Goal: Information Seeking & Learning: Learn about a topic

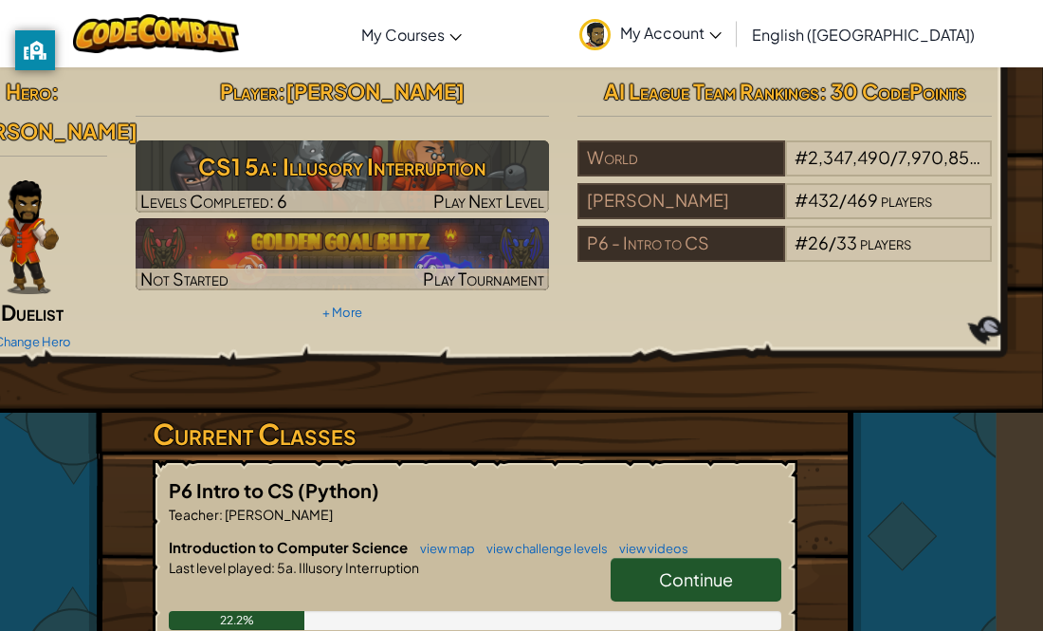
scroll to position [0, 46]
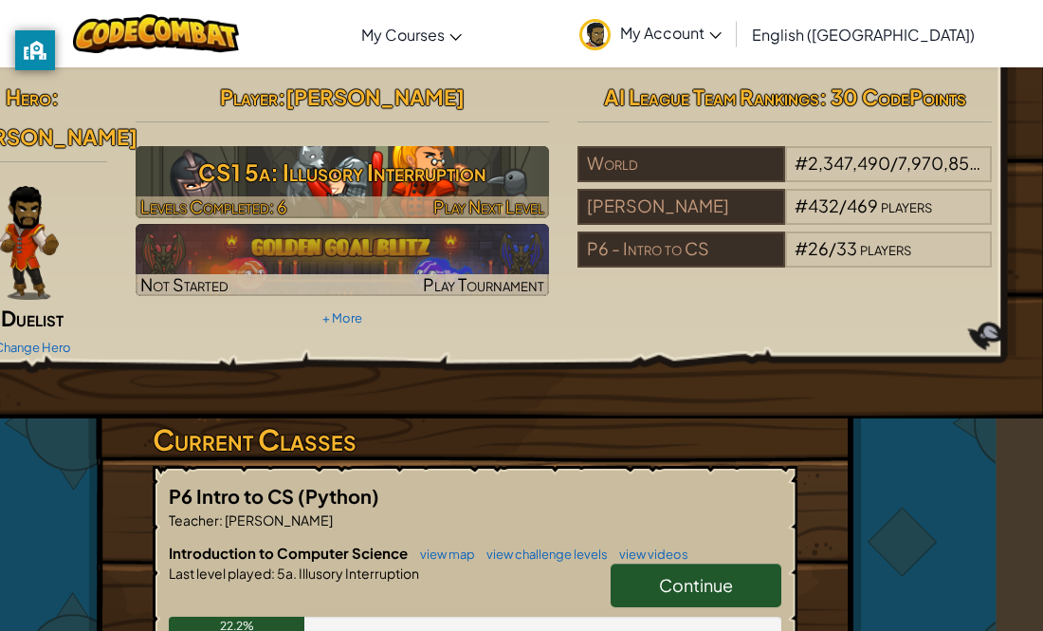
click at [379, 157] on h3 "CS1 5a: Illusory Interruption" at bounding box center [343, 172] width 415 height 43
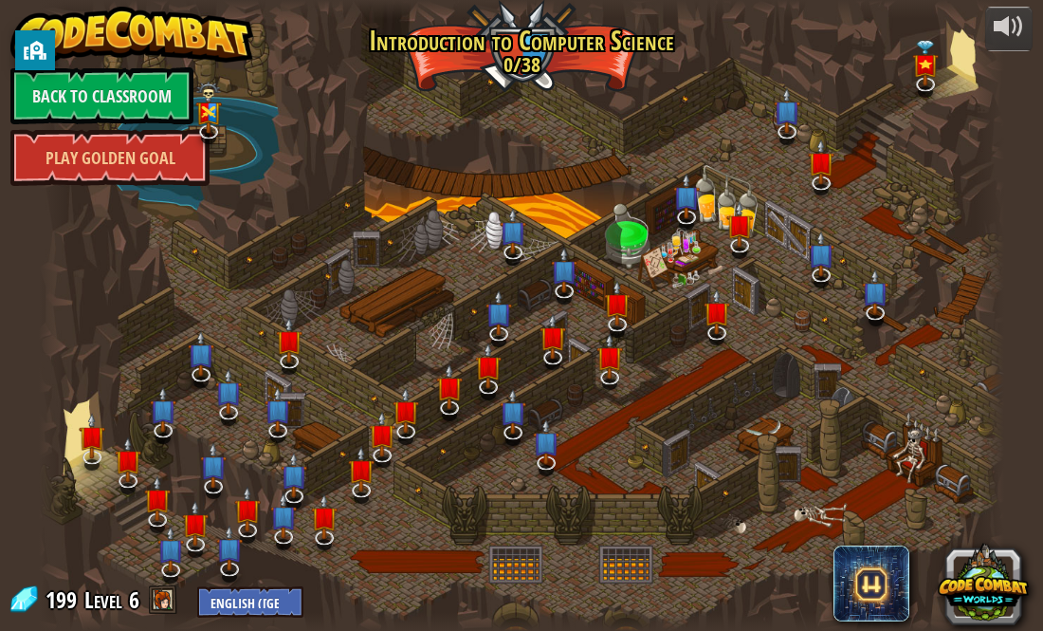
click at [378, 158] on div at bounding box center [521, 315] width 965 height 631
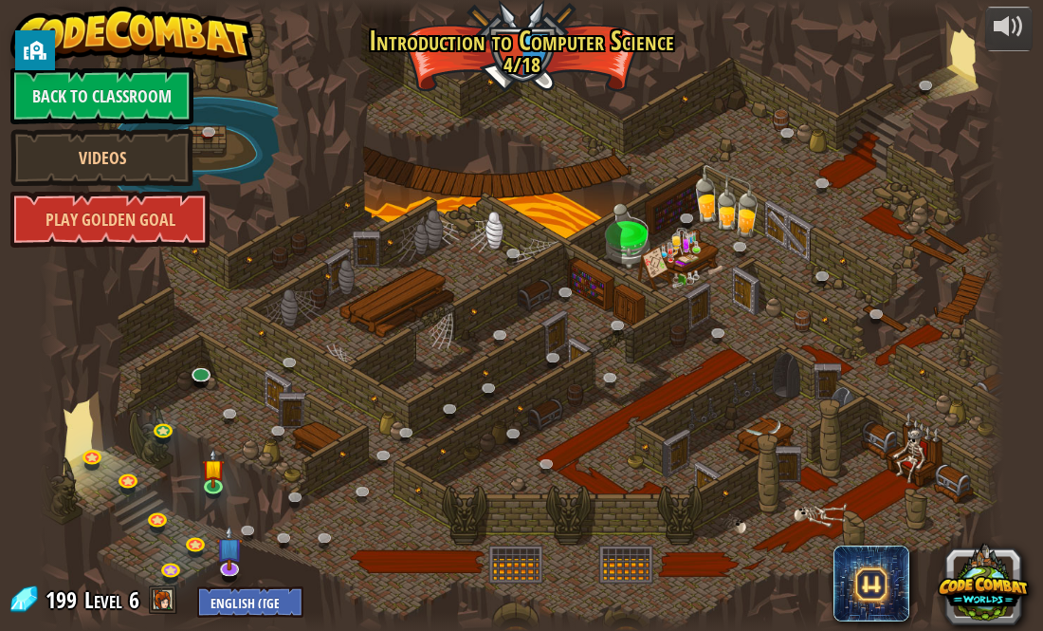
click at [167, 225] on link "Play Golden Goal" at bounding box center [109, 219] width 199 height 57
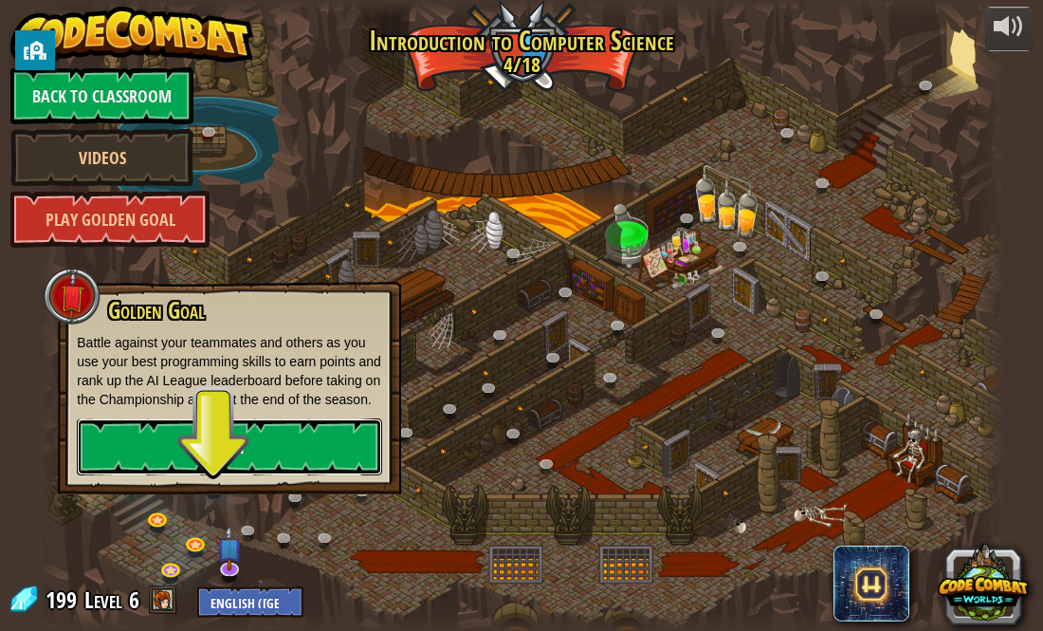
click at [229, 471] on link "Play" at bounding box center [229, 446] width 305 height 57
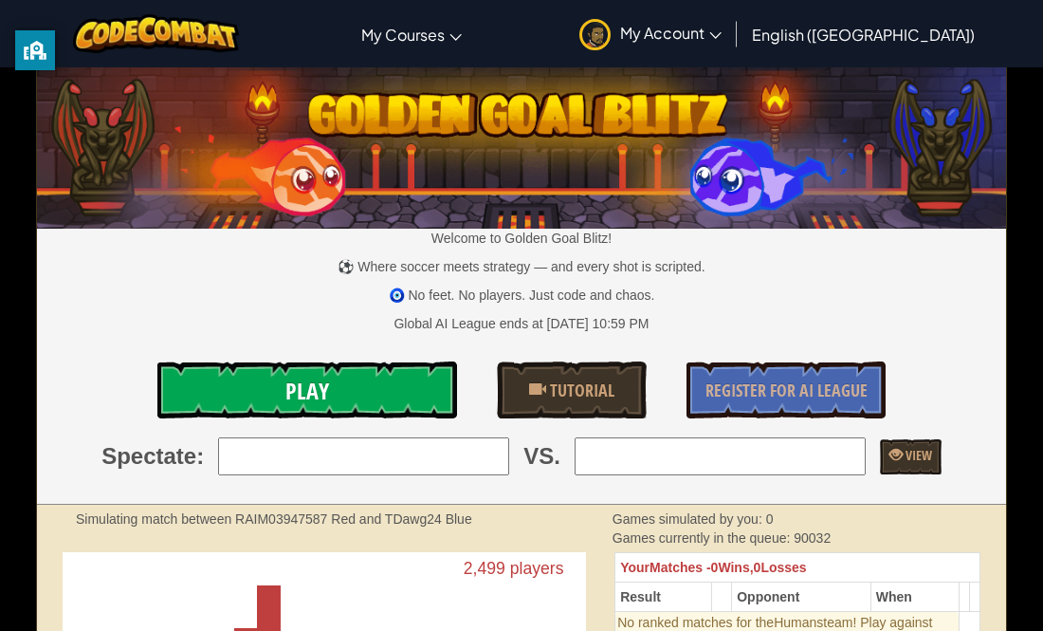
click at [352, 394] on link "Play" at bounding box center [307, 389] width 300 height 57
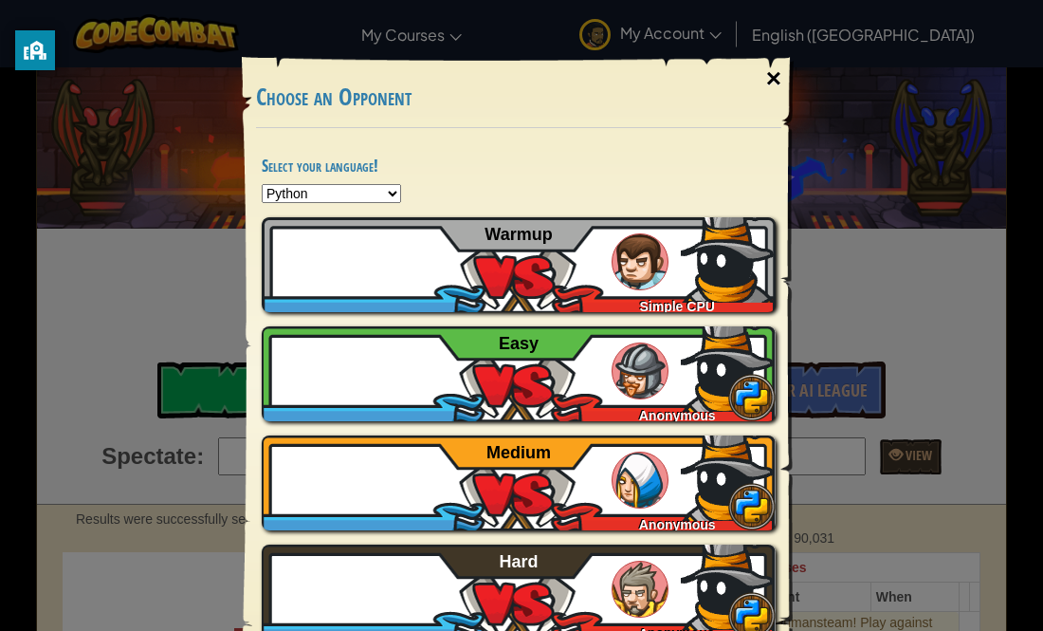
click at [766, 67] on div "×" at bounding box center [774, 78] width 44 height 55
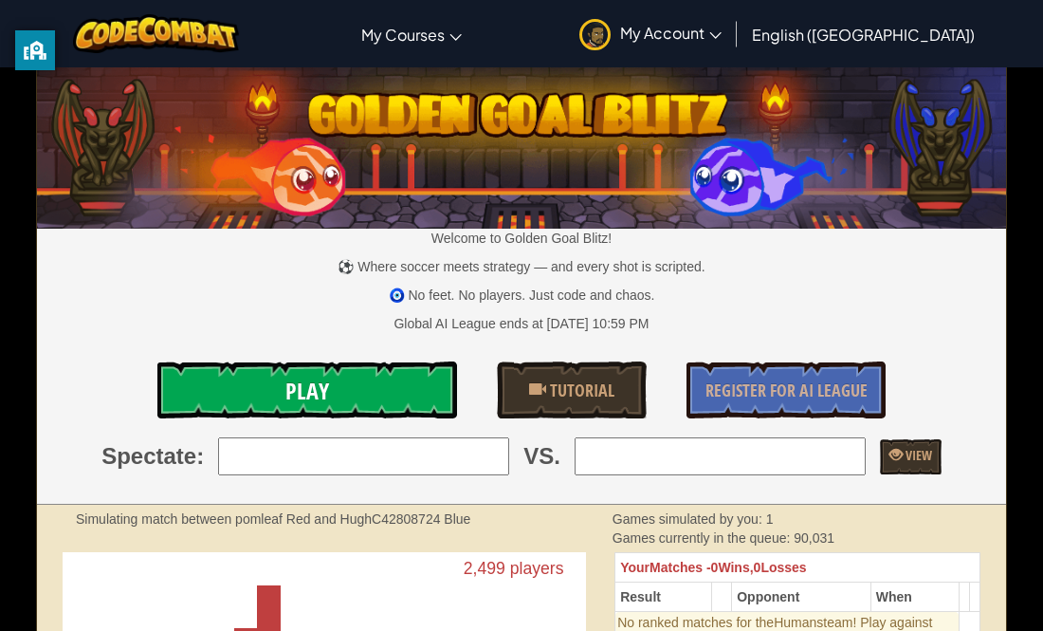
click at [283, 399] on link "Play" at bounding box center [307, 389] width 300 height 57
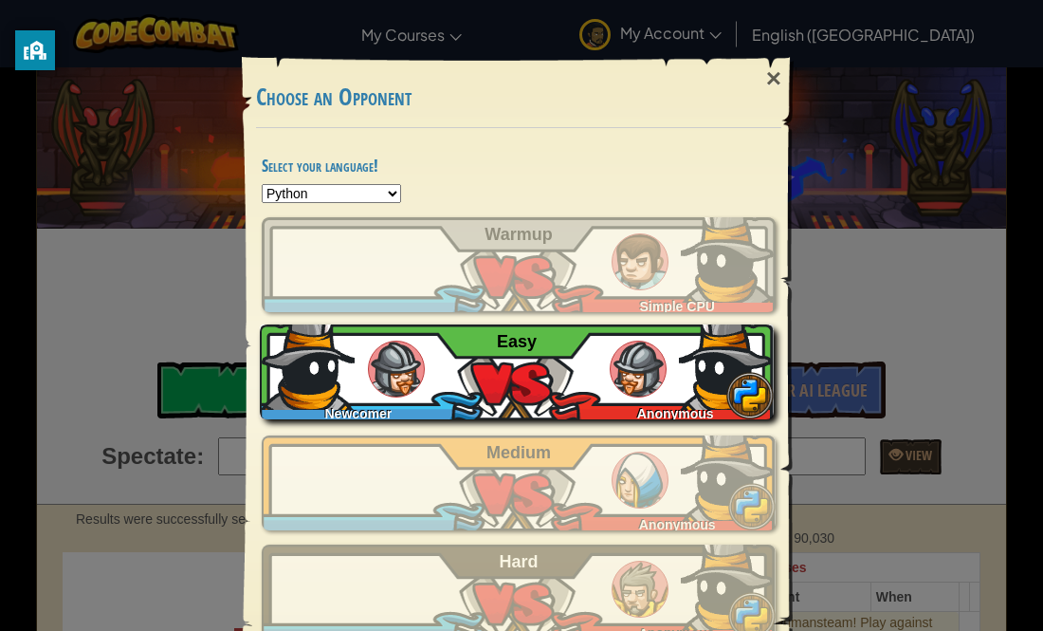
click at [447, 394] on div "Newcomer Anonymous Easy" at bounding box center [517, 371] width 514 height 95
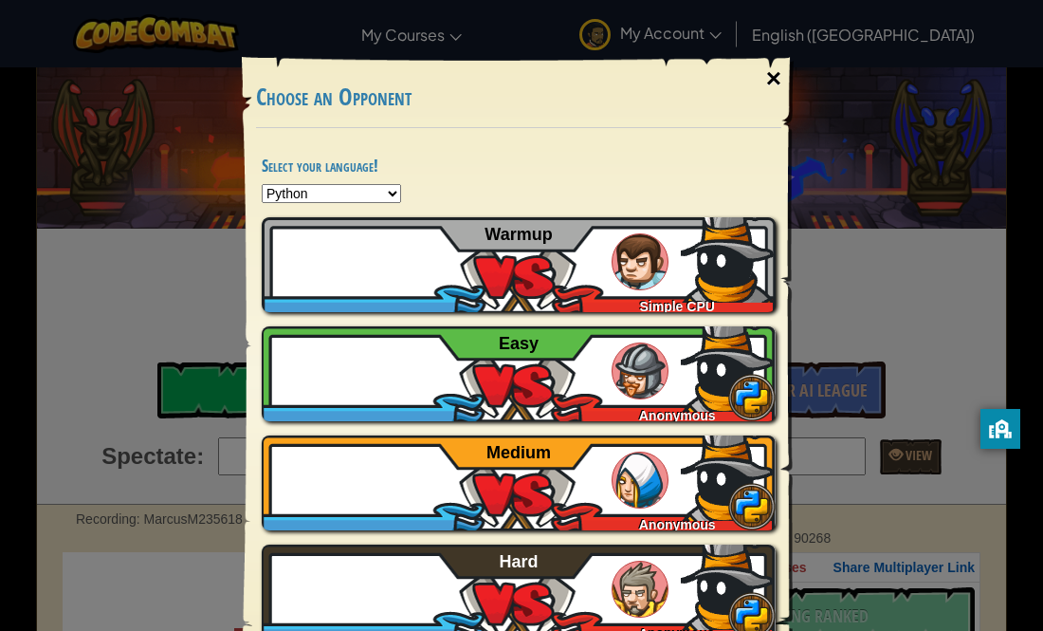
click at [781, 83] on div "×" at bounding box center [774, 78] width 44 height 55
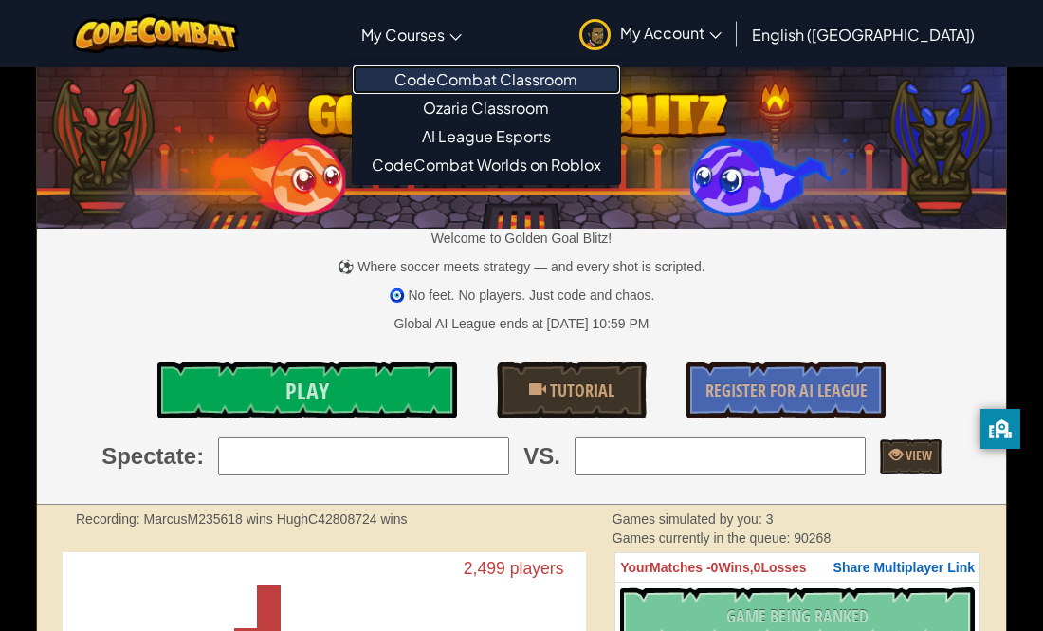
click at [469, 74] on link "CodeCombat Classroom" at bounding box center [486, 79] width 267 height 28
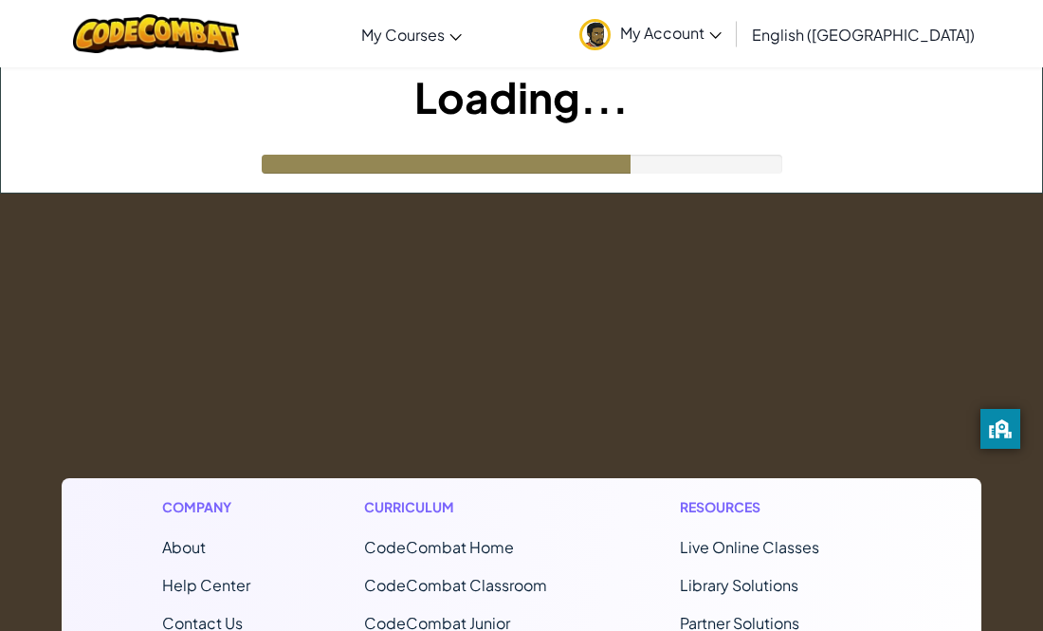
click at [657, 158] on div at bounding box center [522, 164] width 521 height 19
drag, startPoint x: 657, startPoint y: 160, endPoint x: 691, endPoint y: 157, distance: 33.4
click at [691, 157] on div at bounding box center [522, 164] width 521 height 19
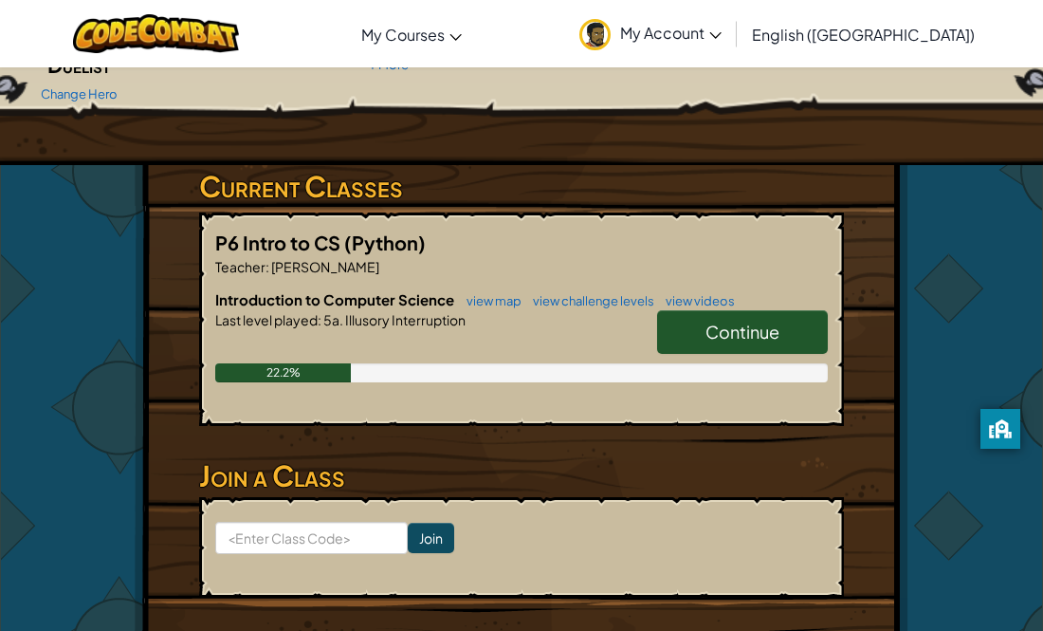
scroll to position [254, 0]
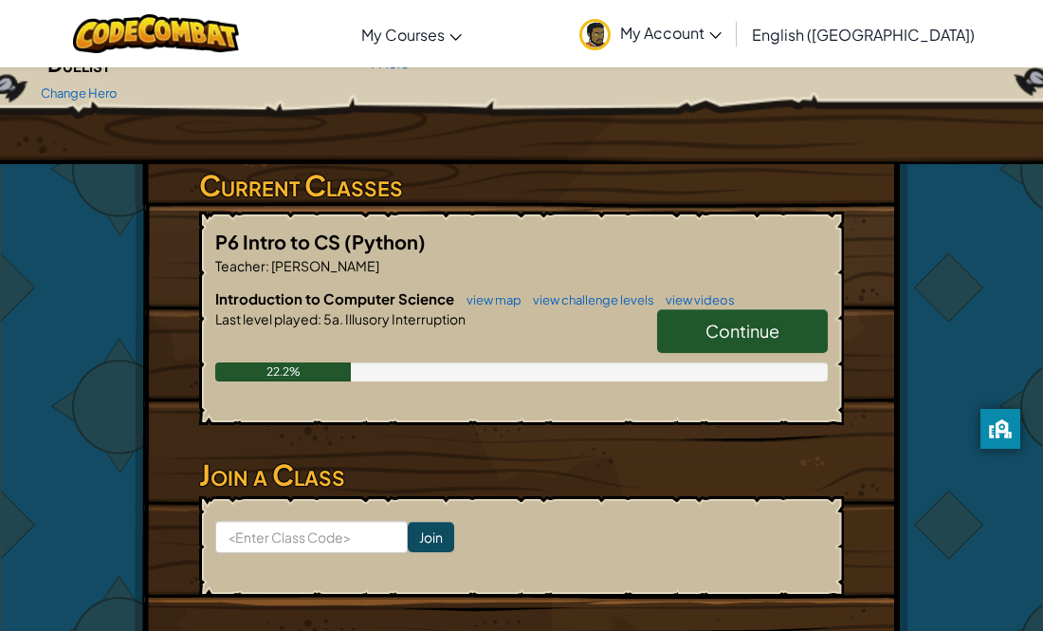
click at [712, 320] on span "Continue" at bounding box center [743, 331] width 74 height 22
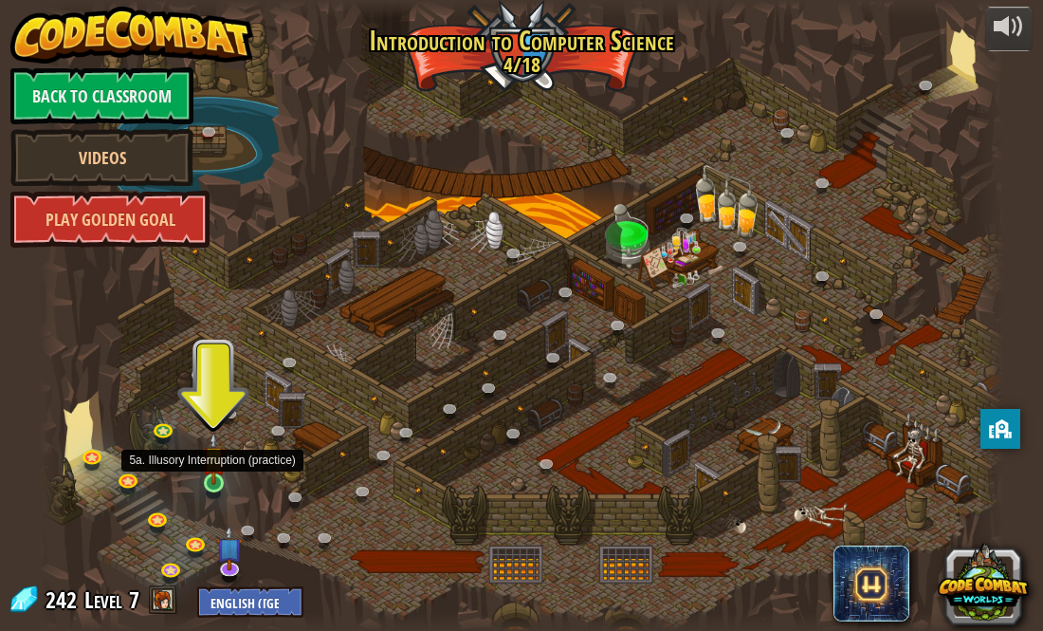
click at [208, 473] on img at bounding box center [213, 458] width 23 height 53
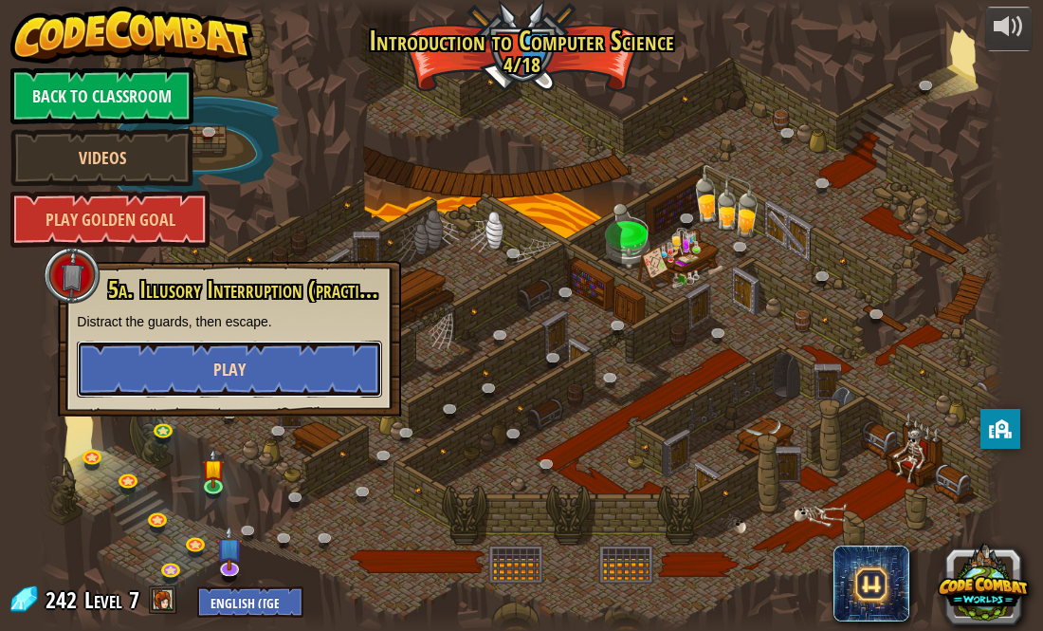
click at [276, 369] on button "Play" at bounding box center [229, 369] width 305 height 57
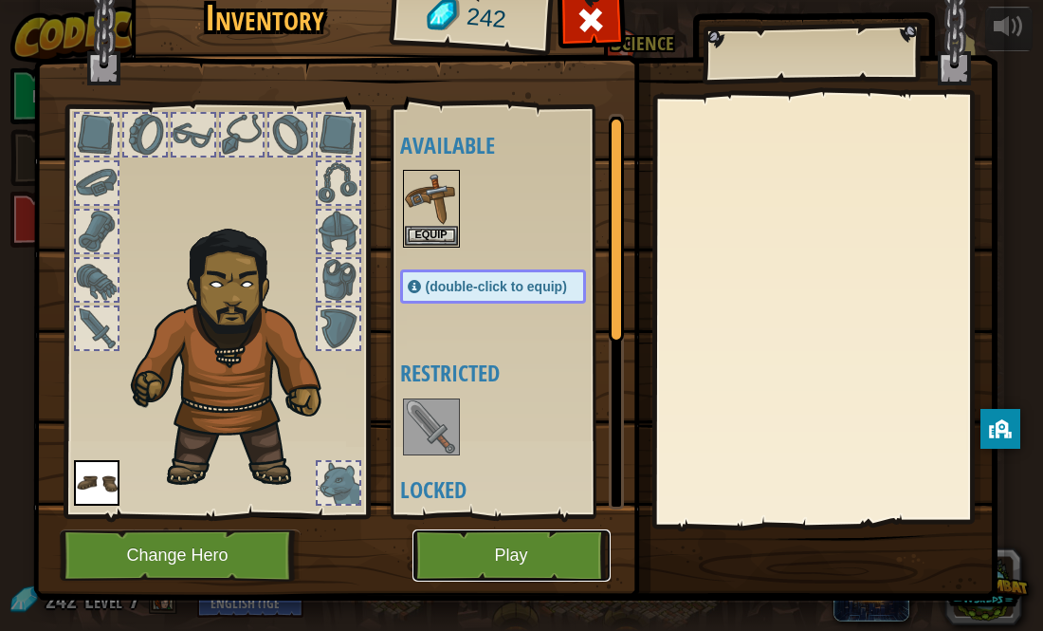
click at [527, 548] on button "Play" at bounding box center [512, 555] width 198 height 52
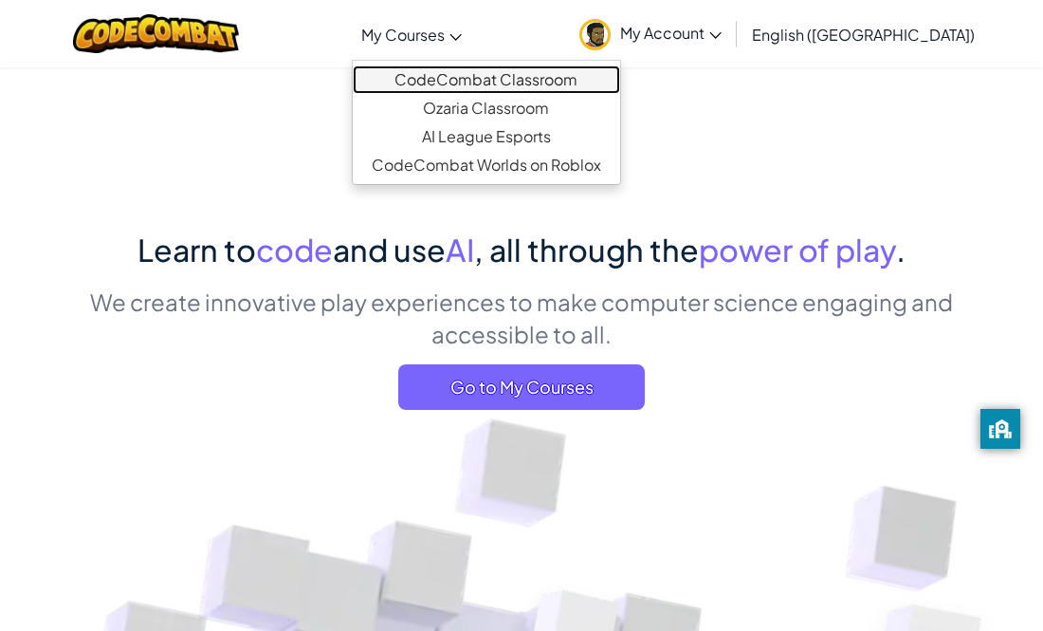
click at [527, 80] on link "CodeCombat Classroom" at bounding box center [486, 79] width 267 height 28
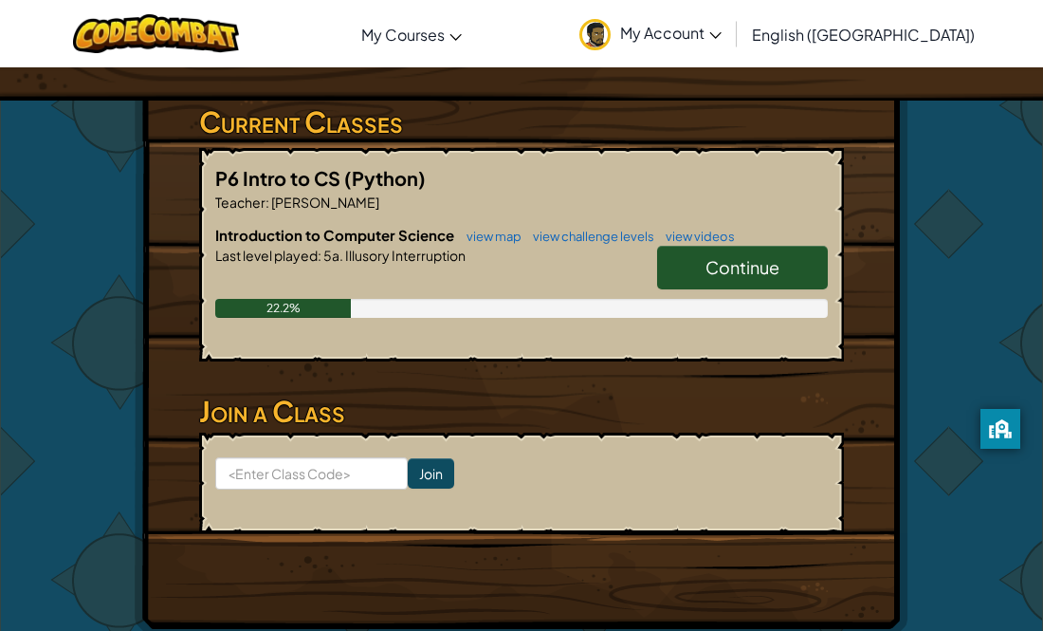
scroll to position [323, 0]
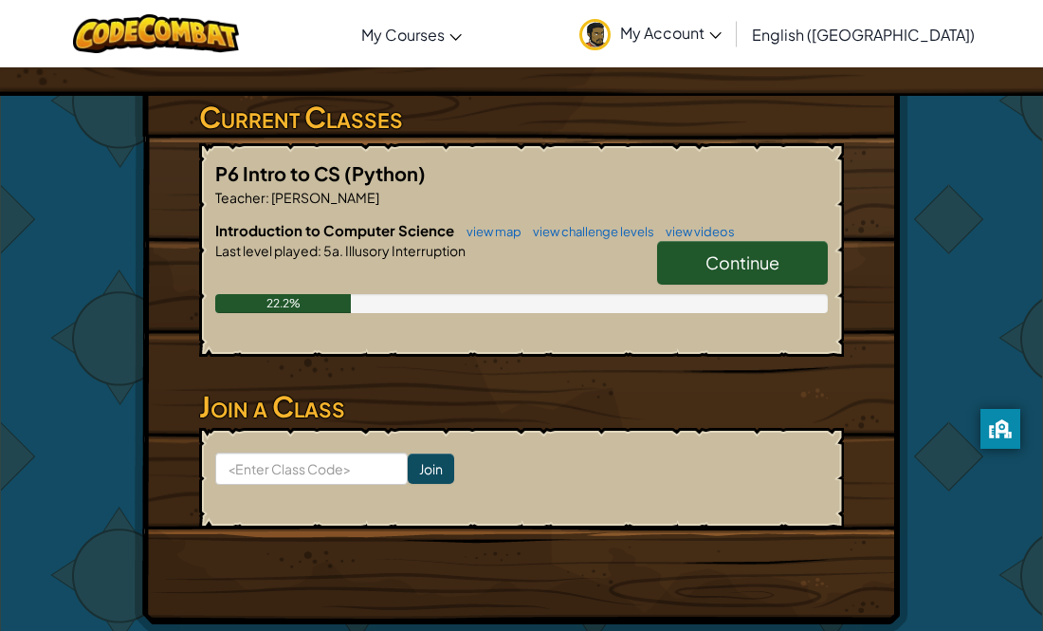
click at [728, 251] on span "Continue" at bounding box center [743, 262] width 74 height 22
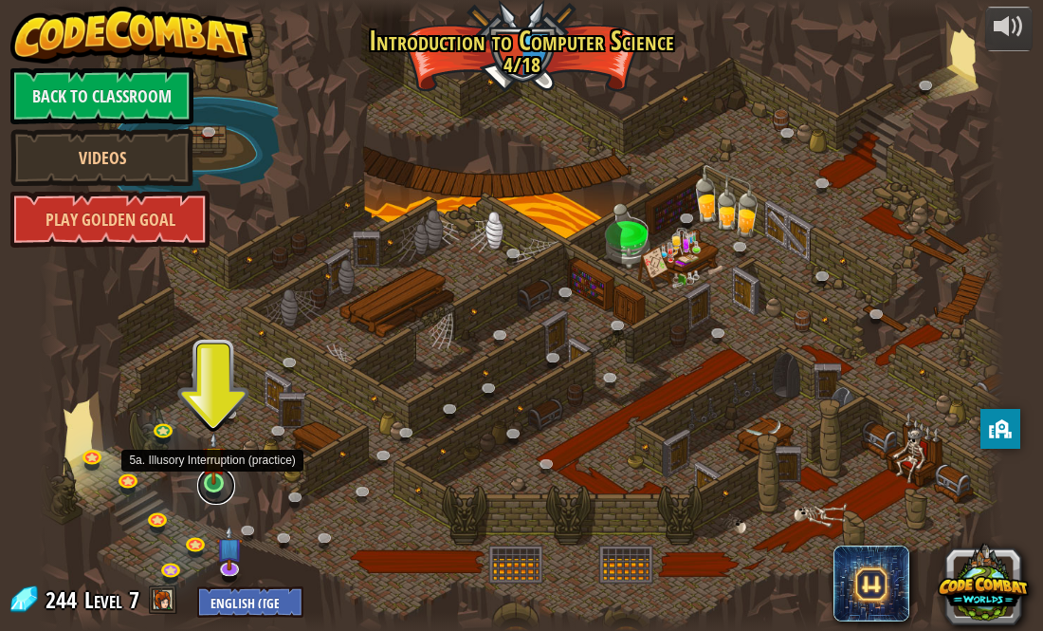
click at [218, 493] on link at bounding box center [216, 486] width 38 height 38
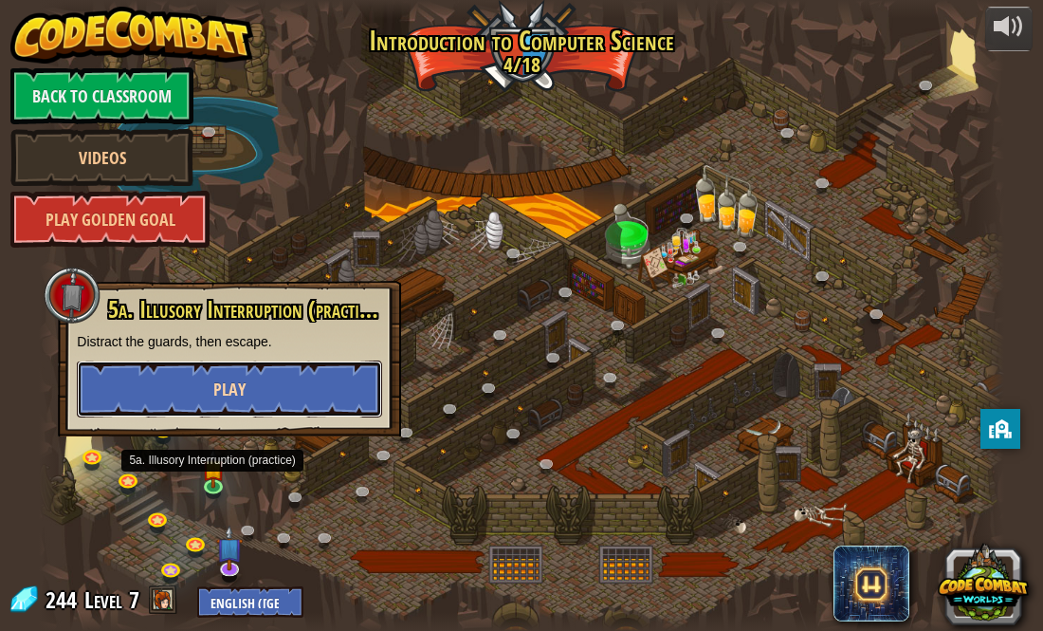
click at [245, 409] on button "Play" at bounding box center [229, 388] width 305 height 57
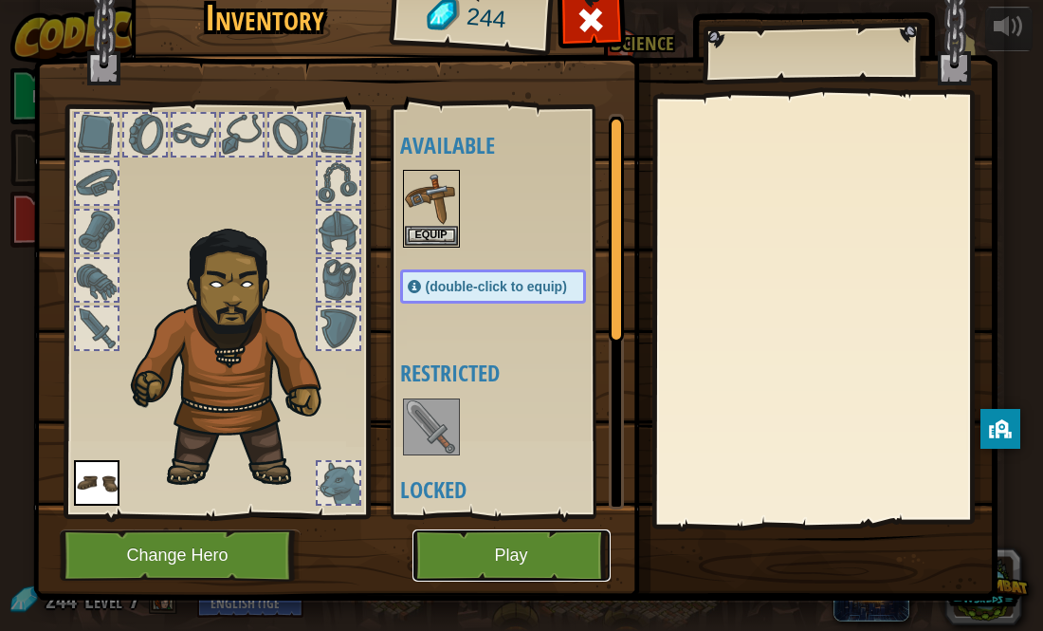
click at [544, 544] on button "Play" at bounding box center [512, 555] width 198 height 52
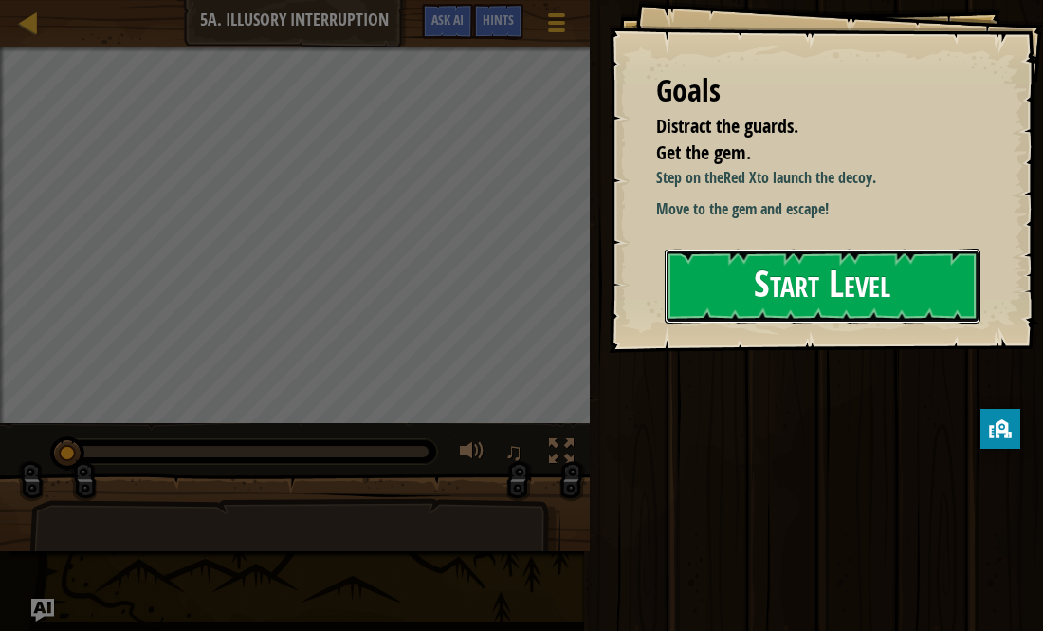
click at [768, 297] on button "Start Level" at bounding box center [823, 286] width 317 height 75
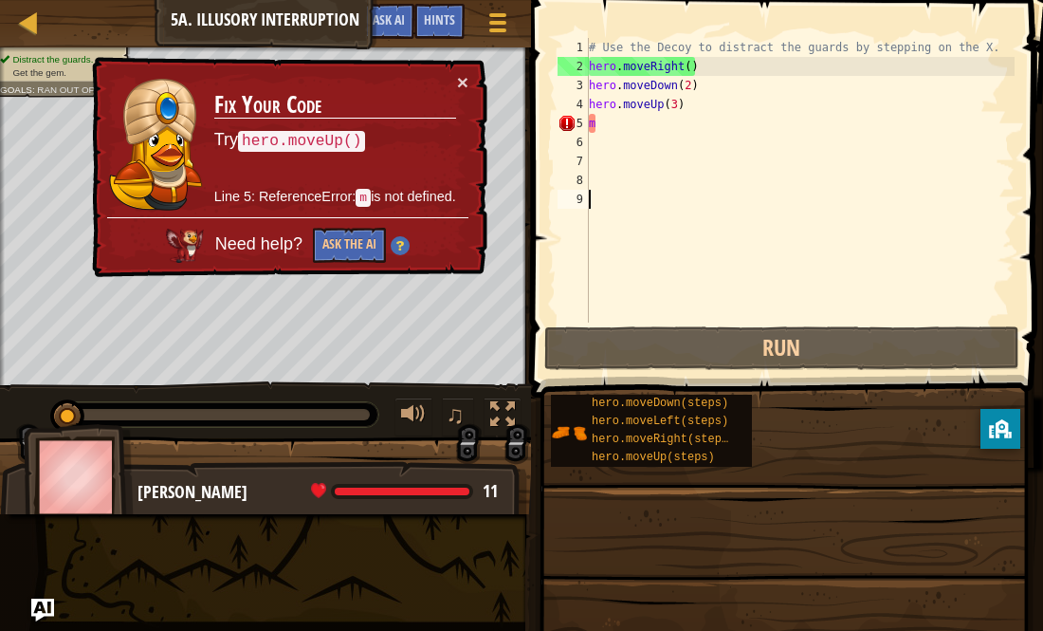
click at [633, 102] on div "# Use the Decoy to distract the guards by stepping on the X. hero . moveRight (…" at bounding box center [800, 199] width 430 height 323
click at [628, 120] on div "# Use the Decoy to distract the guards by stepping on the X. hero . moveRight (…" at bounding box center [800, 199] width 430 height 323
type textarea "m"
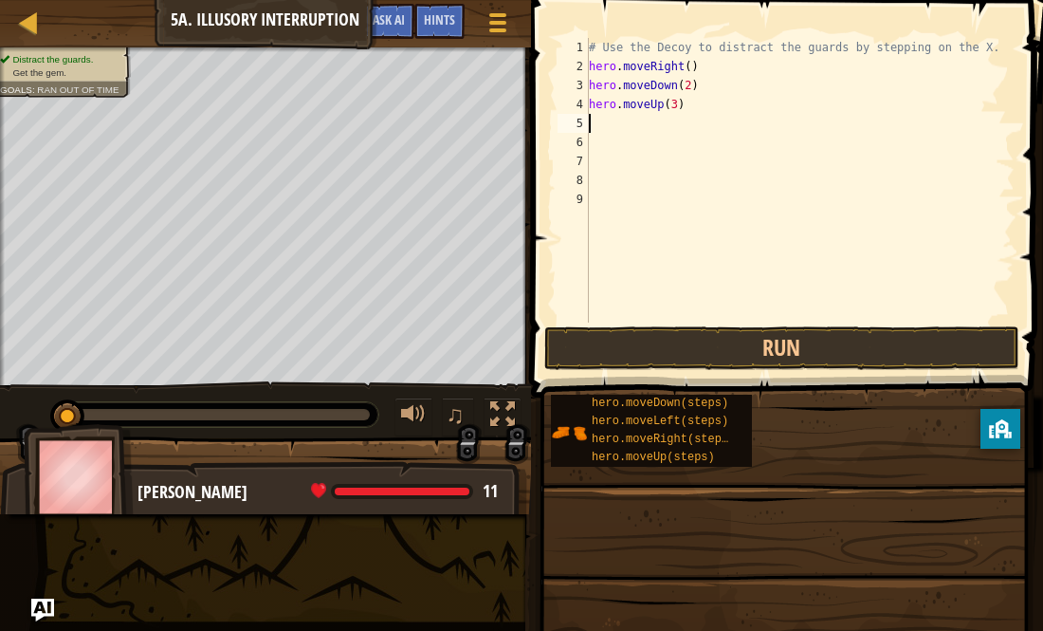
type textarea "u"
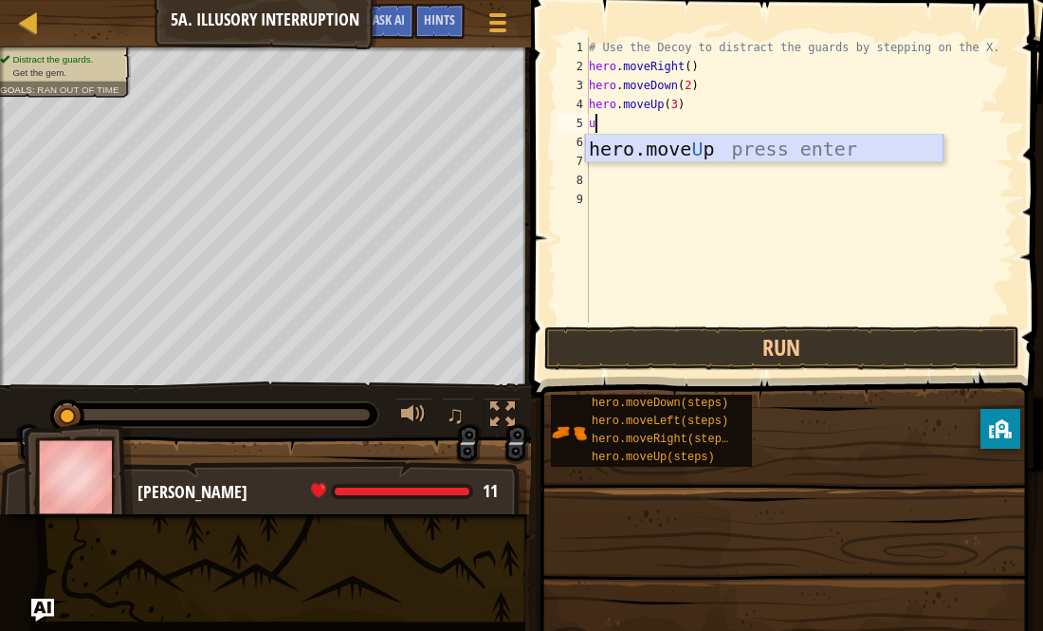
click at [752, 149] on div "hero.move U p press enter" at bounding box center [764, 177] width 359 height 85
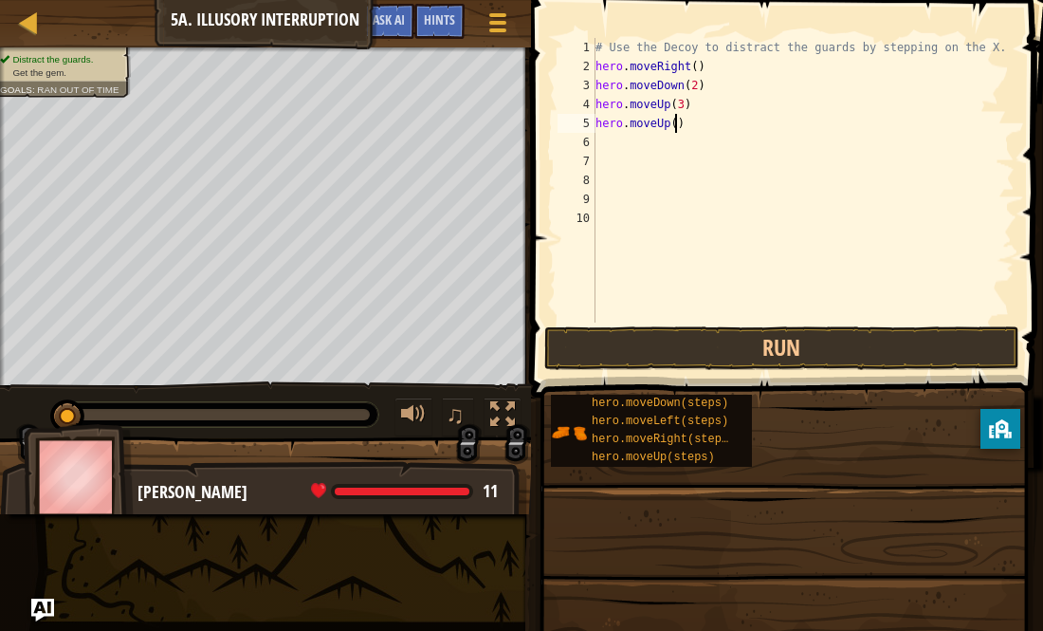
click at [673, 129] on div "# Use the Decoy to distract the guards by stepping on the X. hero . moveRight (…" at bounding box center [803, 199] width 423 height 323
drag, startPoint x: 685, startPoint y: 130, endPoint x: 593, endPoint y: 125, distance: 92.1
click at [593, 125] on div "hero.moveUp(2) 1 2 3 4 5 6 7 8 9 10 # Use the Decoy to distract the guards by s…" at bounding box center [784, 180] width 461 height 285
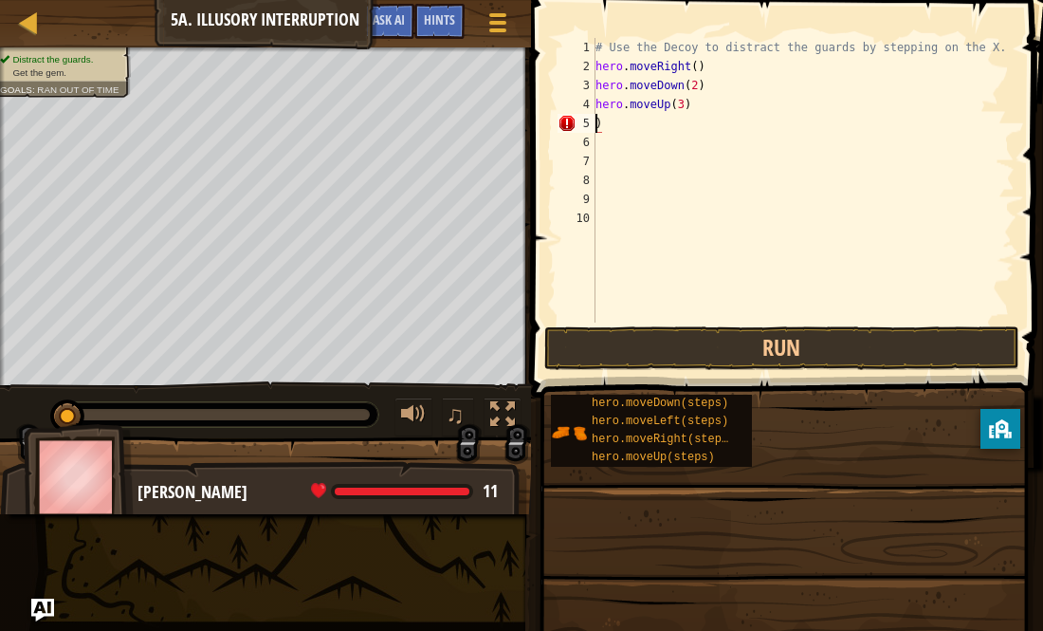
click at [674, 123] on div "# Use the Decoy to distract the guards by stepping on the X. hero . moveRight (…" at bounding box center [803, 199] width 423 height 323
click at [686, 100] on div "# Use the Decoy to distract the guards by stepping on the X. hero . moveRight (…" at bounding box center [803, 199] width 423 height 323
click at [680, 101] on div "# Use the Decoy to distract the guards by stepping on the X. hero . moveRight (…" at bounding box center [803, 199] width 423 height 323
type textarea "hero.moveUp(2)"
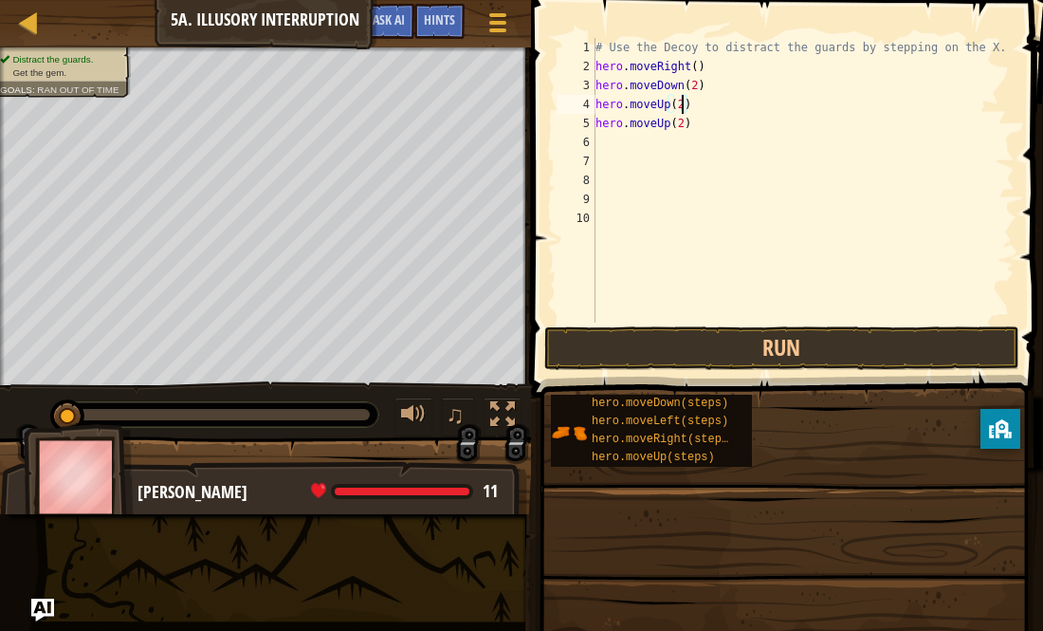
click at [651, 151] on div "# Use the Decoy to distract the guards by stepping on the X. hero . moveRight (…" at bounding box center [803, 199] width 423 height 323
type textarea "m"
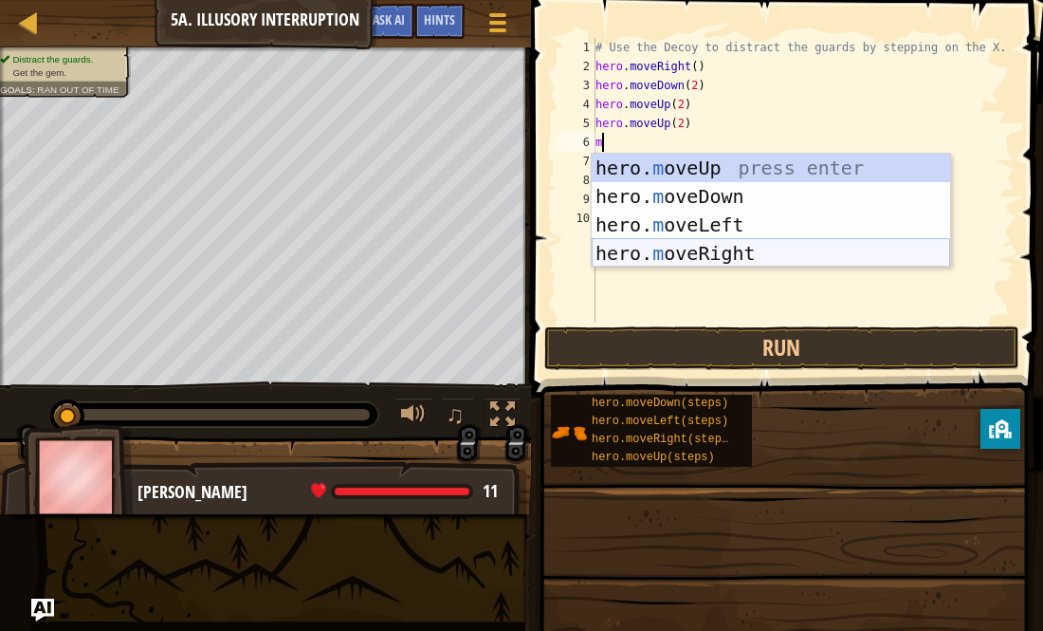
click at [609, 255] on div "hero. m oveUp press enter hero. m oveDown press enter hero. m oveLeft press ent…" at bounding box center [771, 239] width 359 height 171
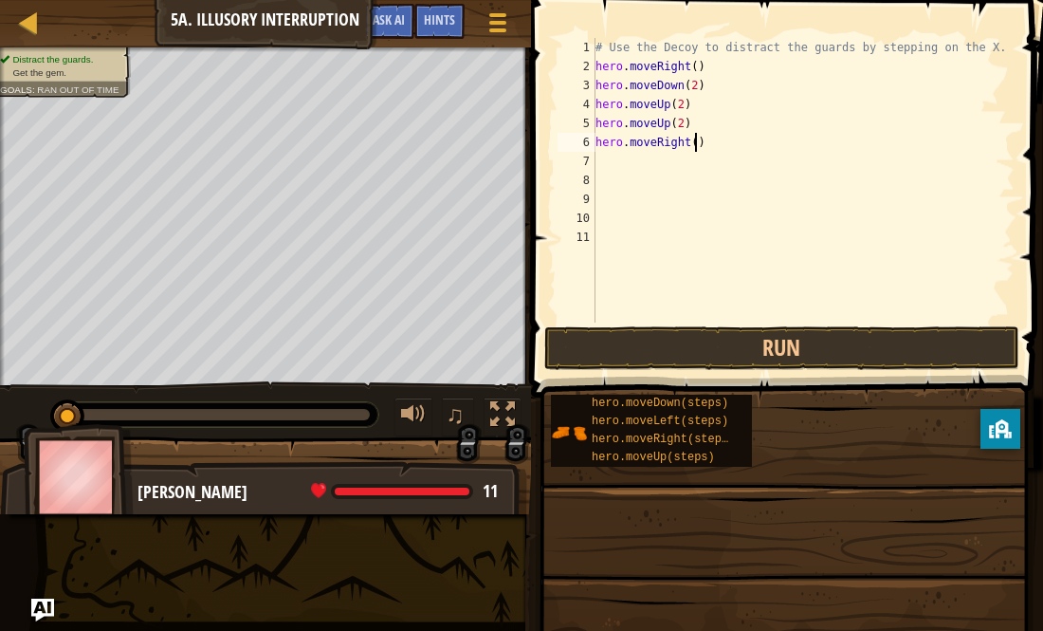
click at [694, 142] on div "# Use the Decoy to distract the guards by stepping on the X. hero . moveRight (…" at bounding box center [803, 199] width 423 height 323
click at [776, 347] on button "Run" at bounding box center [781, 348] width 475 height 44
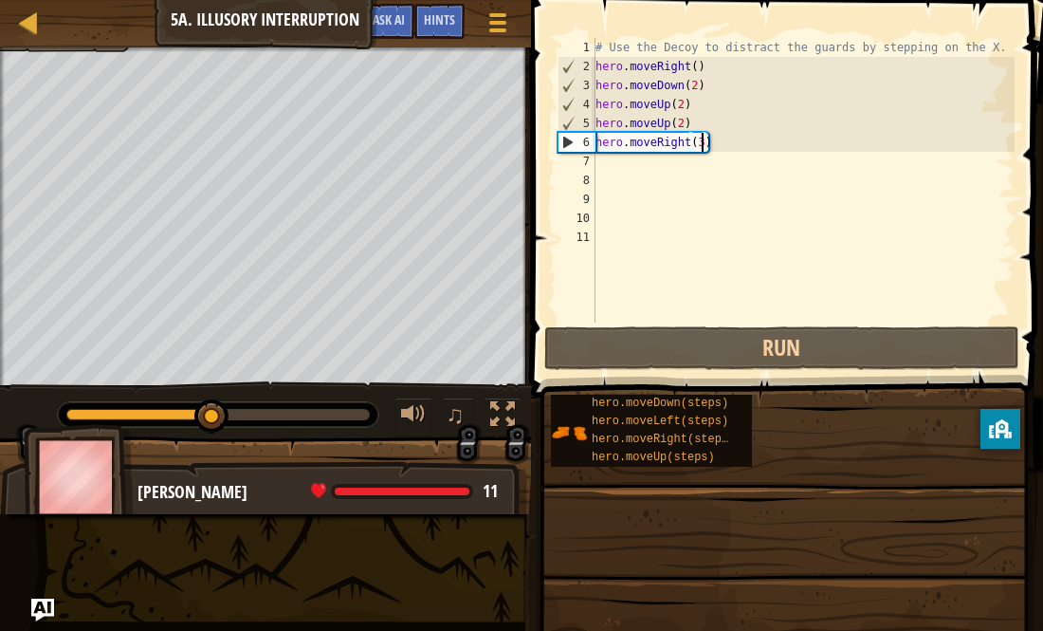
click at [680, 120] on div "# Use the Decoy to distract the guards by stepping on the X. hero . moveRight (…" at bounding box center [803, 199] width 423 height 323
type textarea "hero.moveUp(2)"
drag, startPoint x: 691, startPoint y: 124, endPoint x: 596, endPoint y: 127, distance: 95.8
click at [596, 127] on div "# Use the Decoy to distract the guards by stepping on the X. hero . moveRight (…" at bounding box center [803, 199] width 423 height 323
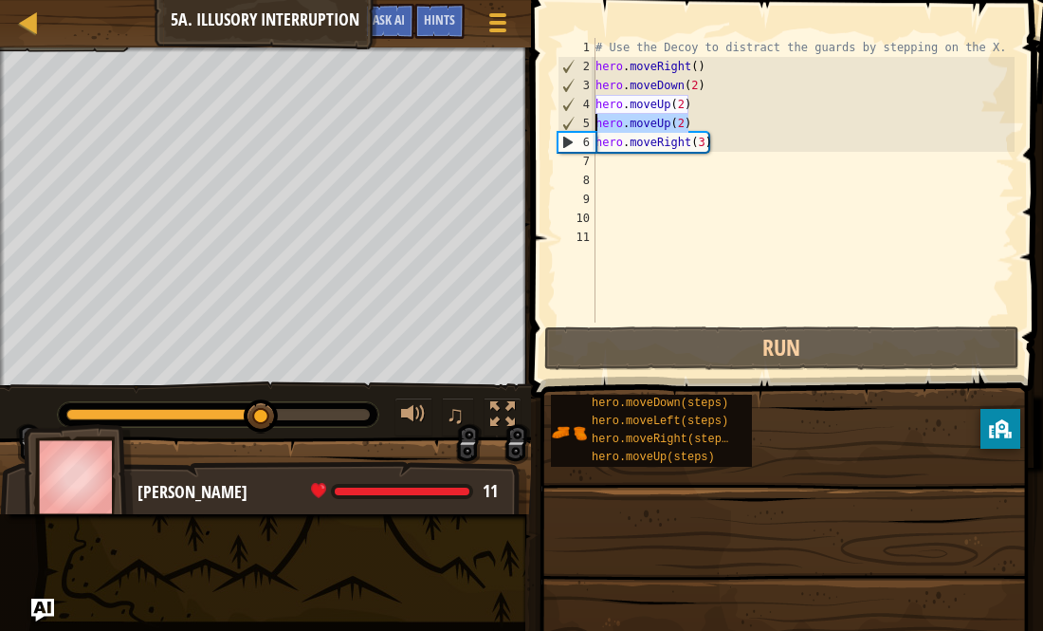
scroll to position [9, 0]
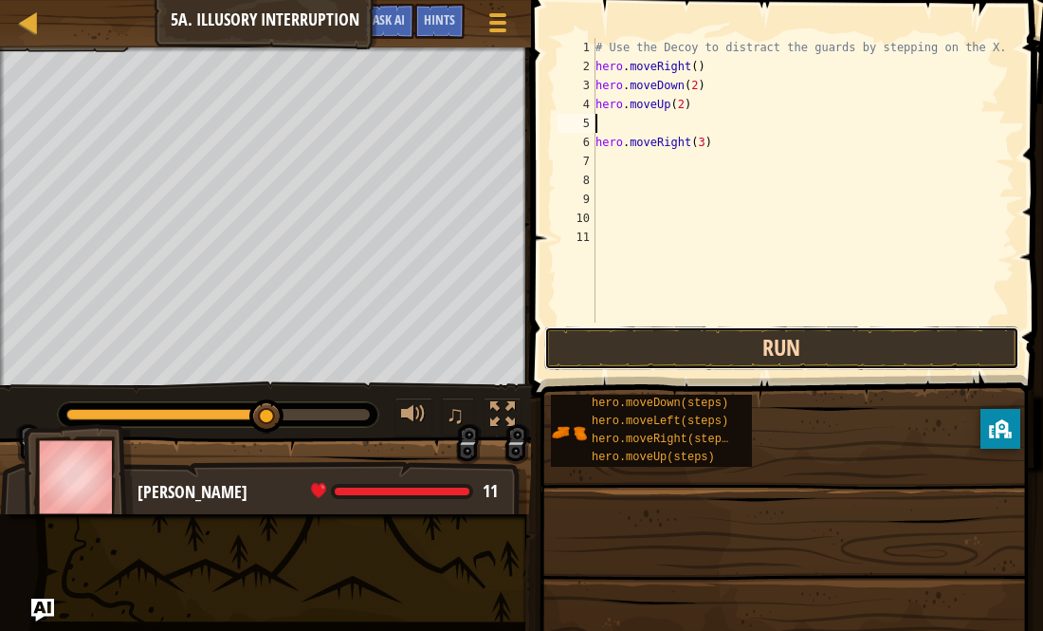
click at [798, 335] on button "Run" at bounding box center [781, 348] width 475 height 44
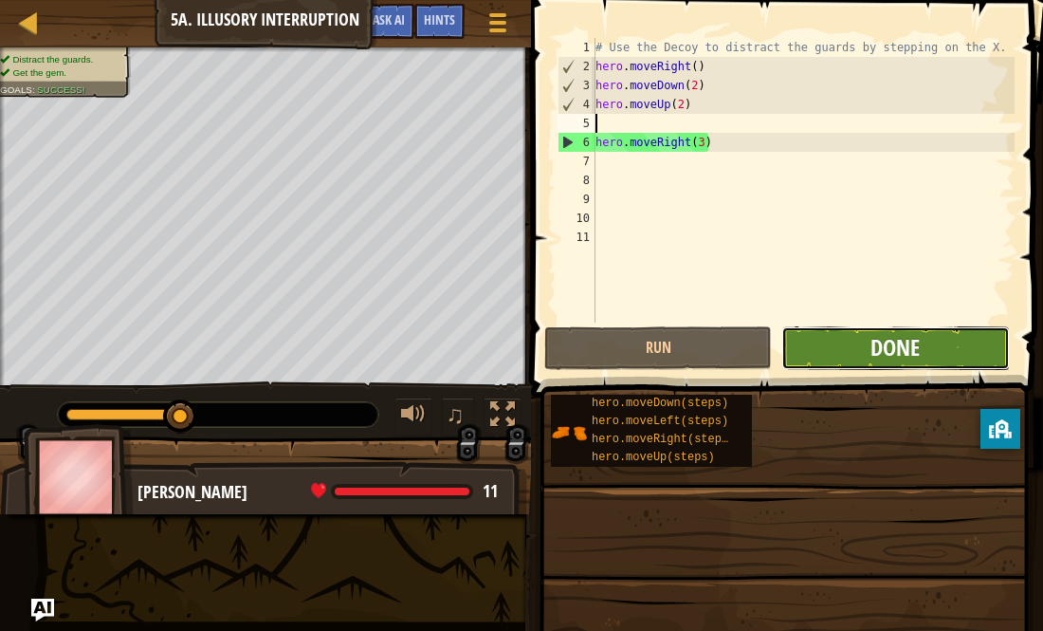
click at [873, 350] on span "Done" at bounding box center [895, 347] width 49 height 30
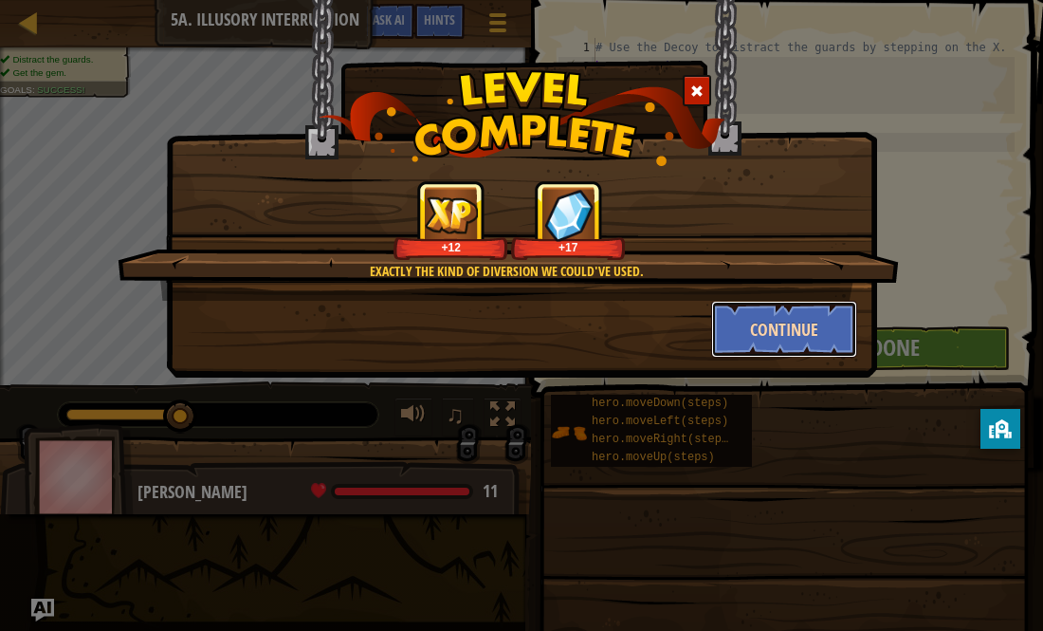
click at [754, 320] on button "Continue" at bounding box center [784, 329] width 147 height 57
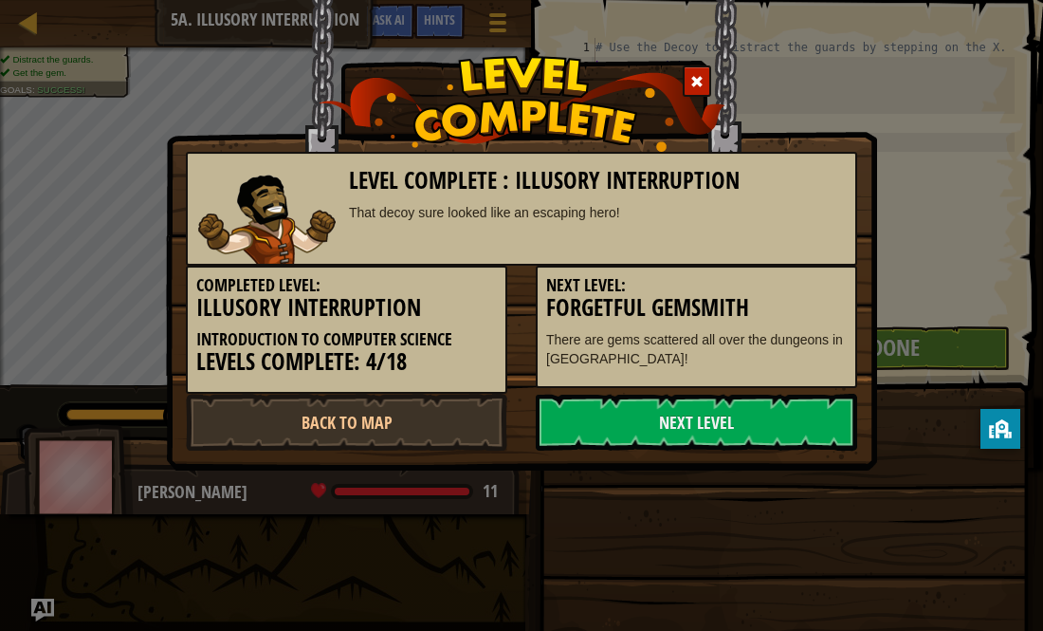
click at [757, 321] on div "Next Level: Forgetful Gemsmith There are gems scattered all over the dungeons i…" at bounding box center [697, 327] width 322 height 122
click at [719, 431] on link "Next Level" at bounding box center [697, 422] width 322 height 57
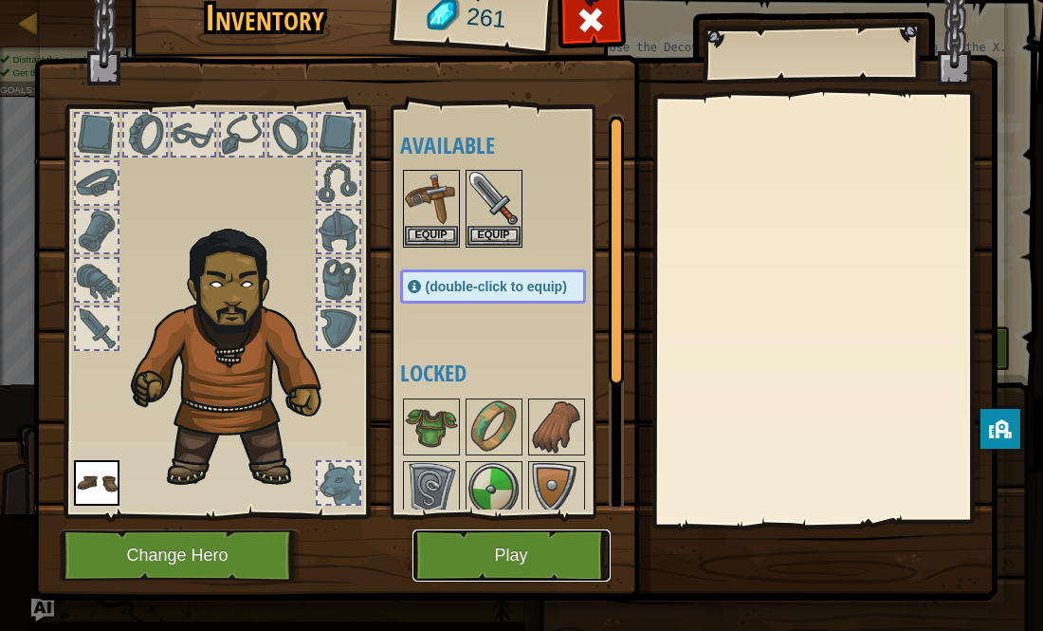
click at [534, 542] on button "Play" at bounding box center [512, 555] width 198 height 52
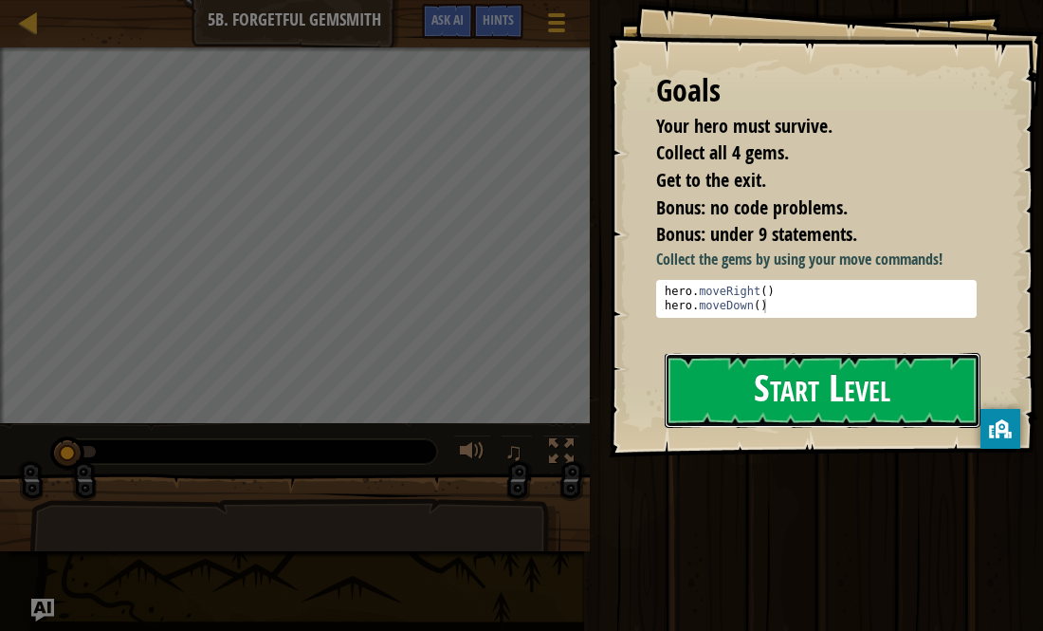
click at [747, 399] on button "Start Level" at bounding box center [823, 390] width 317 height 75
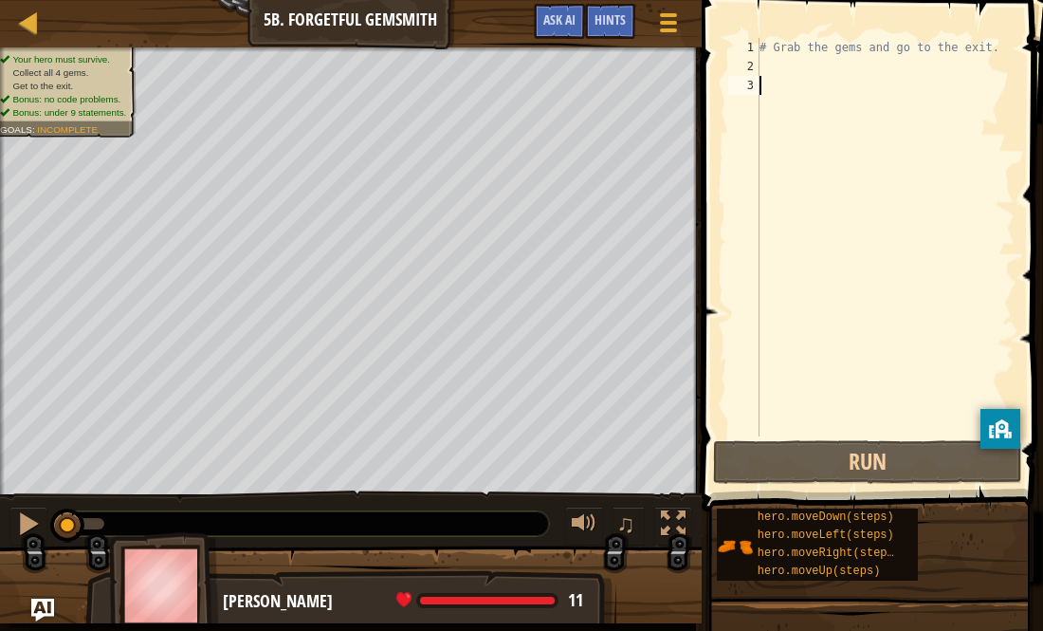
click at [795, 70] on div "# Grab the gems and go to the exit." at bounding box center [885, 256] width 259 height 436
type textarea "m"
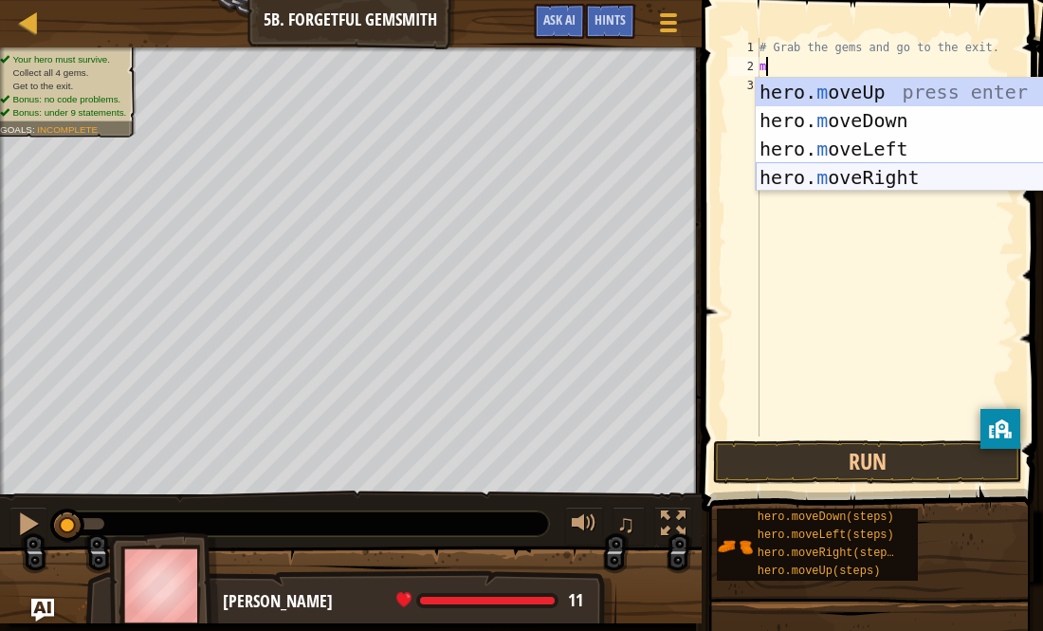
click at [837, 169] on div "hero. m oveUp press enter hero. m oveDown press enter hero. m oveLeft press ent…" at bounding box center [935, 163] width 359 height 171
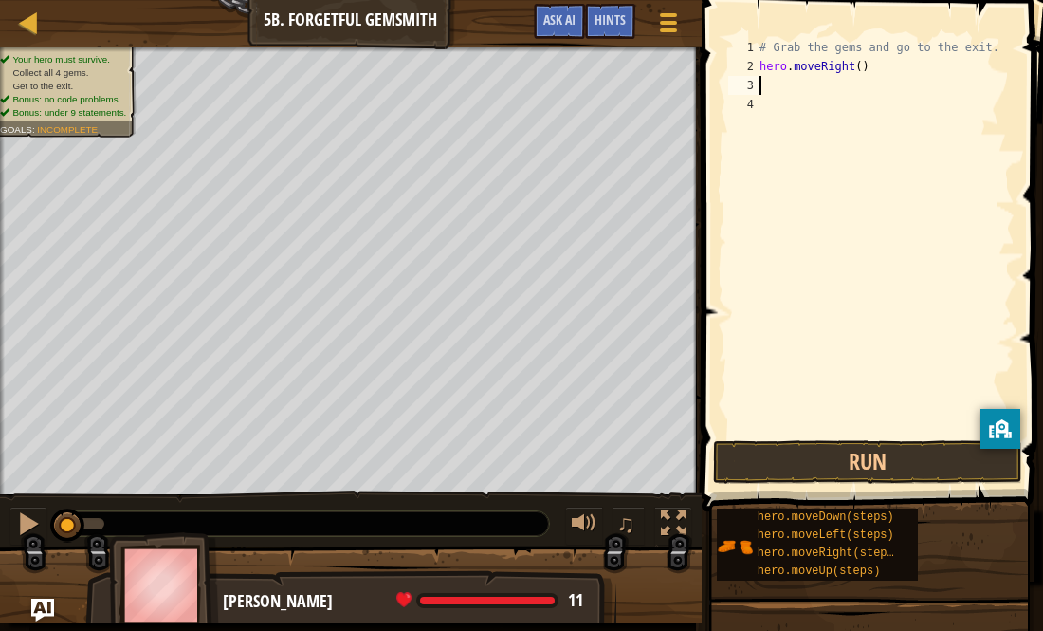
type textarea "m"
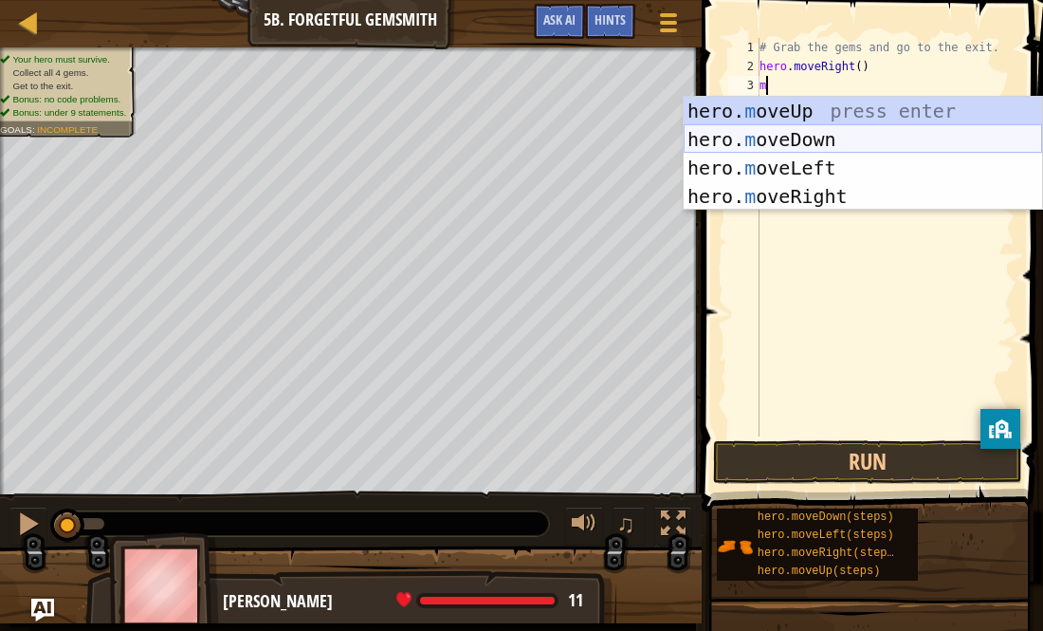
click at [871, 135] on div "hero. m oveUp press enter hero. m oveDown press enter hero. m oveLeft press ent…" at bounding box center [863, 182] width 359 height 171
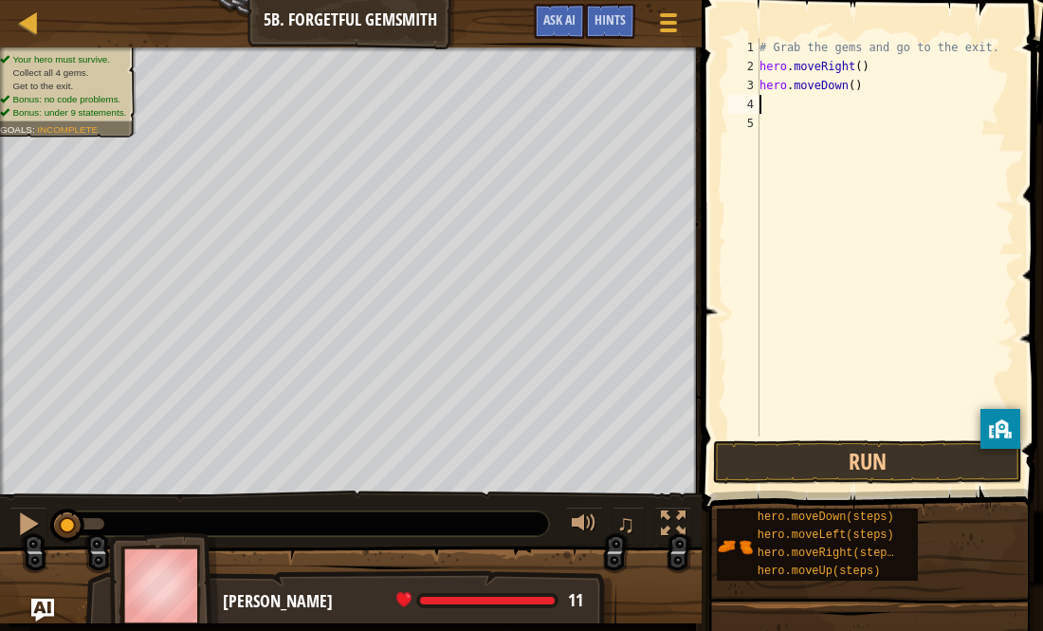
type textarea "m"
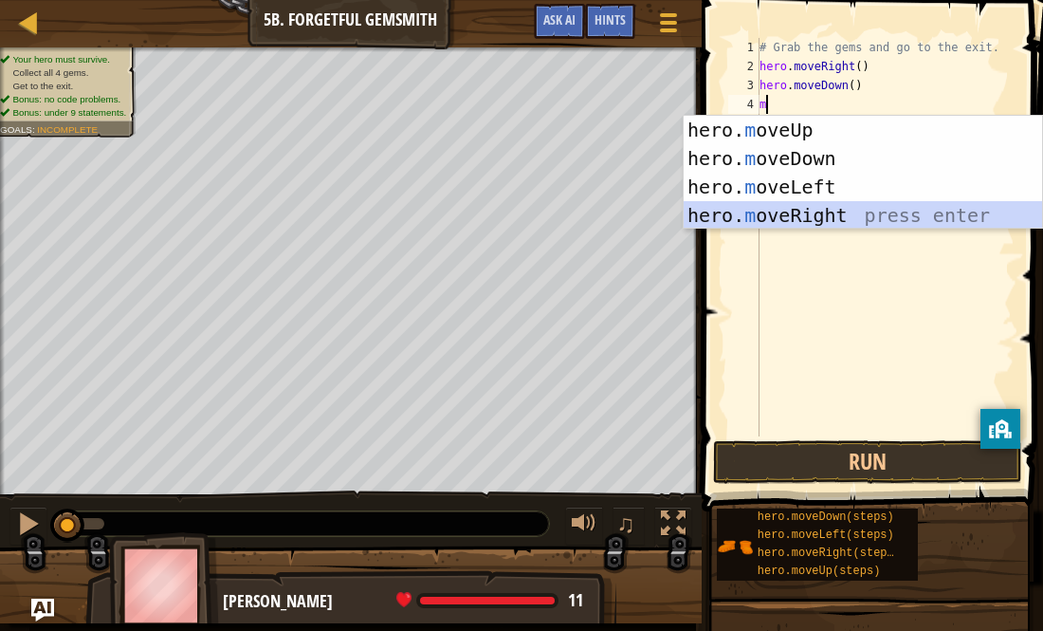
click at [827, 211] on div "hero. m oveUp press enter hero. m oveDown press enter hero. m oveLeft press ent…" at bounding box center [863, 201] width 359 height 171
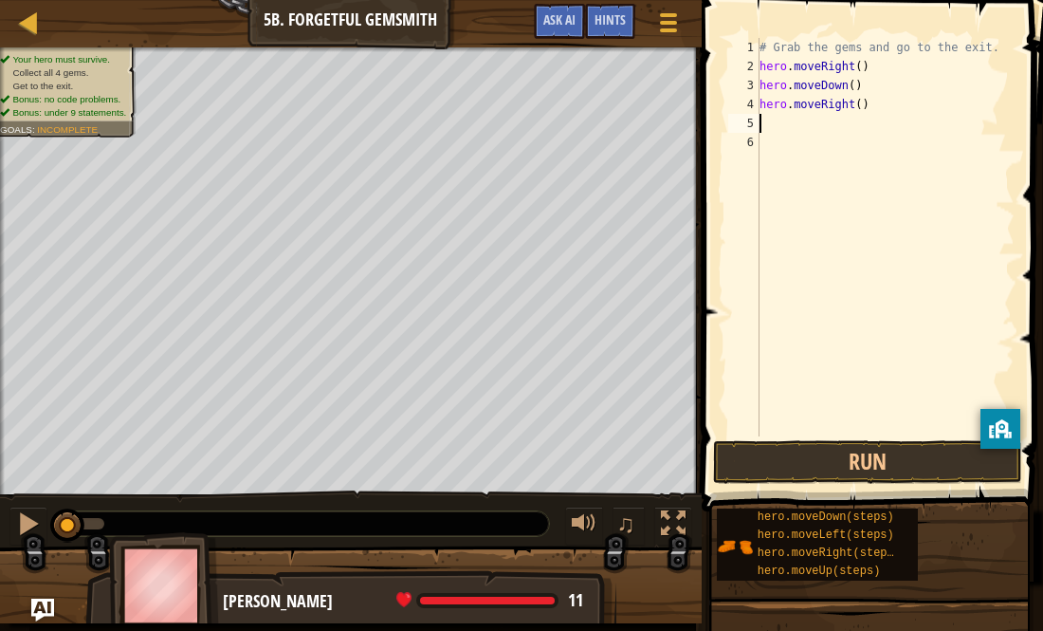
click at [858, 105] on div "# Grab the gems and go to the exit. hero . moveRight ( ) hero . moveDown ( ) he…" at bounding box center [885, 256] width 259 height 436
type textarea "hero.moveRight(2)"
click at [777, 138] on div "# Grab the gems and go to the exit. hero . moveRight ( ) hero . moveDown ( ) he…" at bounding box center [885, 256] width 259 height 436
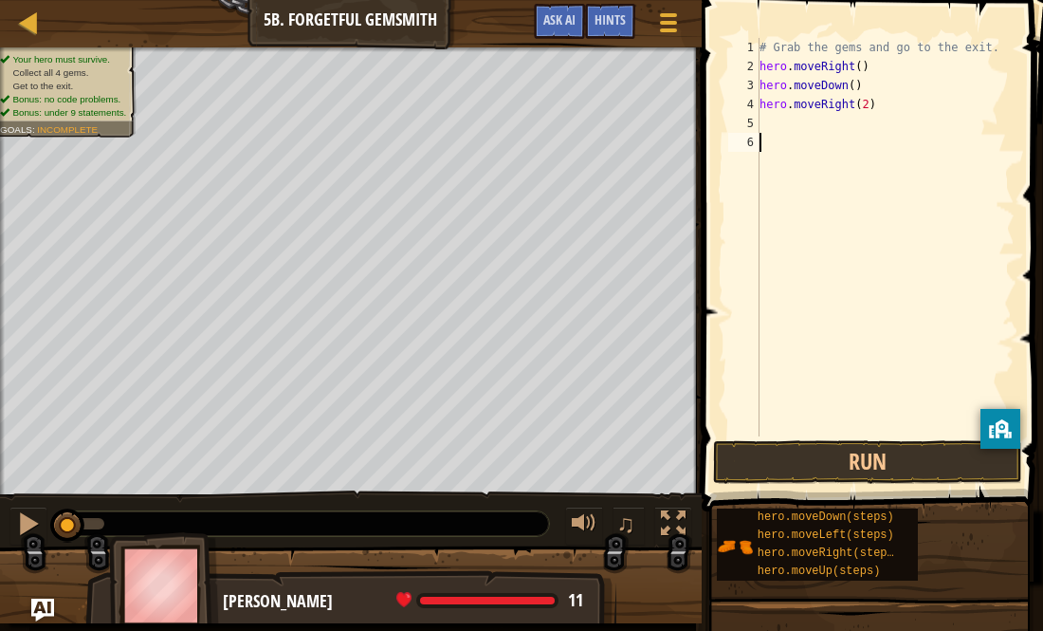
click at [763, 121] on div "# Grab the gems and go to the exit. hero . moveRight ( ) hero . moveDown ( ) he…" at bounding box center [885, 256] width 259 height 436
type textarea "m"
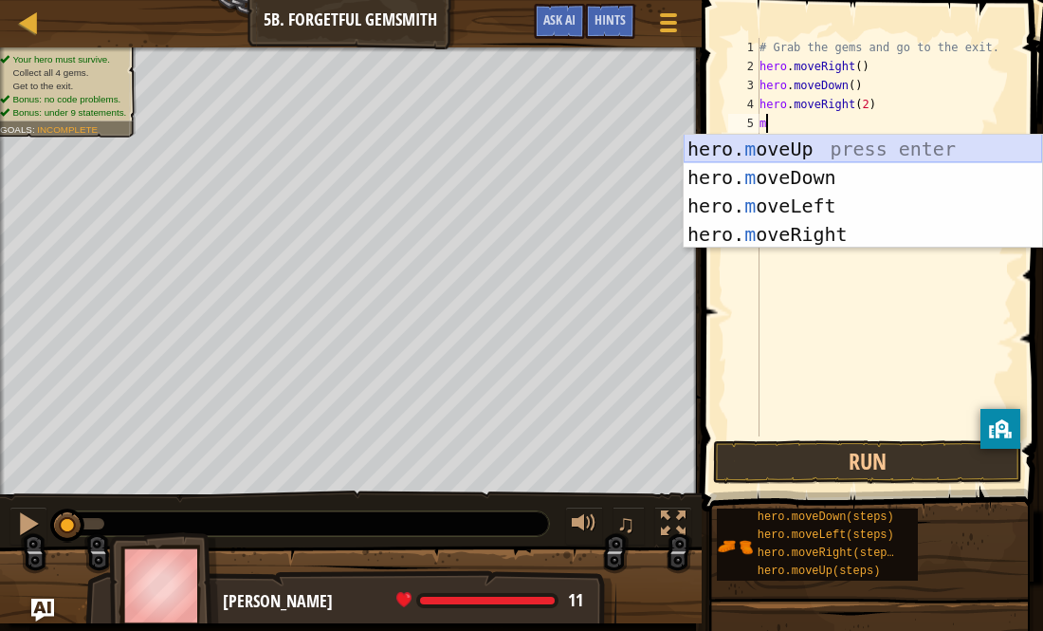
click at [789, 148] on div "hero. m oveUp press enter hero. m oveDown press enter hero. m oveLeft press ent…" at bounding box center [863, 220] width 359 height 171
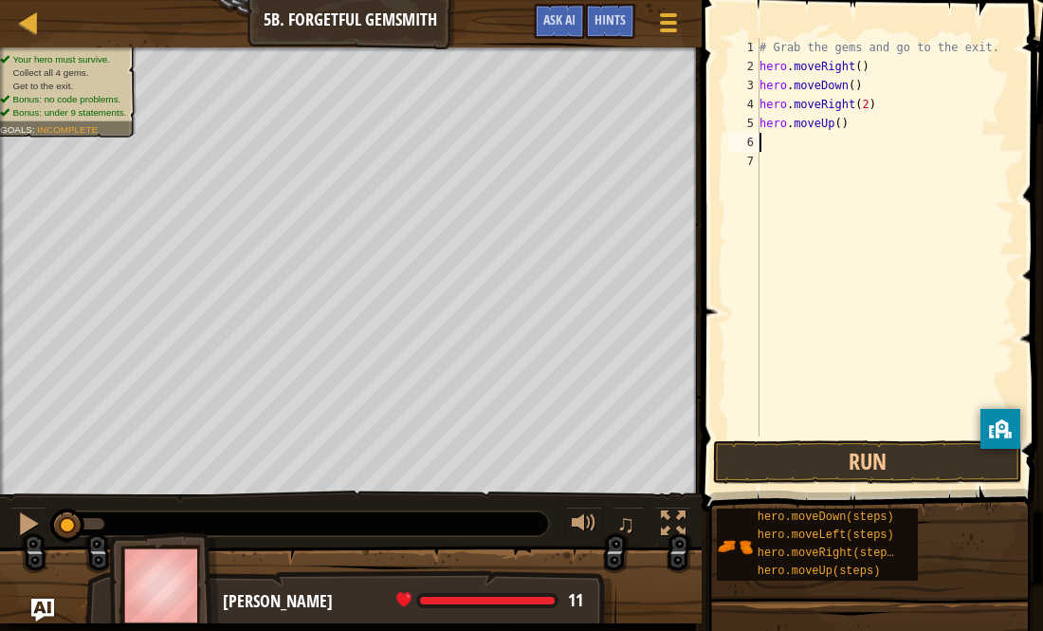
type textarea "m"
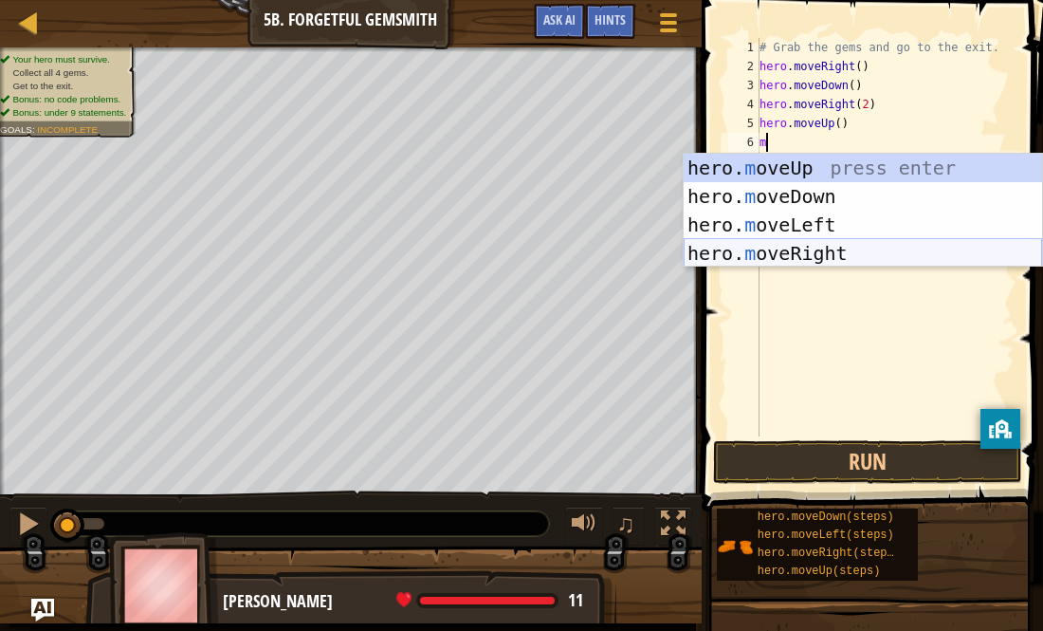
click at [783, 249] on div "hero. m oveUp press enter hero. m oveDown press enter hero. m oveLeft press ent…" at bounding box center [863, 239] width 359 height 171
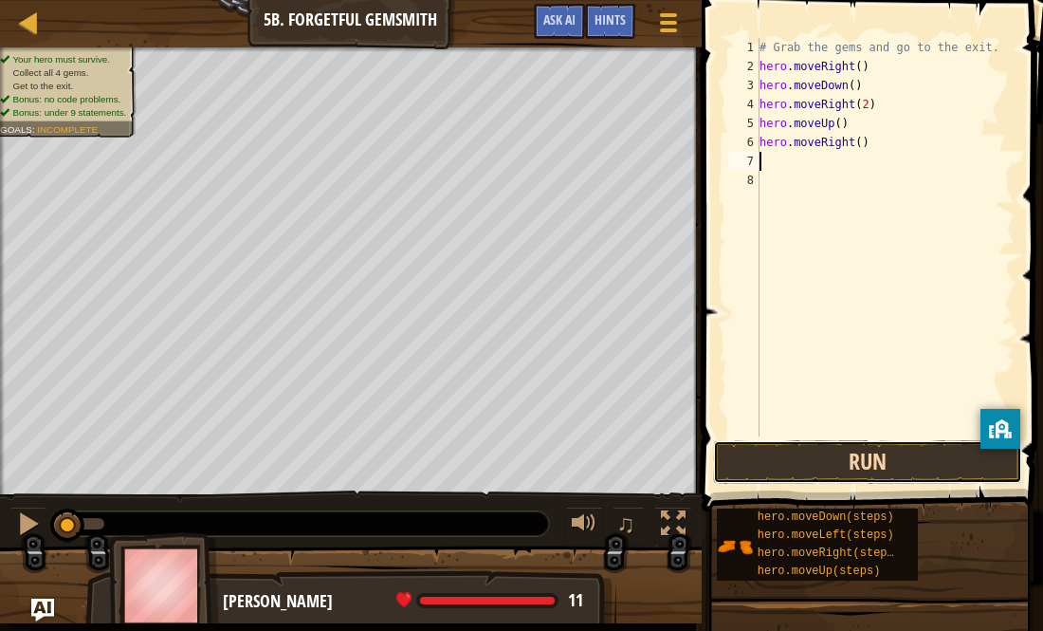
click at [801, 460] on button "Run" at bounding box center [867, 462] width 309 height 44
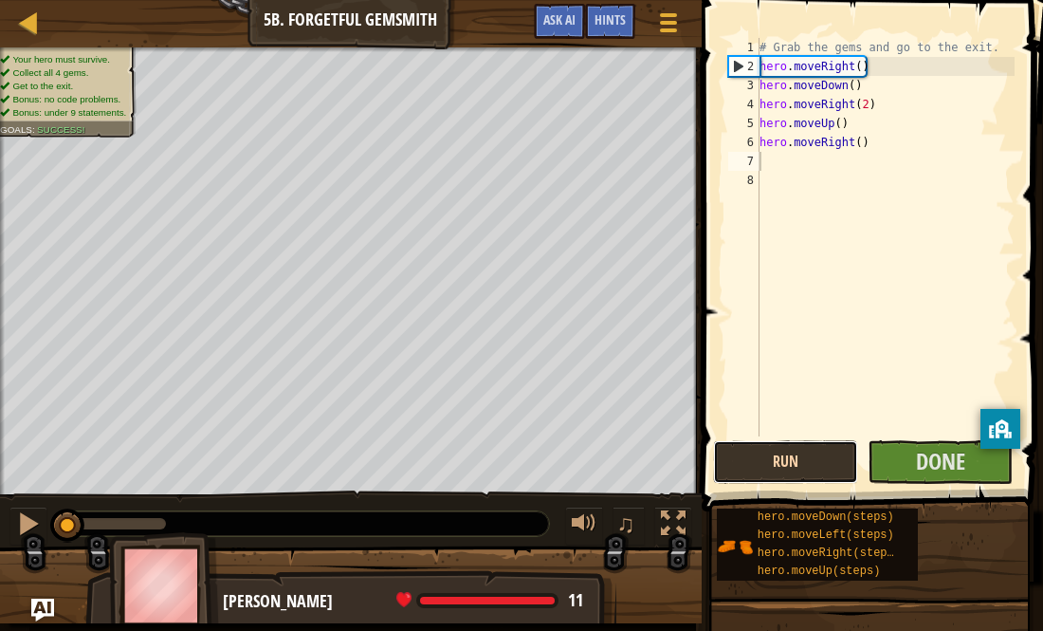
click at [748, 449] on button "Run" at bounding box center [785, 462] width 145 height 44
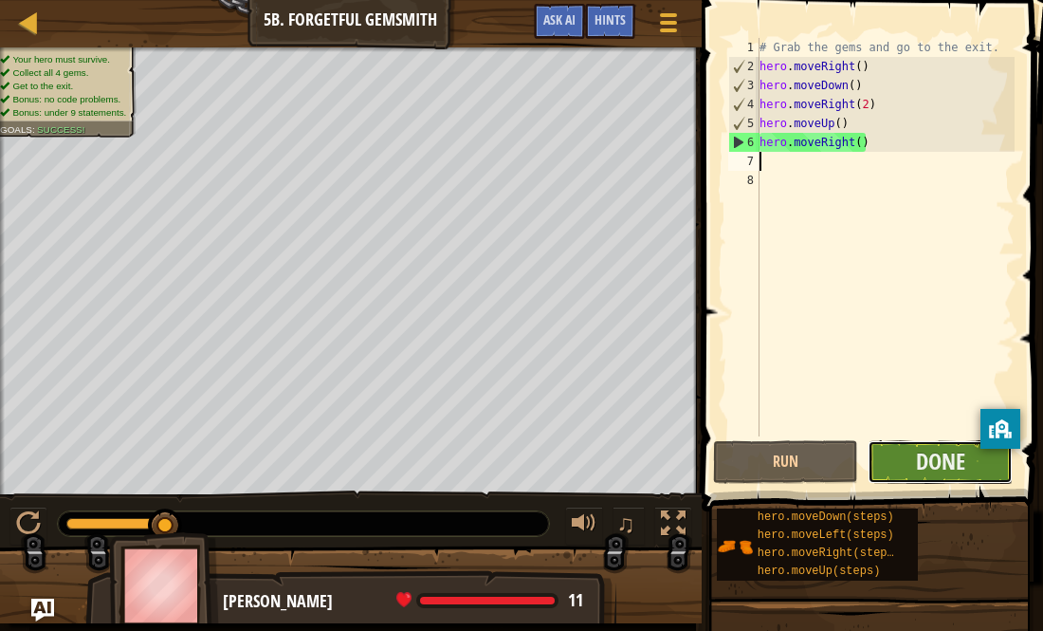
click at [892, 451] on button "Done" at bounding box center [940, 462] width 145 height 44
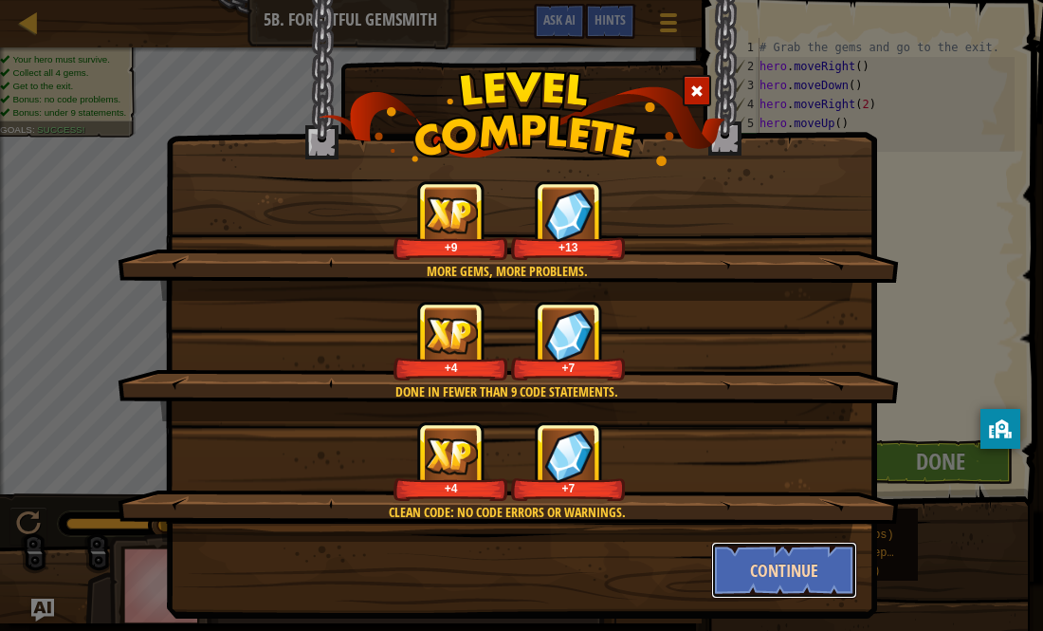
click at [749, 551] on button "Continue" at bounding box center [784, 570] width 147 height 57
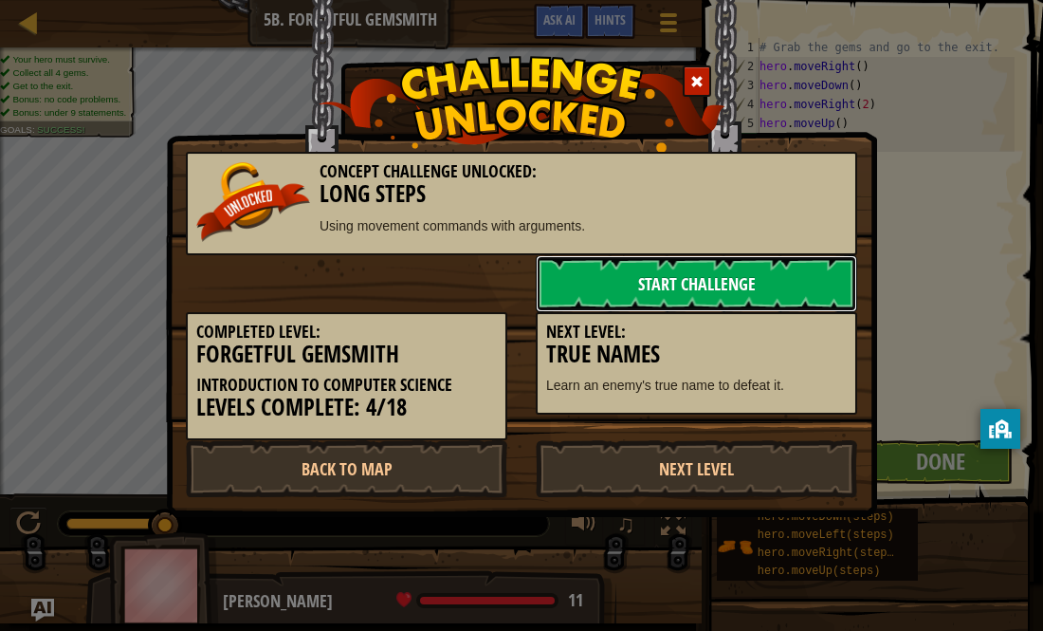
click at [730, 287] on link "Start Challenge" at bounding box center [697, 283] width 322 height 57
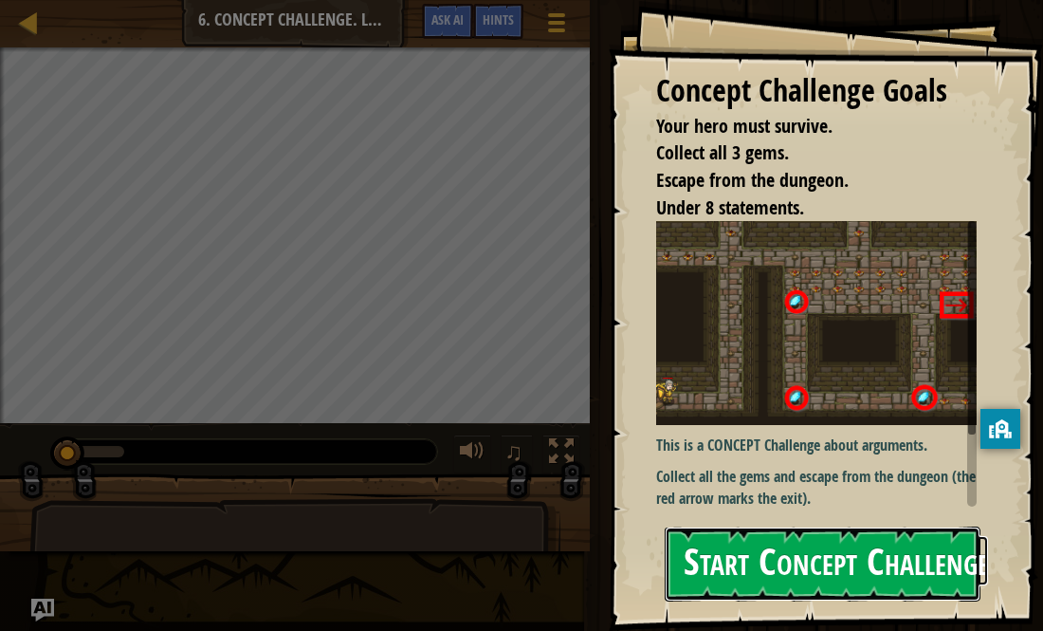
click at [779, 562] on button "Start Concept Challenge" at bounding box center [823, 563] width 317 height 75
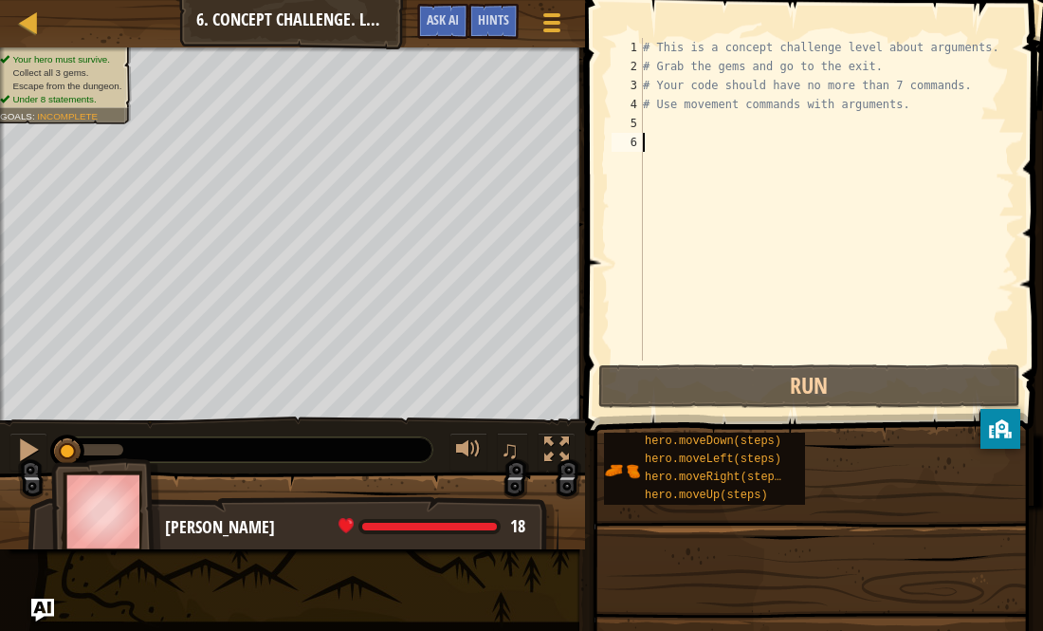
type textarea "m"
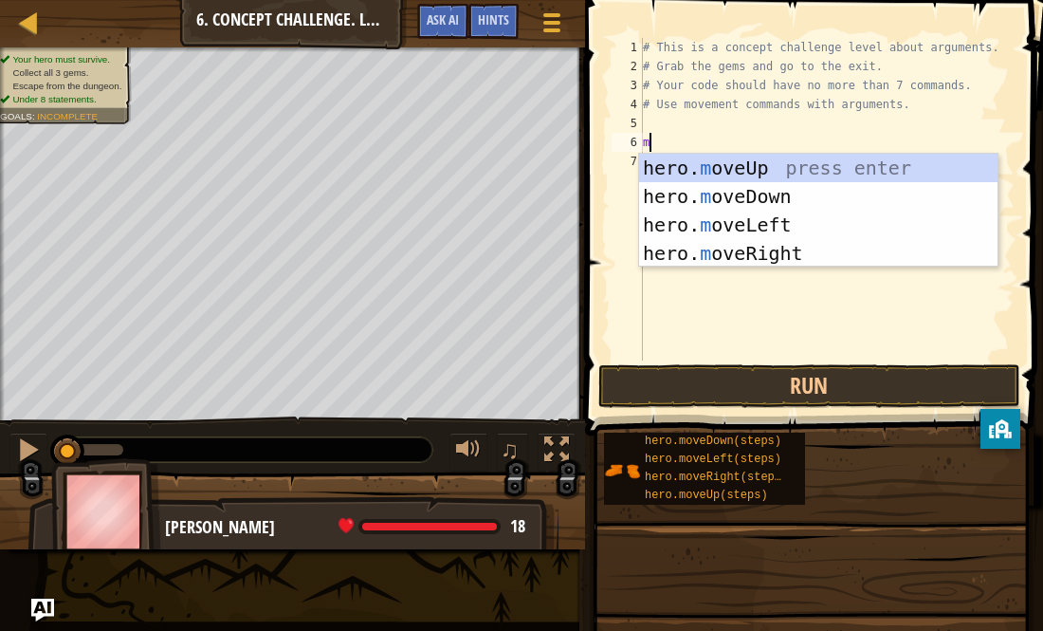
scroll to position [9, 0]
click at [801, 247] on div "hero. m oveUp press enter hero. m oveDown press enter hero. m oveLeft press ent…" at bounding box center [818, 239] width 359 height 171
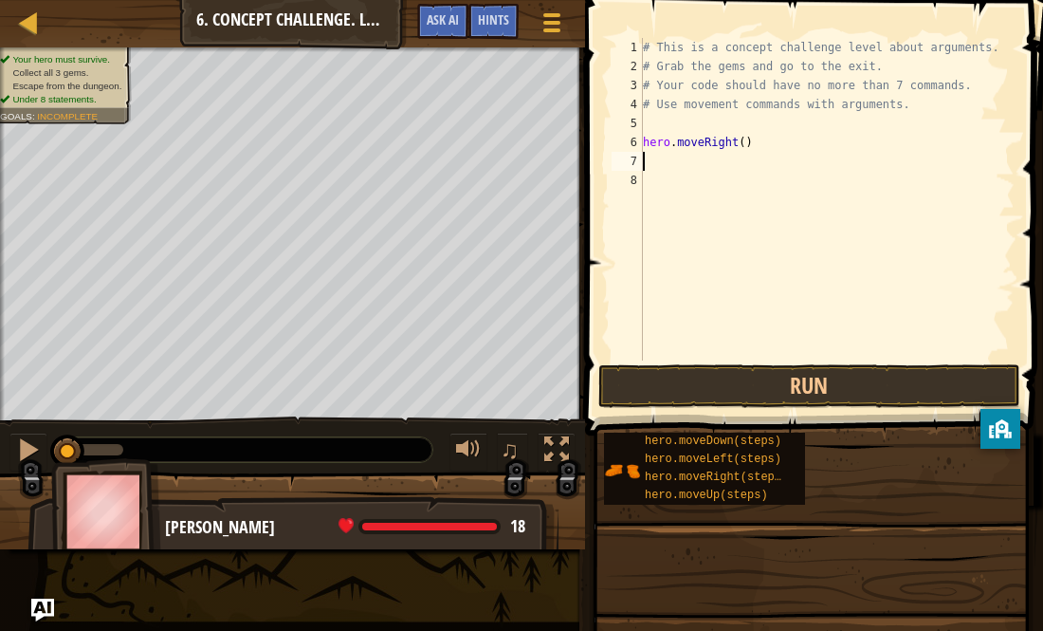
type textarea "m"
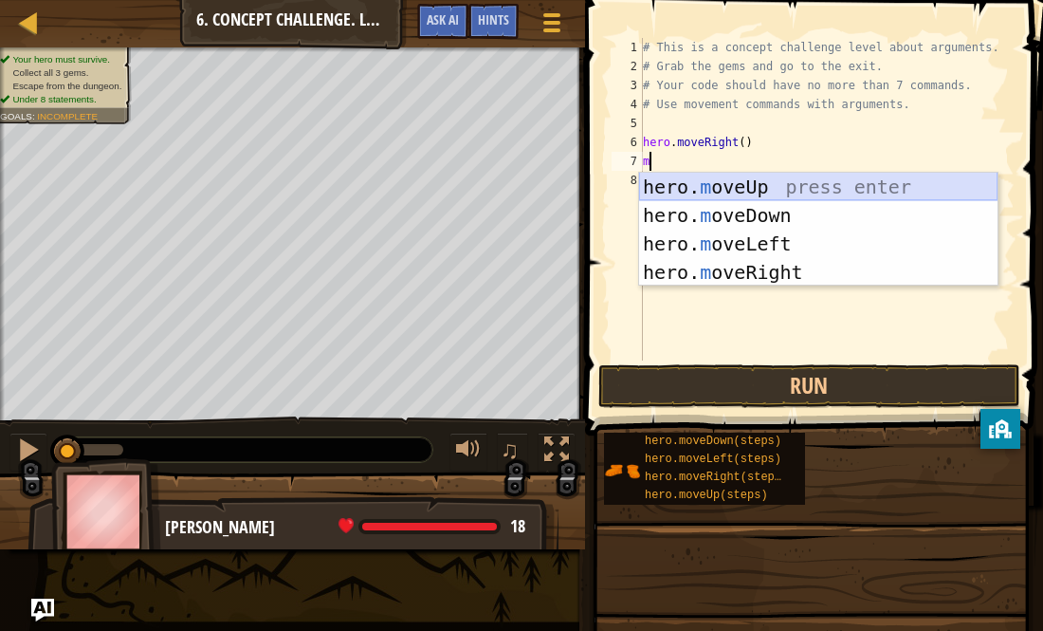
click at [783, 183] on div "hero. m oveUp press enter hero. m oveDown press enter hero. m oveLeft press ent…" at bounding box center [818, 258] width 359 height 171
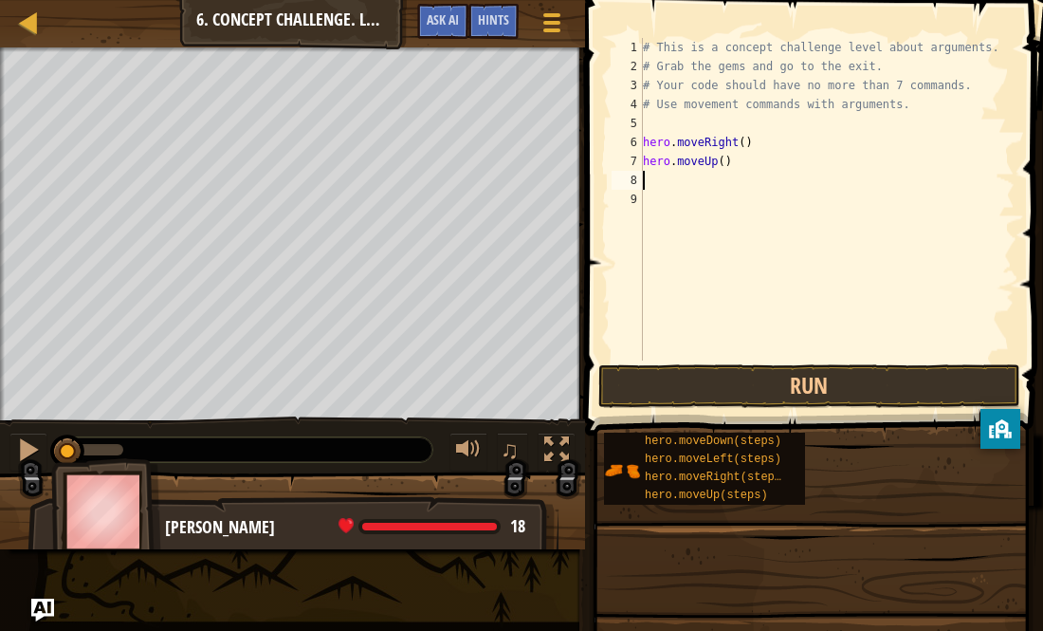
click at [725, 167] on div "# This is a concept challenge level about arguments. # Grab the gems and go to …" at bounding box center [827, 218] width 376 height 360
type textarea "hero.moveUp(3)"
click at [647, 181] on div "# This is a concept challenge level about arguments. # Grab the gems and go to …" at bounding box center [827, 218] width 376 height 360
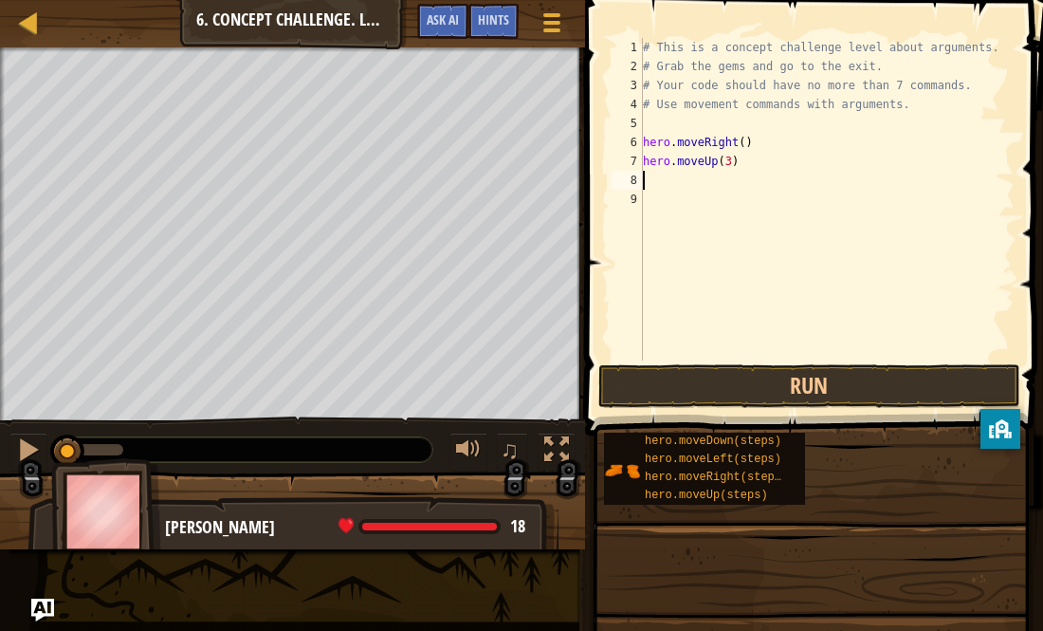
type textarea "m"
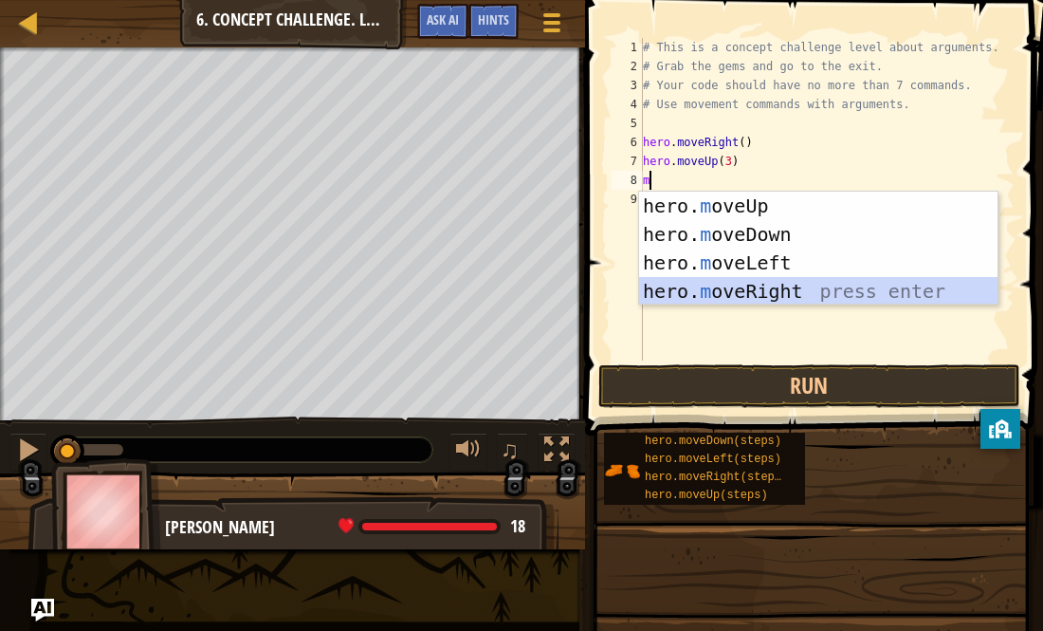
click at [775, 294] on div "hero. m oveUp press enter hero. m oveDown press enter hero. m oveLeft press ent…" at bounding box center [818, 277] width 359 height 171
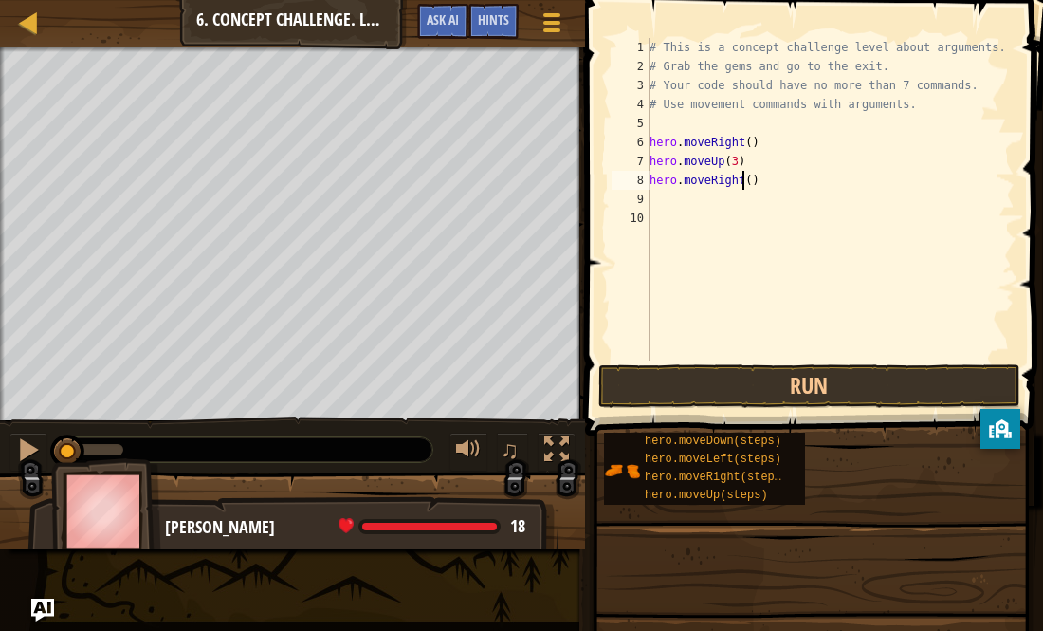
click at [744, 185] on div "# This is a concept challenge level about arguments. # Grab the gems and go to …" at bounding box center [830, 218] width 369 height 360
click at [752, 189] on div "# This is a concept challenge level about arguments. # Grab the gems and go to …" at bounding box center [830, 218] width 369 height 360
type textarea "hero.moveRight(2)"
click at [739, 390] on button "Run" at bounding box center [810, 386] width 422 height 44
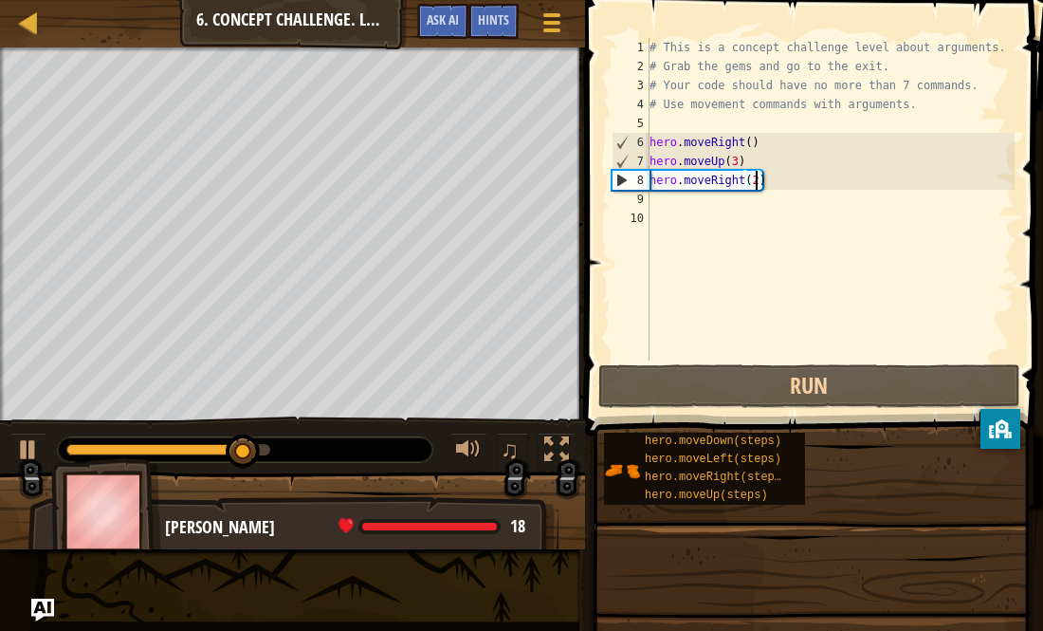
click at [720, 205] on div "# This is a concept challenge level about arguments. # Grab the gems and go to …" at bounding box center [830, 218] width 369 height 360
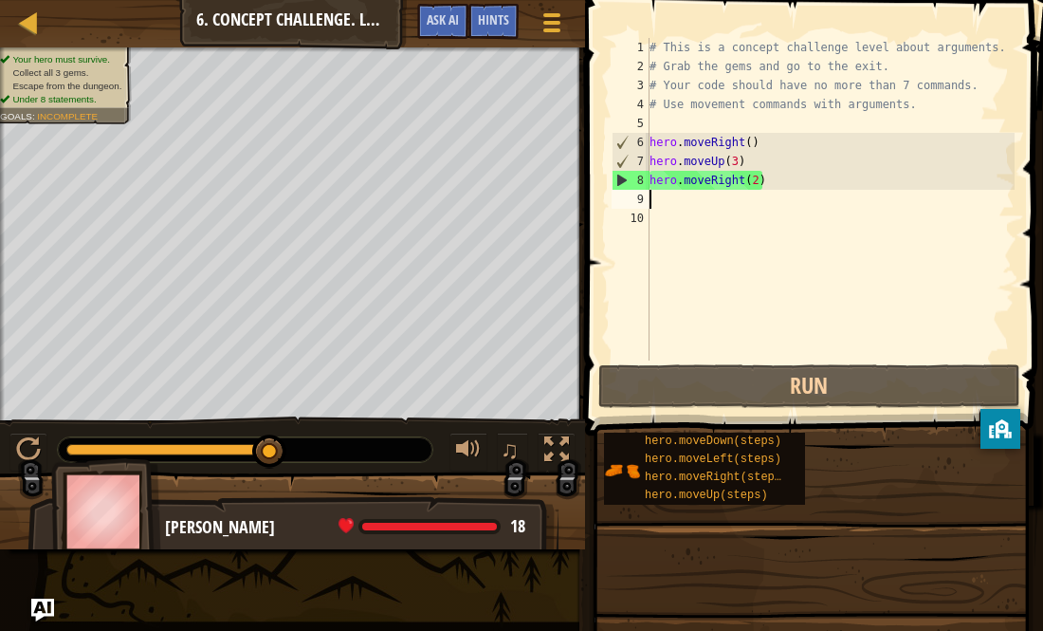
type textarea "m"
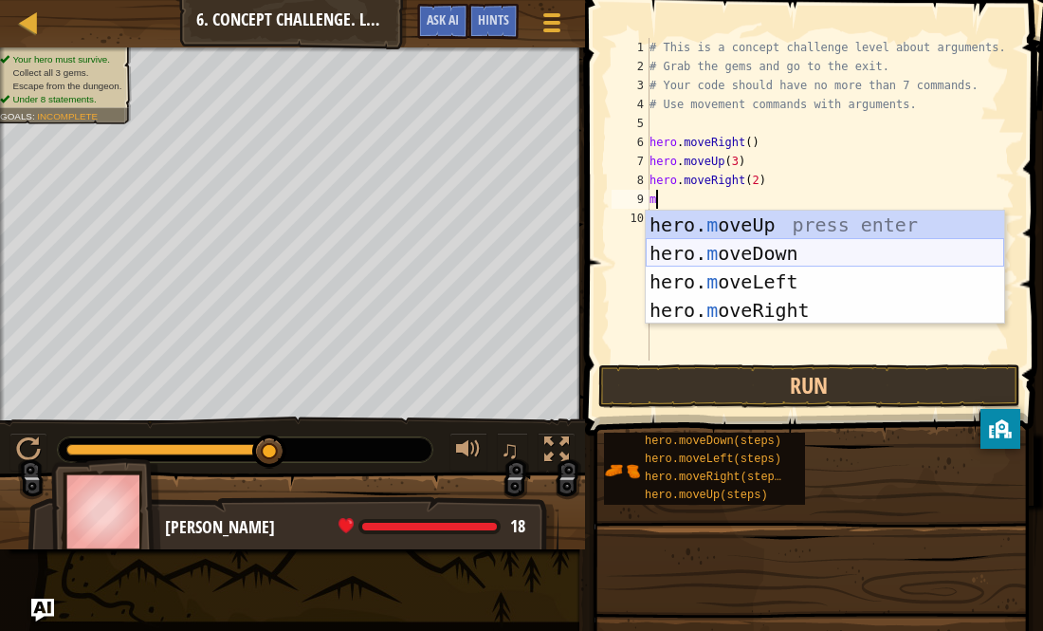
click at [758, 247] on div "hero. m oveUp press enter hero. m oveDown press enter hero. m oveLeft press ent…" at bounding box center [825, 296] width 359 height 171
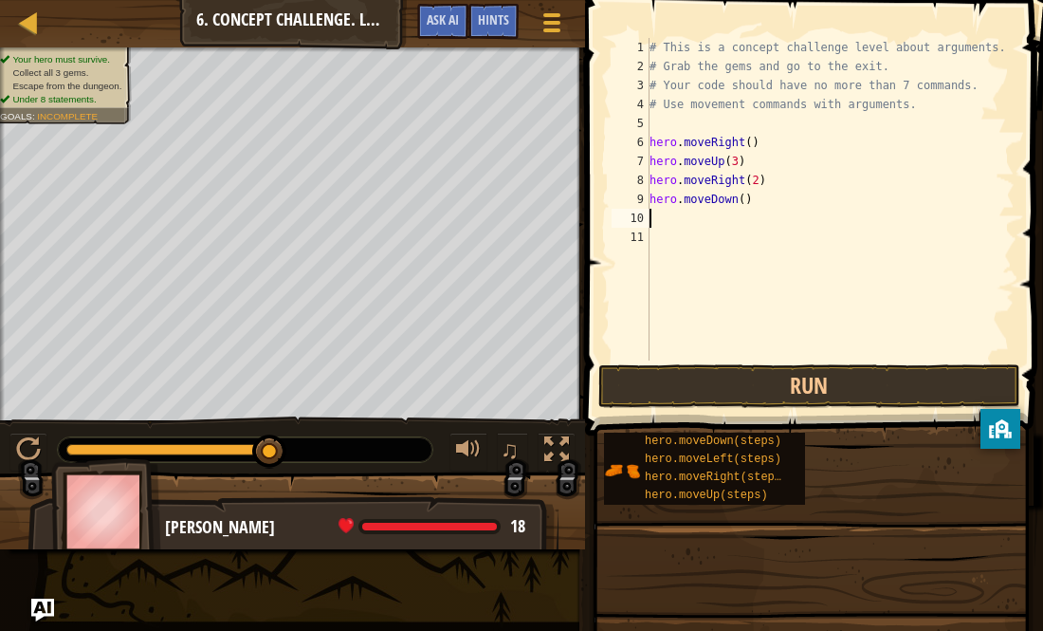
type textarea "m"
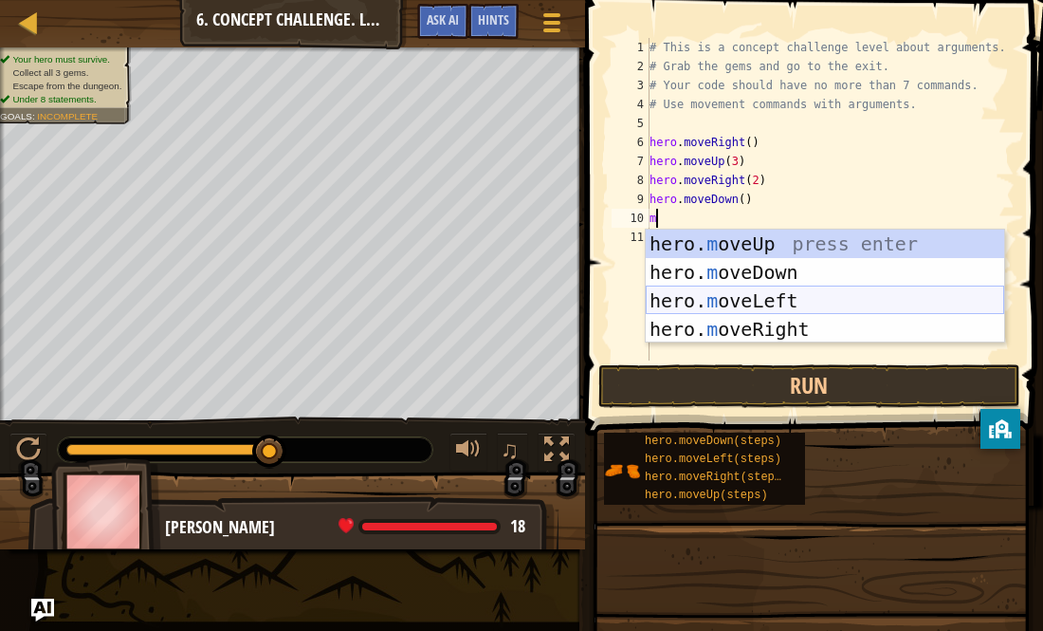
click at [816, 297] on div "hero. m oveUp press enter hero. m oveDown press enter hero. m oveLeft press ent…" at bounding box center [825, 315] width 359 height 171
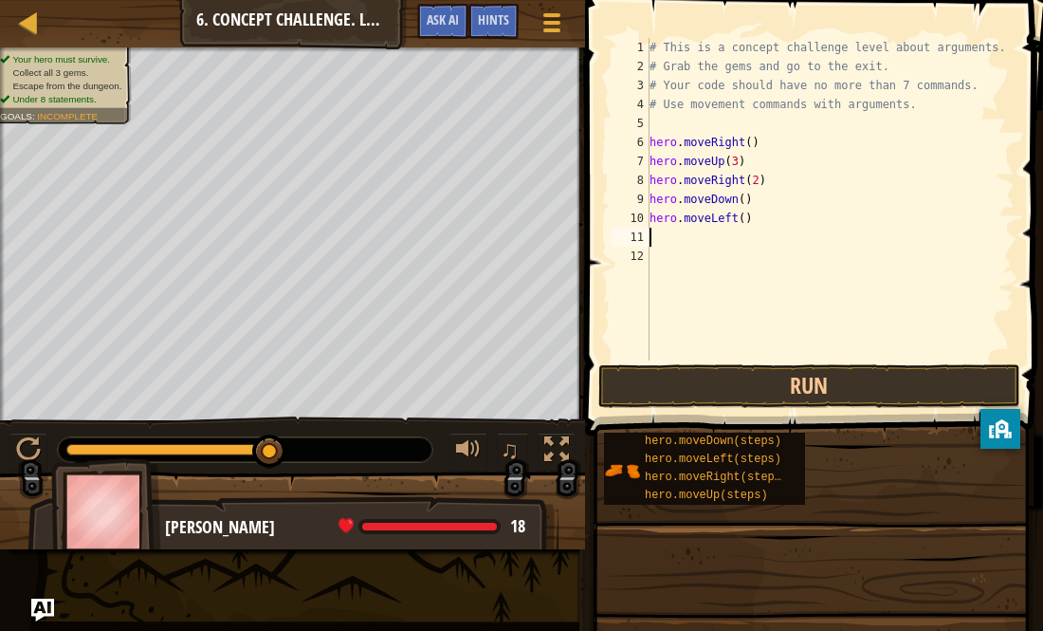
type textarea "m"
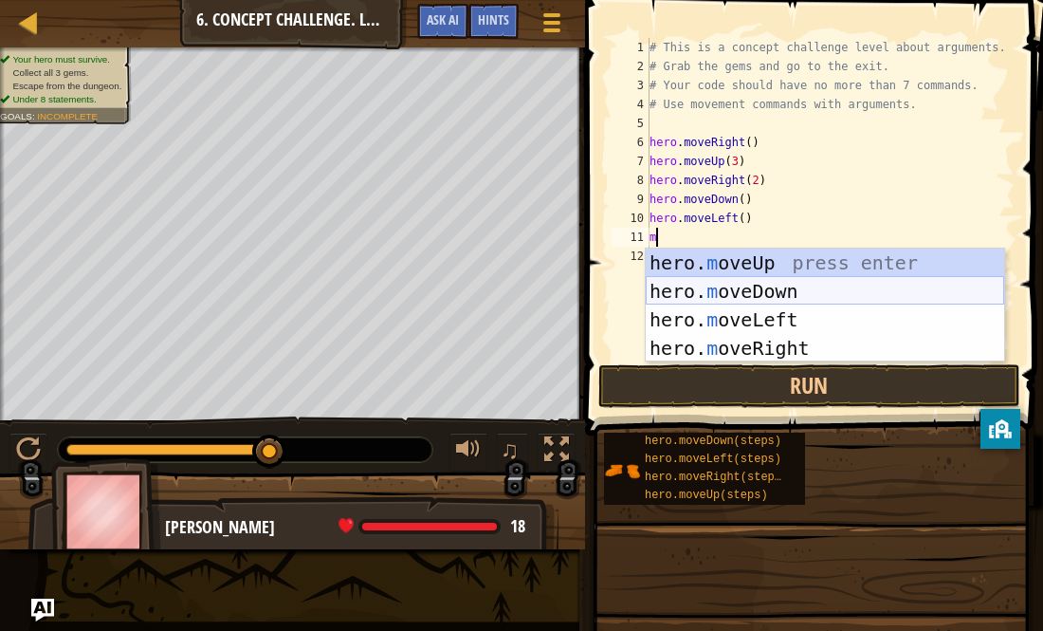
click at [796, 292] on div "hero. m oveUp press enter hero. m oveDown press enter hero. m oveLeft press ent…" at bounding box center [825, 334] width 359 height 171
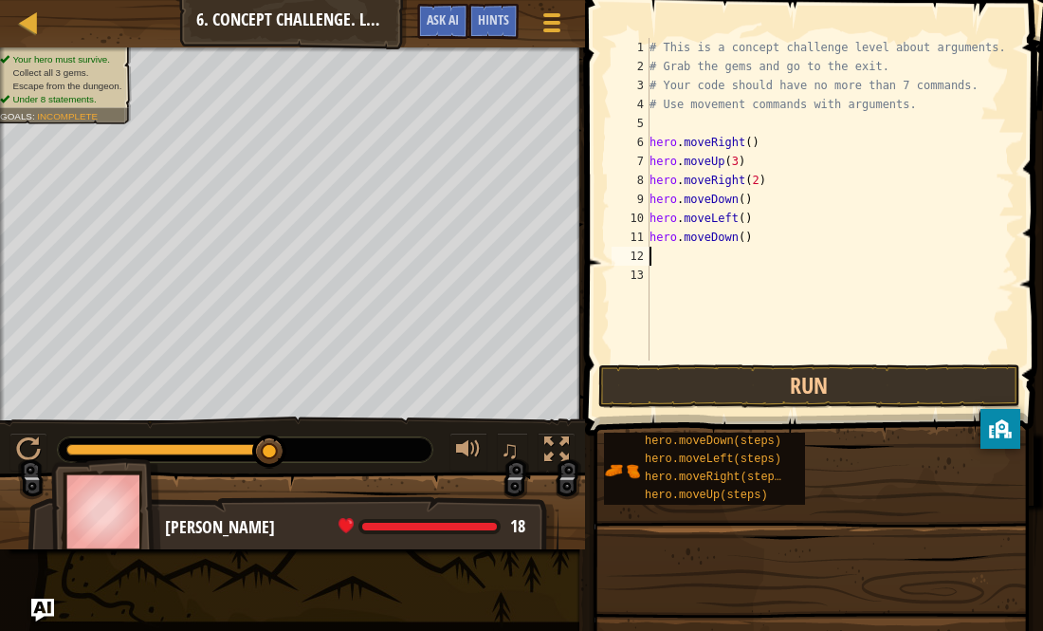
type textarea "m"
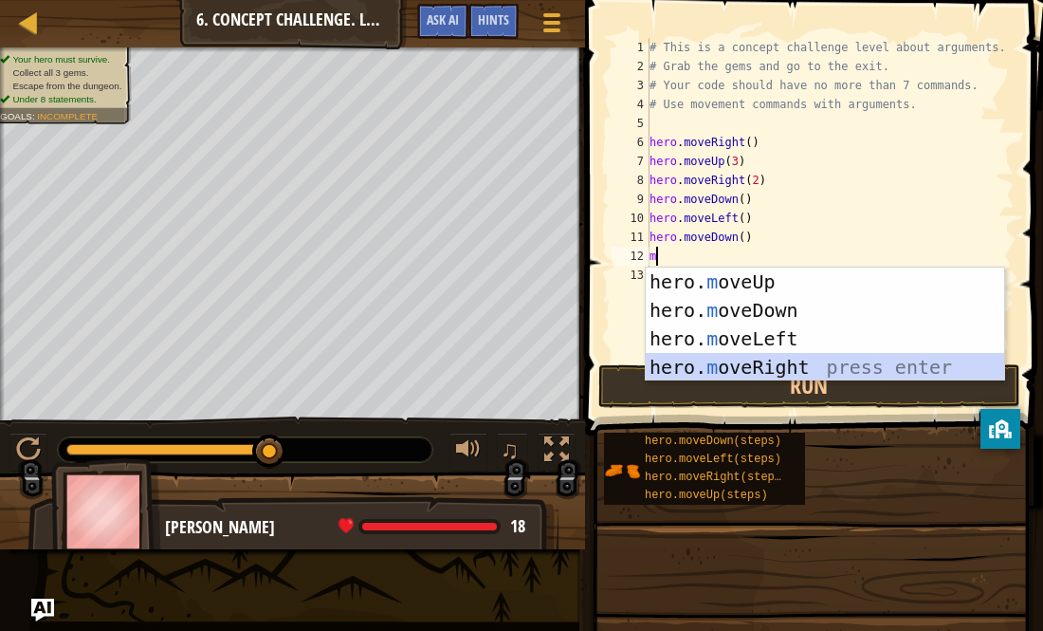
click at [741, 360] on div "hero. m oveUp press enter hero. m oveDown press enter hero. m oveLeft press ent…" at bounding box center [825, 352] width 359 height 171
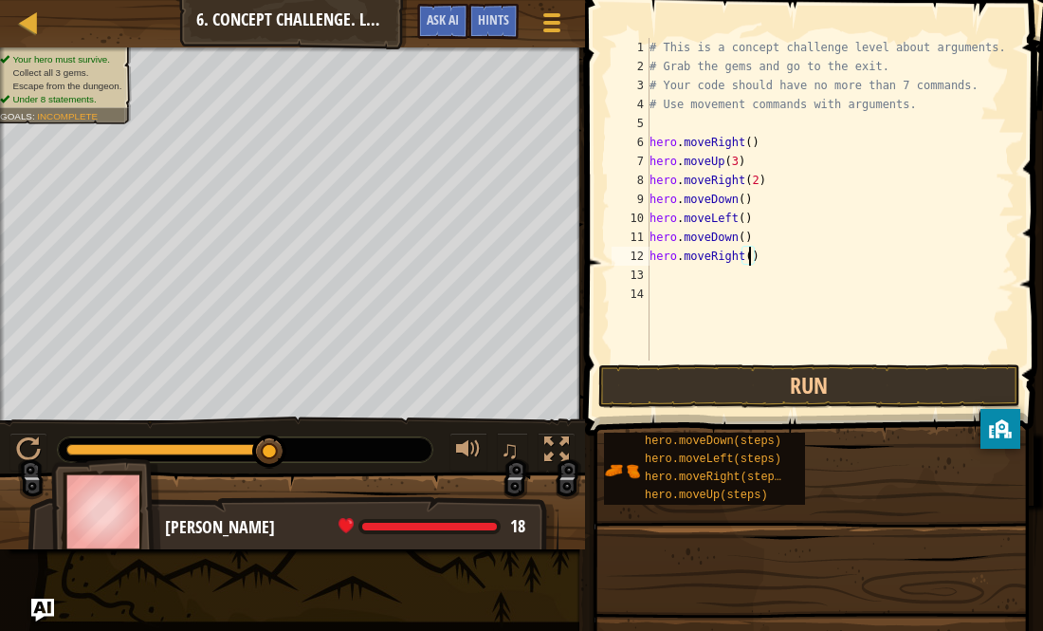
click at [751, 255] on div "# This is a concept challenge level about arguments. # Grab the gems and go to …" at bounding box center [830, 218] width 369 height 360
type textarea "hero.moveRight(2)"
click at [689, 283] on div "# This is a concept challenge level about arguments. # Grab the gems and go to …" at bounding box center [830, 218] width 369 height 360
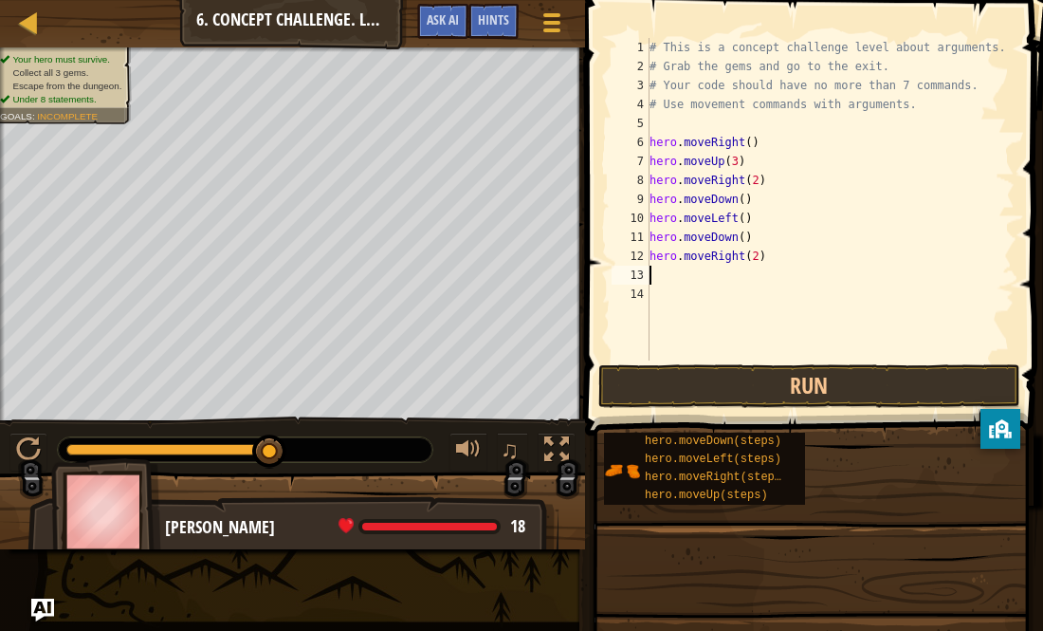
type textarea "m"
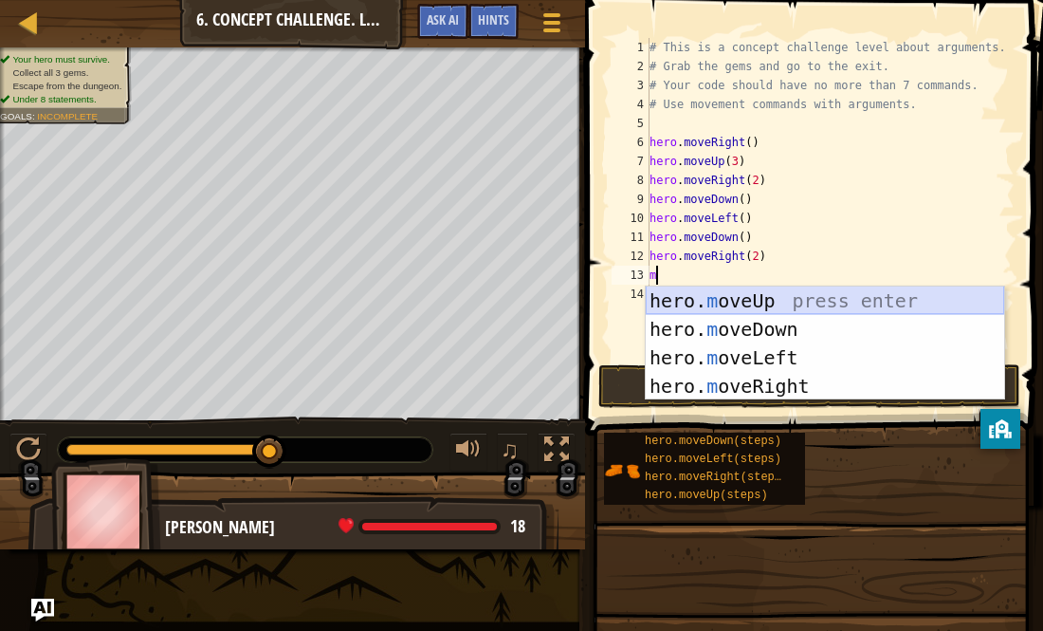
click at [763, 289] on div "hero. m oveUp press enter hero. m oveDown press enter hero. m oveLeft press ent…" at bounding box center [825, 371] width 359 height 171
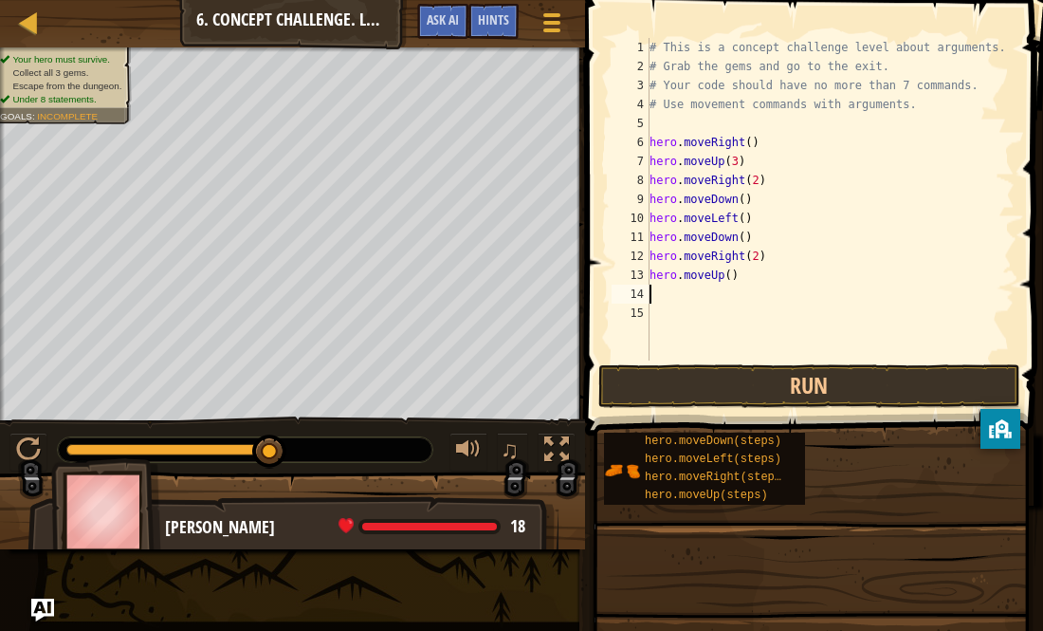
click at [729, 279] on div "# This is a concept challenge level about arguments. # Grab the gems and go to …" at bounding box center [830, 218] width 369 height 360
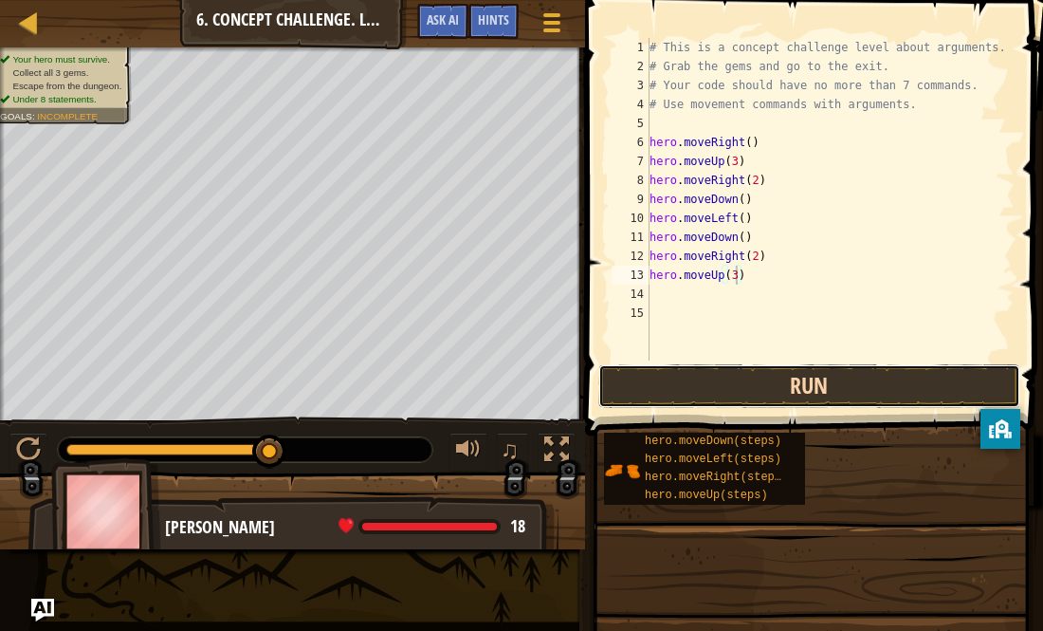
click at [874, 390] on button "Run" at bounding box center [810, 386] width 422 height 44
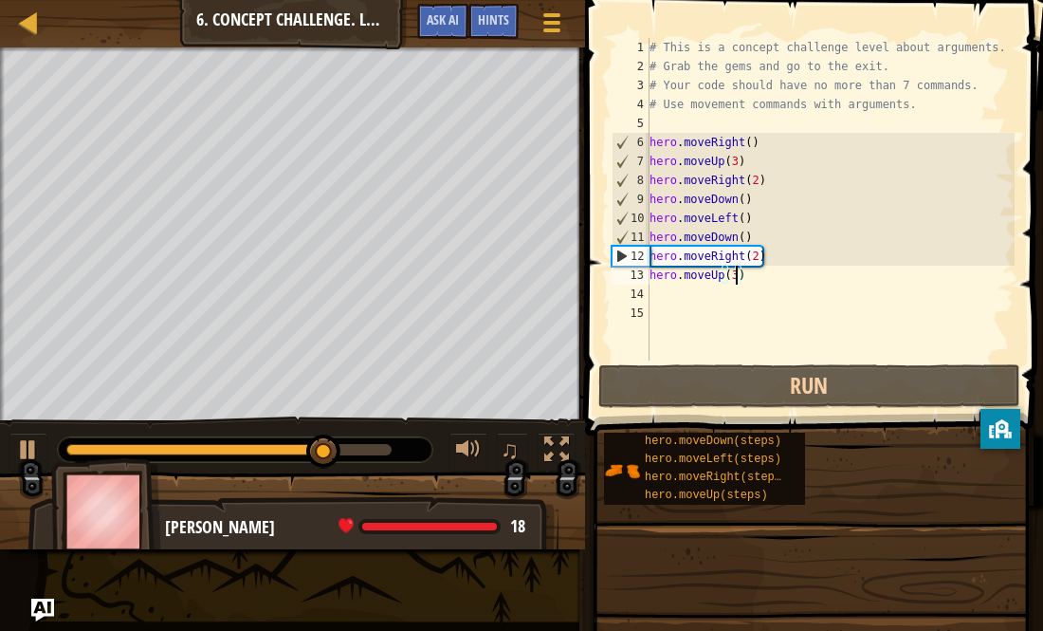
click at [753, 261] on div "# This is a concept challenge level about arguments. # Grab the gems and go to …" at bounding box center [830, 218] width 369 height 360
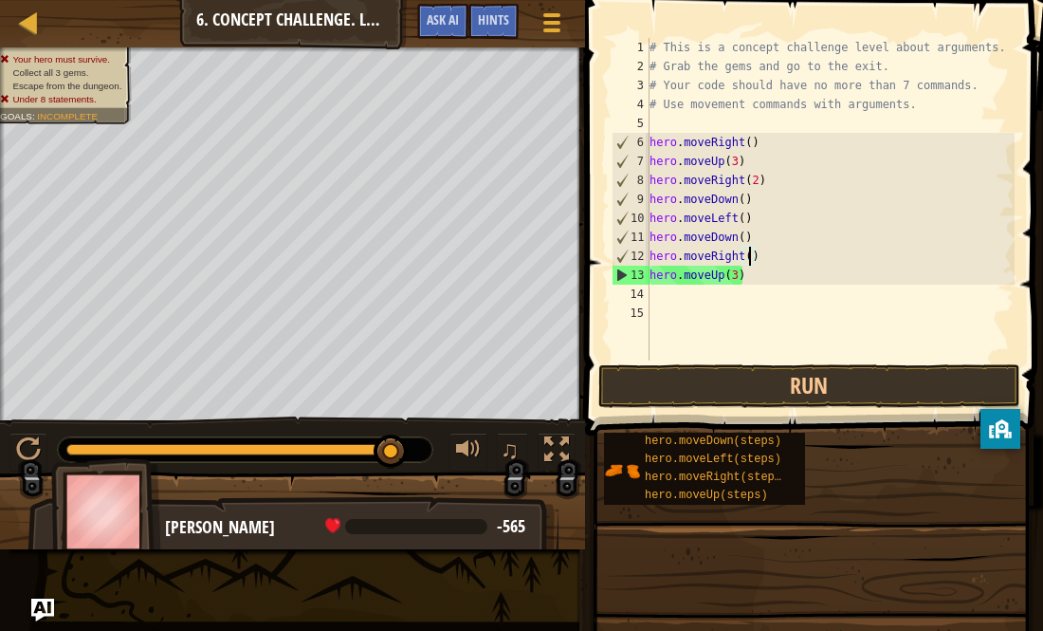
click at [728, 284] on div "# This is a concept challenge level about arguments. # Grab the gems and go to …" at bounding box center [830, 218] width 369 height 360
click at [722, 284] on div "# This is a concept challenge level about arguments. # Grab the gems and go to …" at bounding box center [830, 218] width 369 height 360
click at [746, 281] on div "# This is a concept challenge level about arguments. # Grab the gems and go to …" at bounding box center [830, 218] width 369 height 360
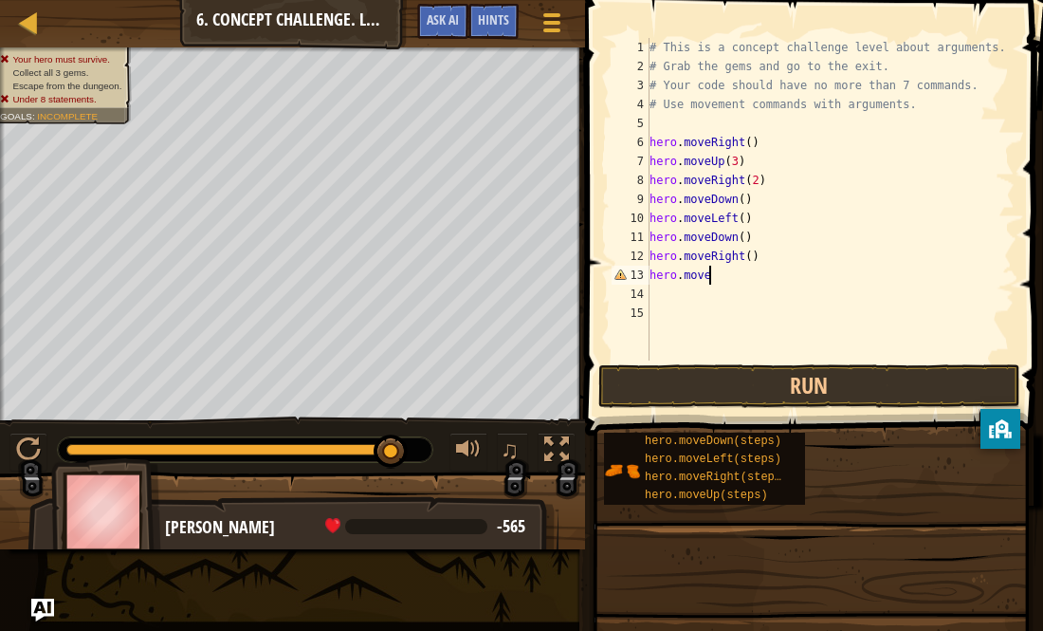
type textarea "hero.moved"
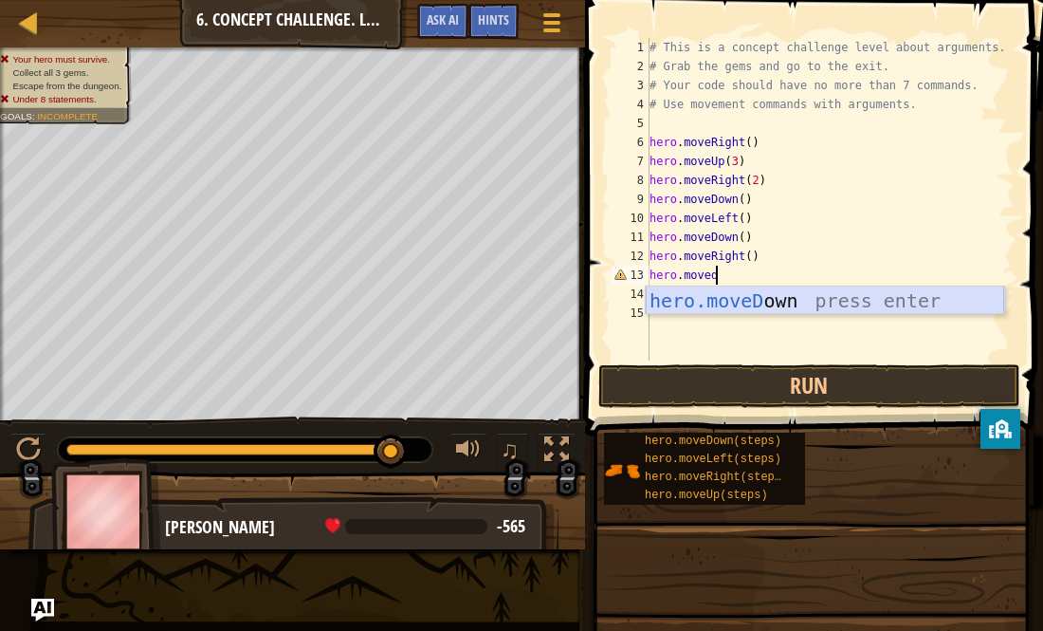
click at [759, 299] on div "hero.moveD own press enter" at bounding box center [825, 328] width 359 height 85
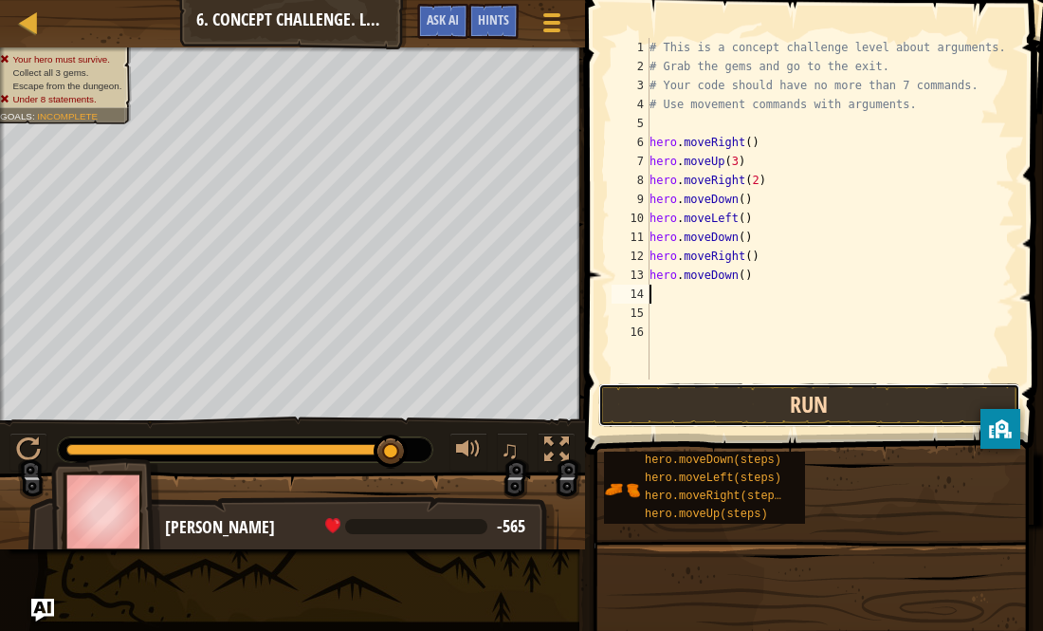
click at [773, 396] on button "Run" at bounding box center [810, 405] width 422 height 44
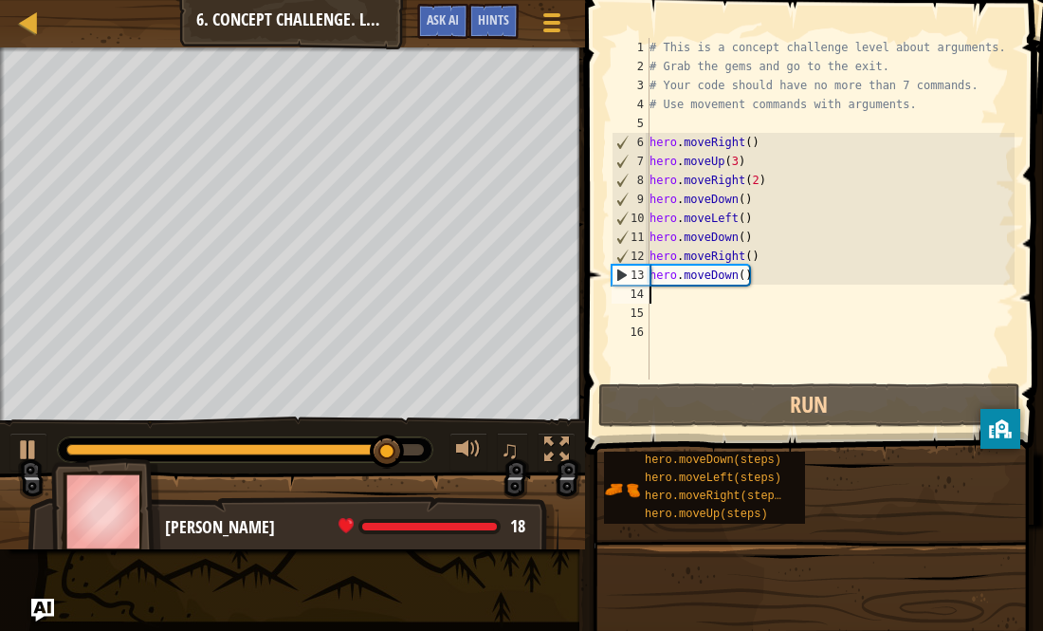
type textarea "m"
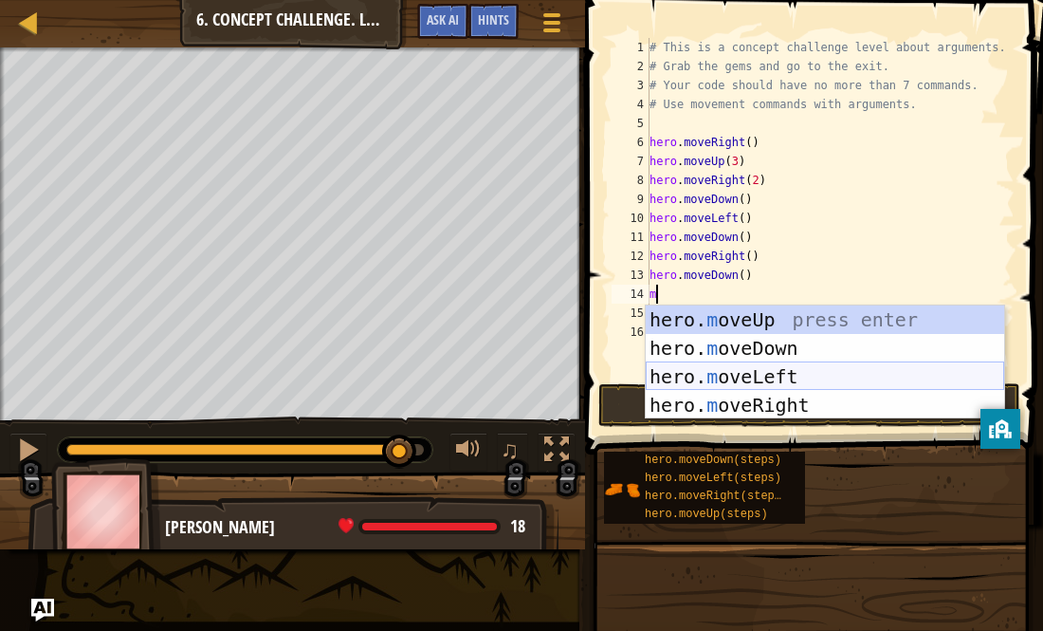
click at [766, 369] on div "hero. m oveUp press enter hero. m oveDown press enter hero. m oveLeft press ent…" at bounding box center [825, 390] width 359 height 171
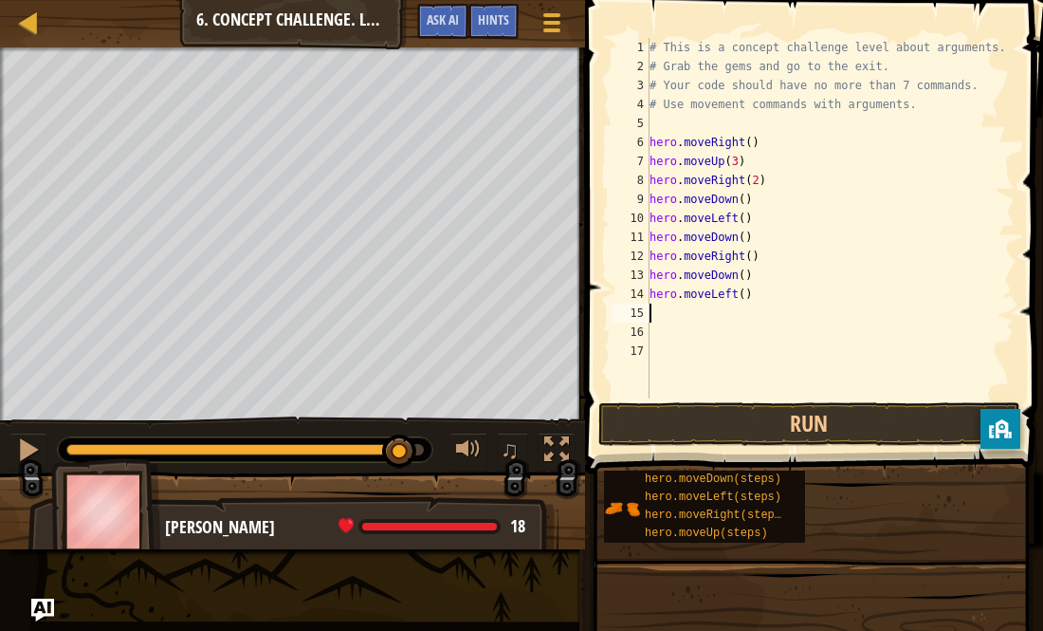
type textarea "m"
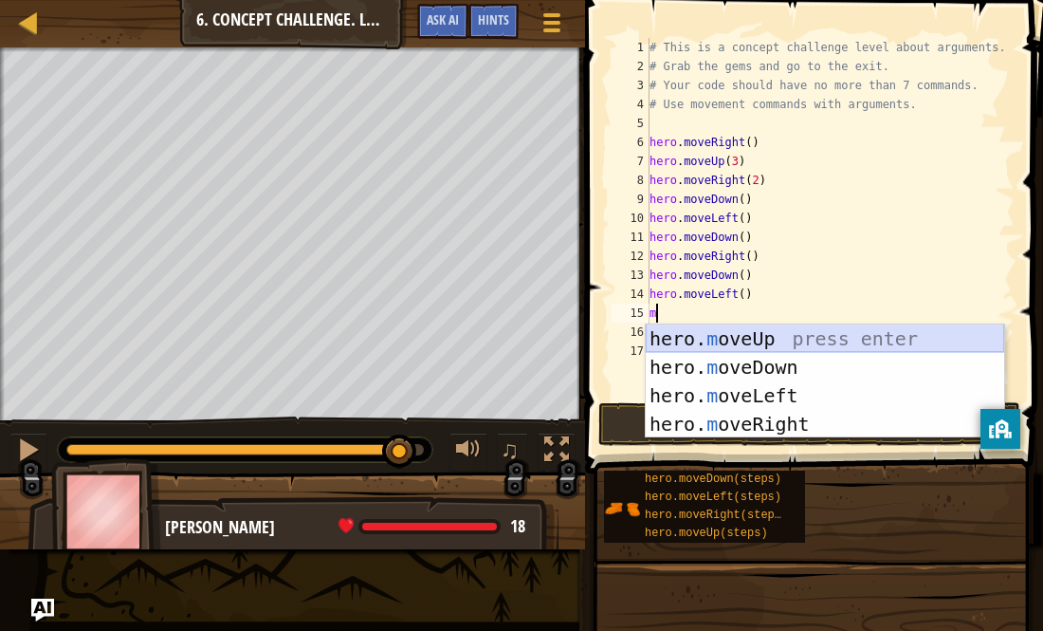
click at [795, 337] on div "hero. m oveUp press enter hero. m oveDown press enter hero. m oveLeft press ent…" at bounding box center [825, 409] width 359 height 171
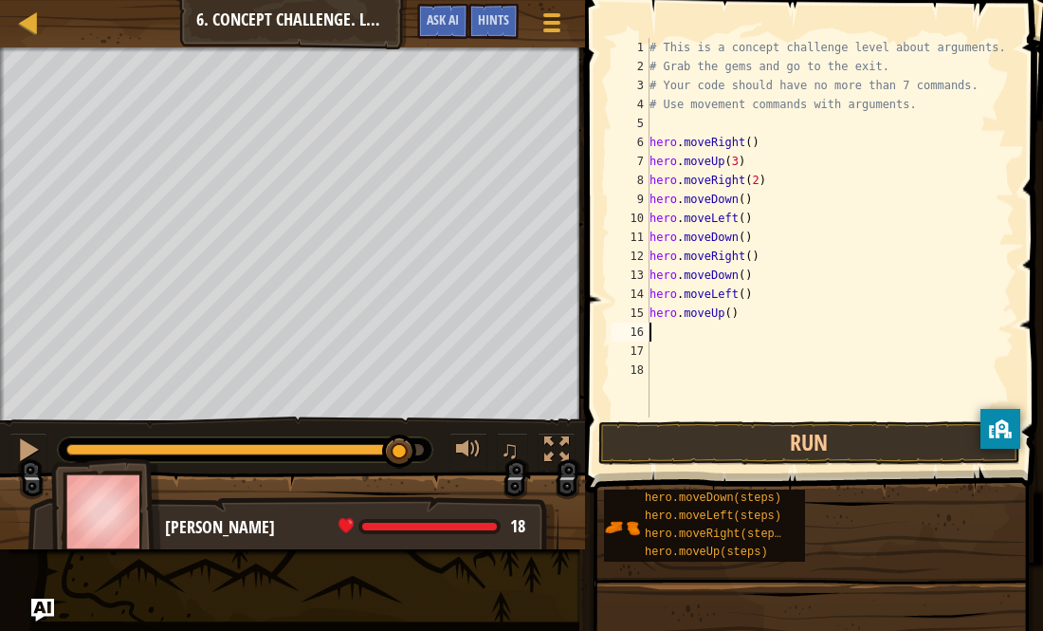
type textarea "m"
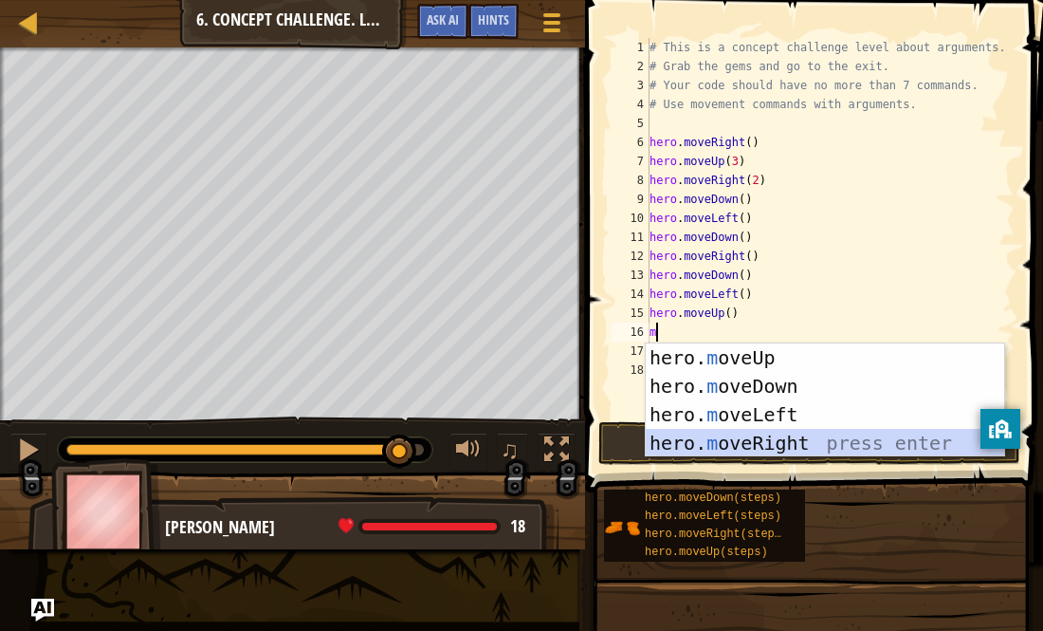
click at [793, 436] on div "hero. m oveUp press enter hero. m oveDown press enter hero. m oveLeft press ent…" at bounding box center [825, 428] width 359 height 171
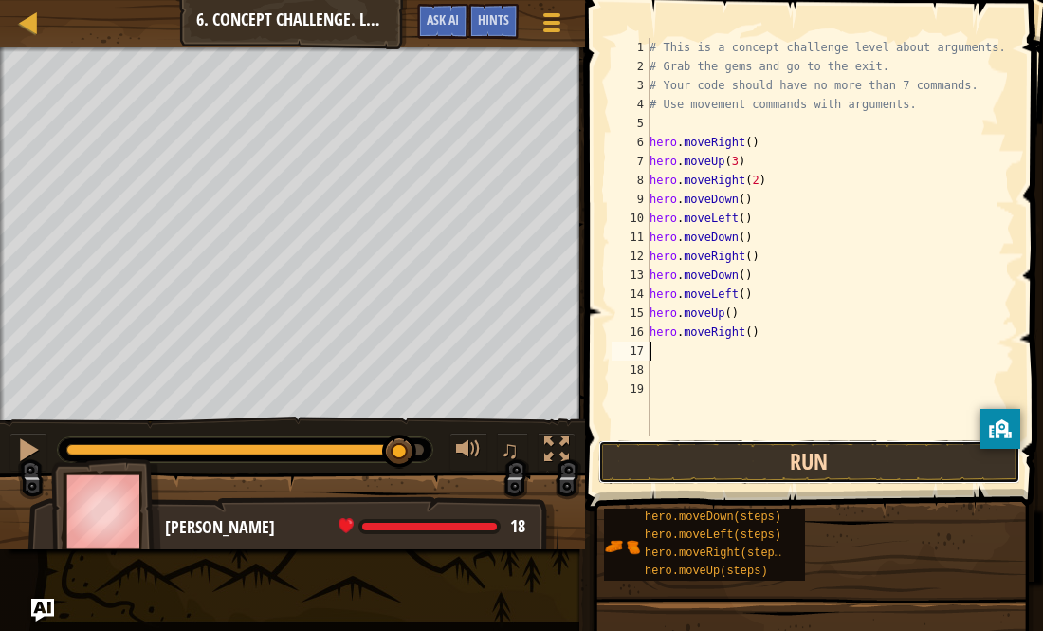
click at [788, 452] on button "Run" at bounding box center [810, 462] width 422 height 44
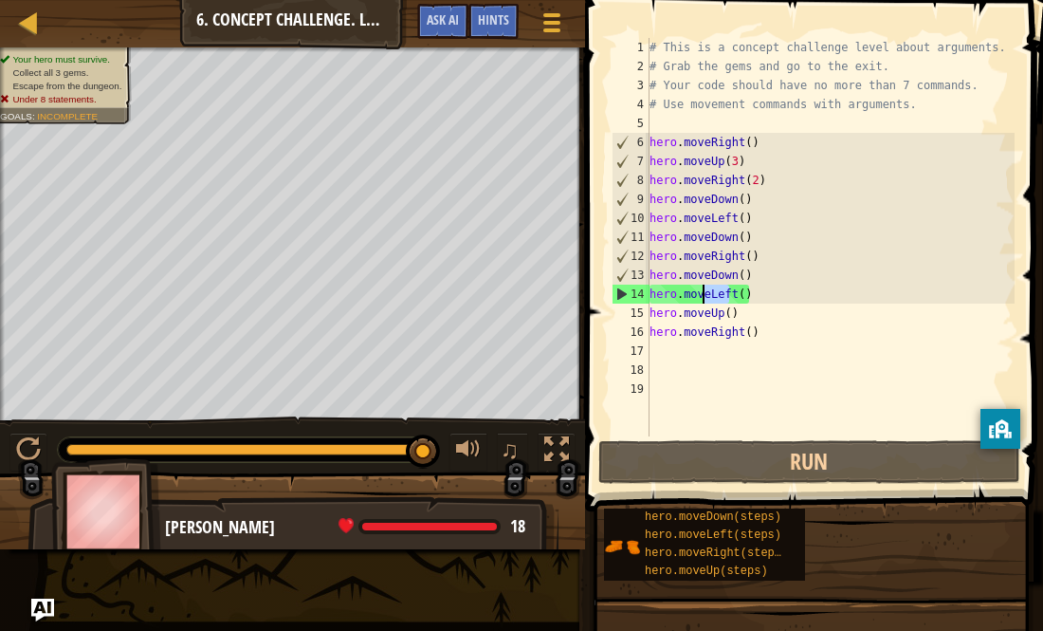
drag, startPoint x: 728, startPoint y: 294, endPoint x: 708, endPoint y: 294, distance: 20.9
click at [708, 294] on div "# This is a concept challenge level about arguments. # Grab the gems and go to …" at bounding box center [830, 256] width 369 height 436
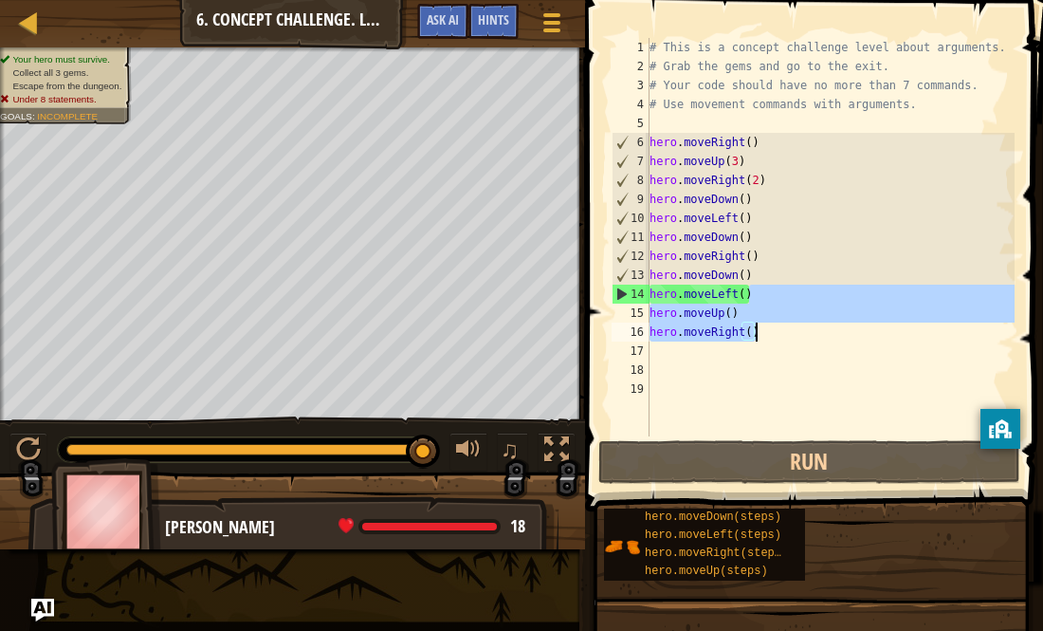
drag, startPoint x: 786, startPoint y: 300, endPoint x: 765, endPoint y: 331, distance: 38.2
click at [765, 331] on div "# This is a concept challenge level about arguments. # Grab the gems and go to …" at bounding box center [830, 256] width 369 height 436
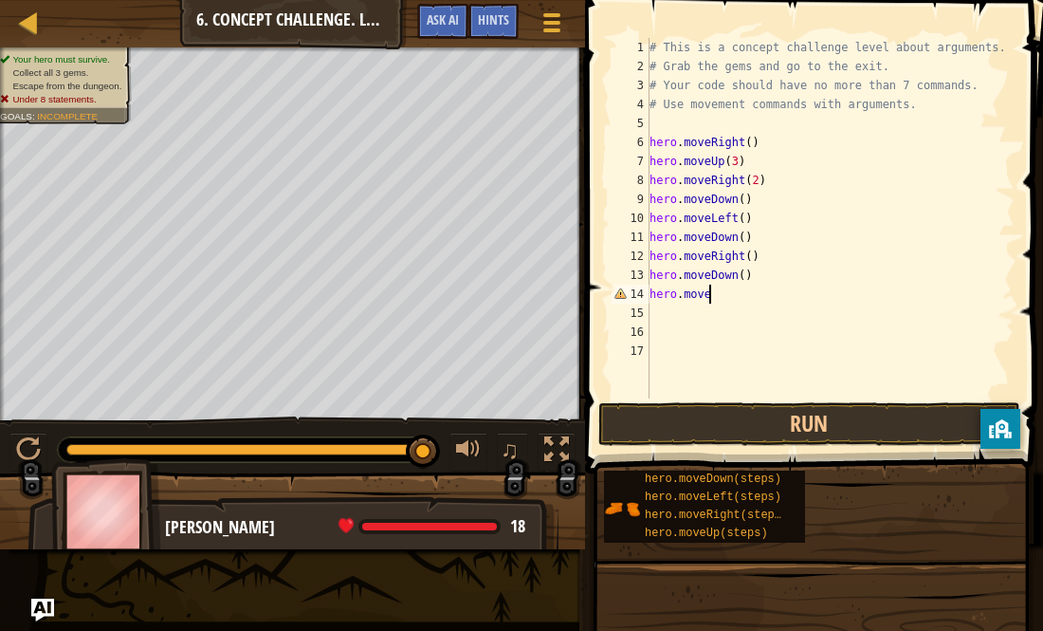
type textarea "hero.mover"
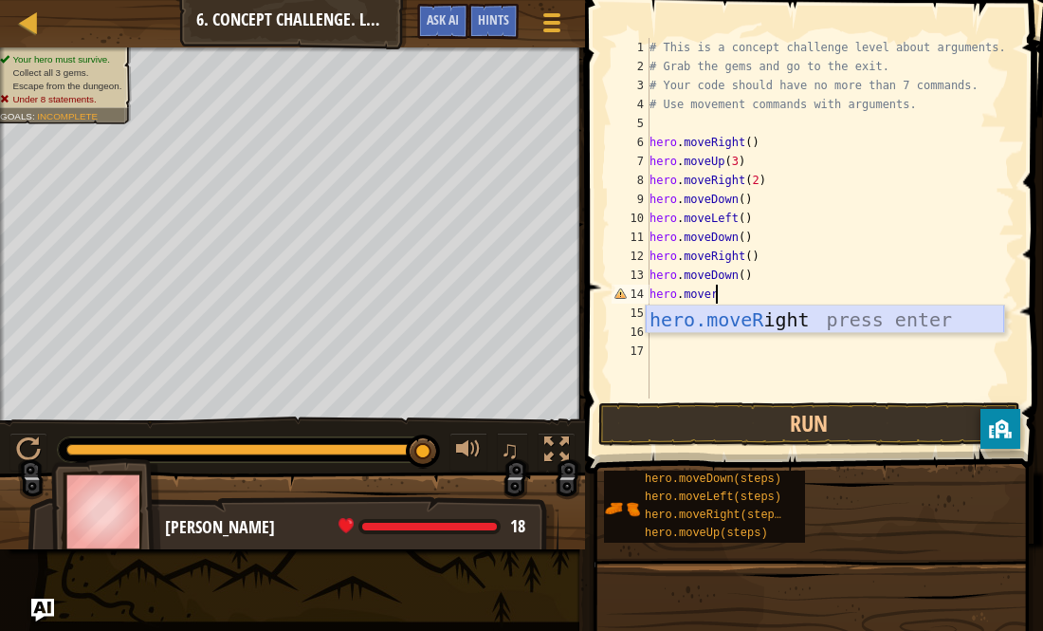
click at [768, 318] on div "hero.moveR ight press enter" at bounding box center [825, 347] width 359 height 85
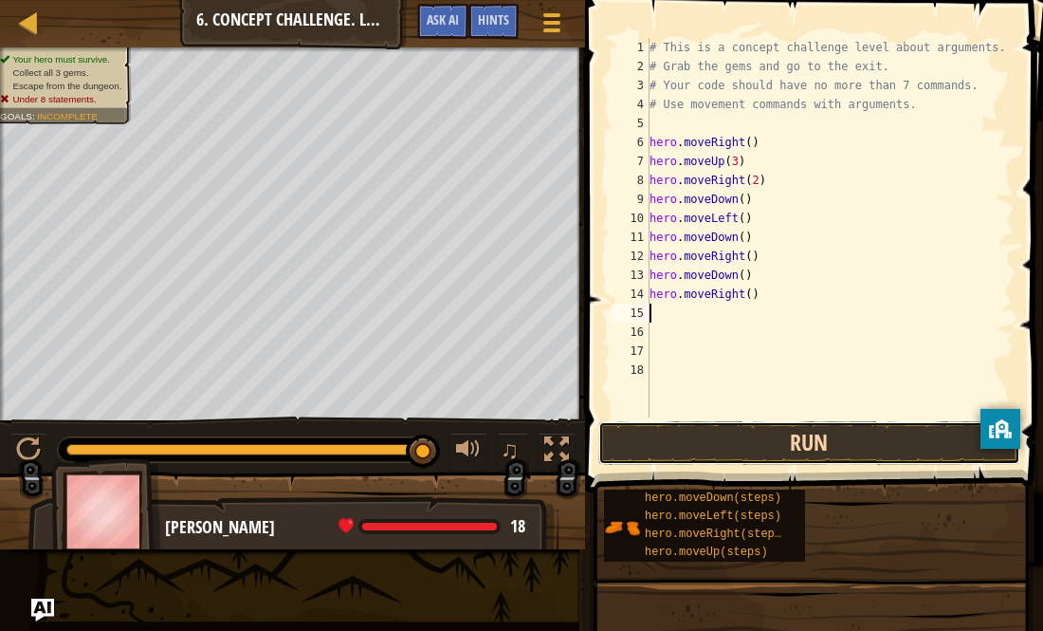
click at [734, 432] on button "Run" at bounding box center [810, 443] width 422 height 44
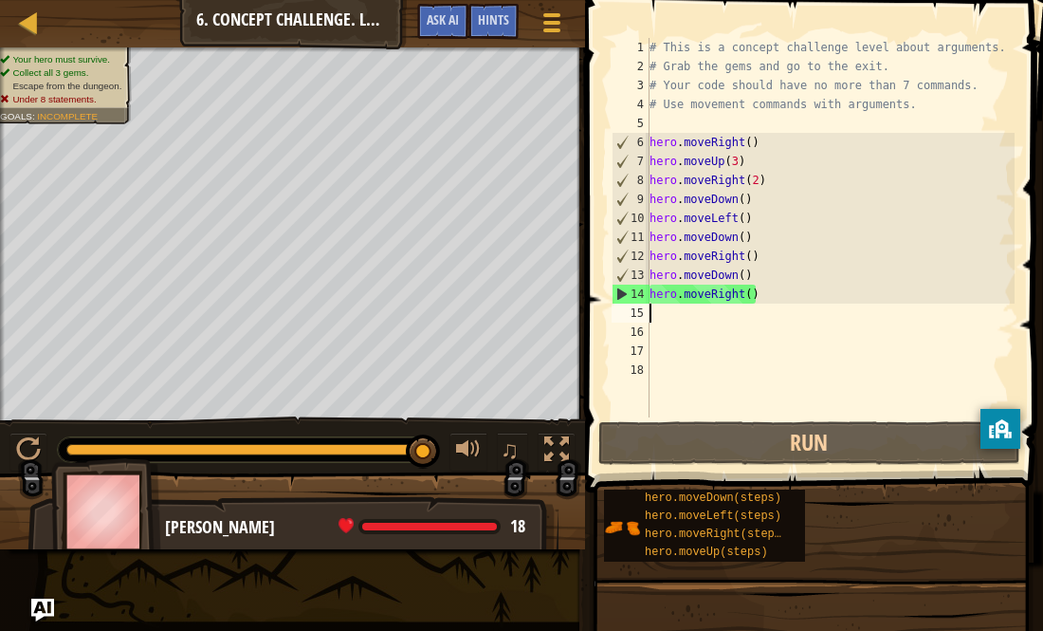
click at [749, 299] on div "# This is a concept challenge level about arguments. # Grab the gems and go to …" at bounding box center [830, 246] width 369 height 417
type textarea "hero.moveRight(2)"
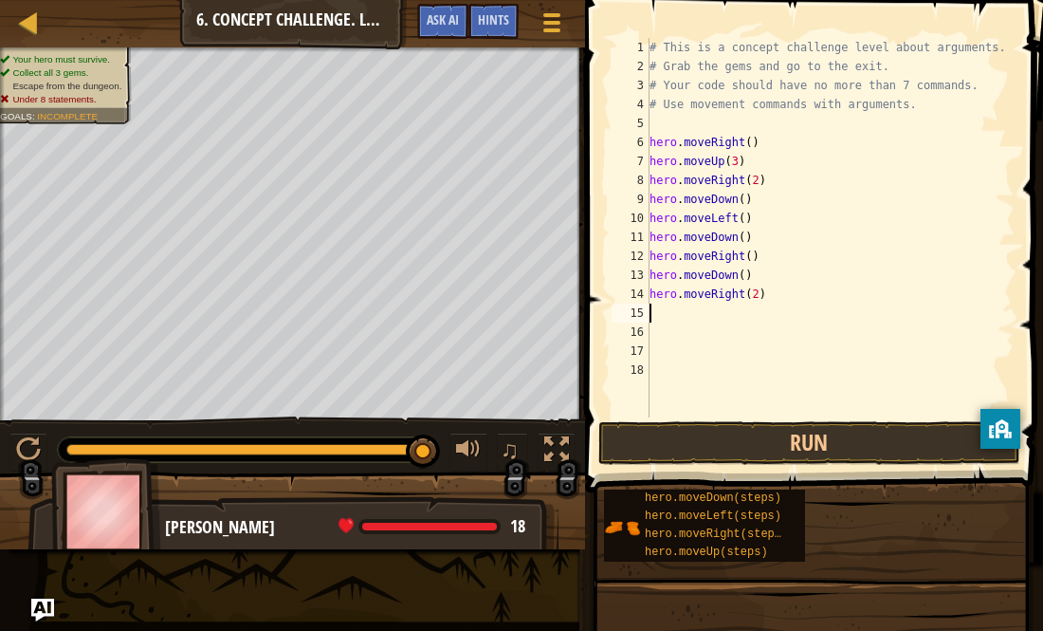
click at [669, 319] on div "# This is a concept challenge level about arguments. # Grab the gems and go to …" at bounding box center [830, 246] width 369 height 417
type textarea "m"
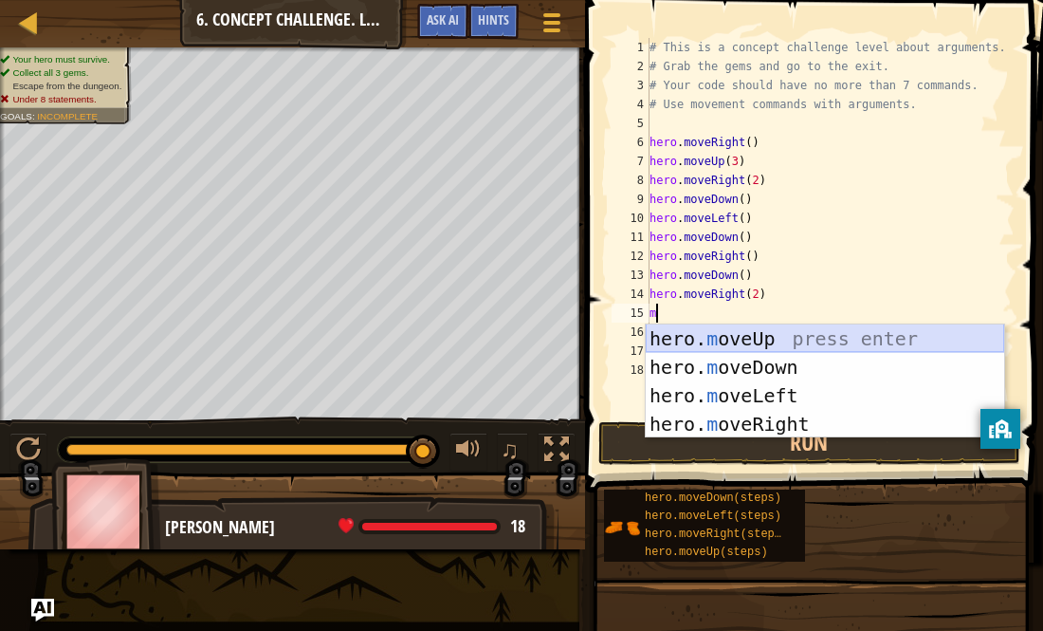
click at [710, 343] on div "hero. m oveUp press enter hero. m oveDown press enter hero. m oveLeft press ent…" at bounding box center [825, 409] width 359 height 171
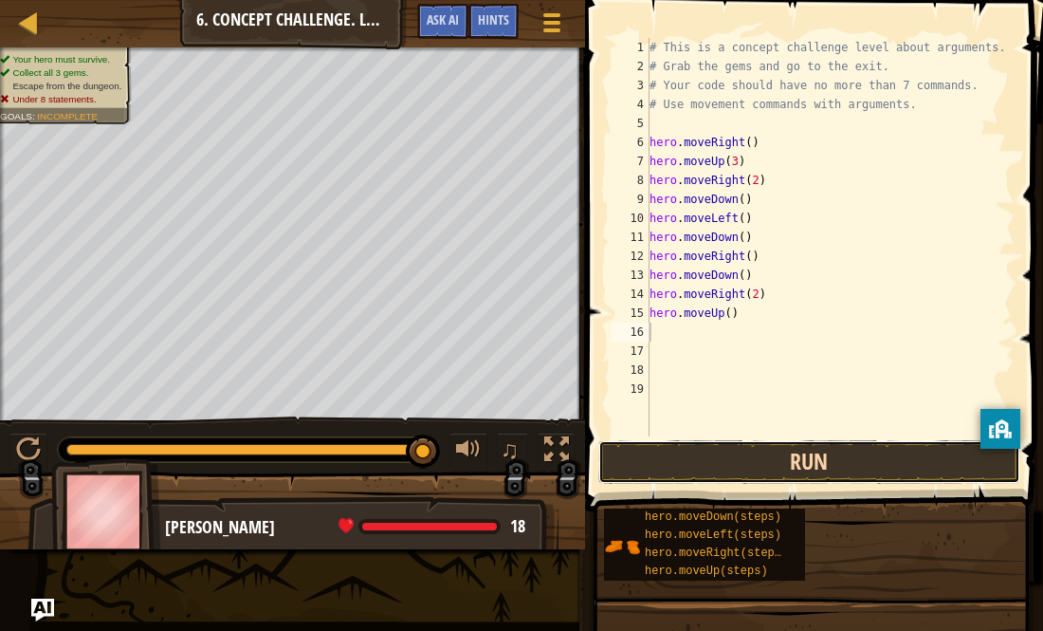
click at [698, 452] on button "Run" at bounding box center [810, 462] width 422 height 44
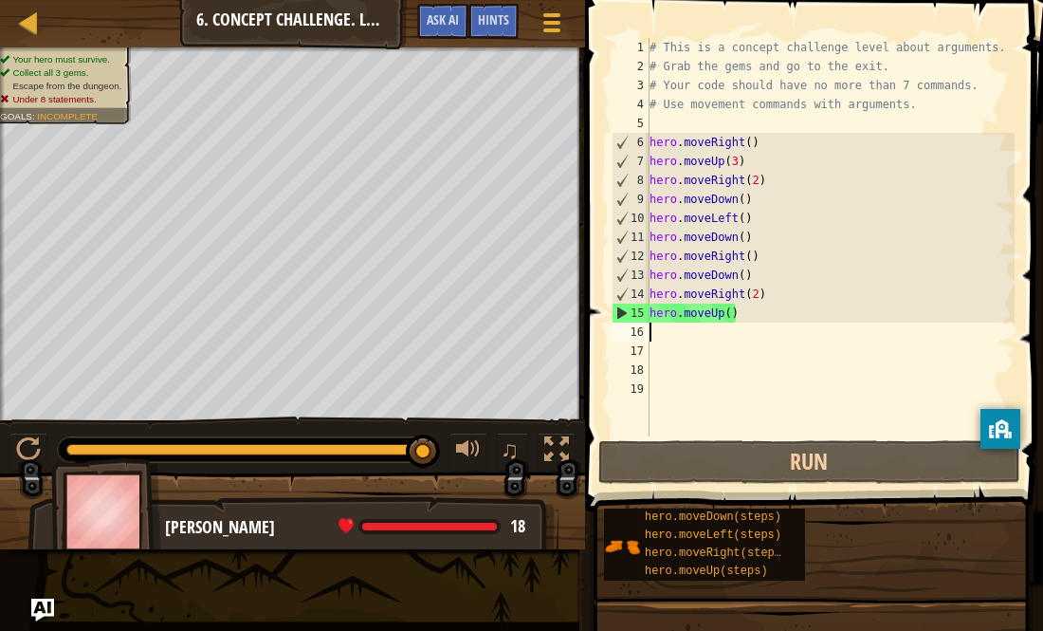
click at [727, 314] on div "# This is a concept challenge level about arguments. # Grab the gems and go to …" at bounding box center [830, 256] width 369 height 436
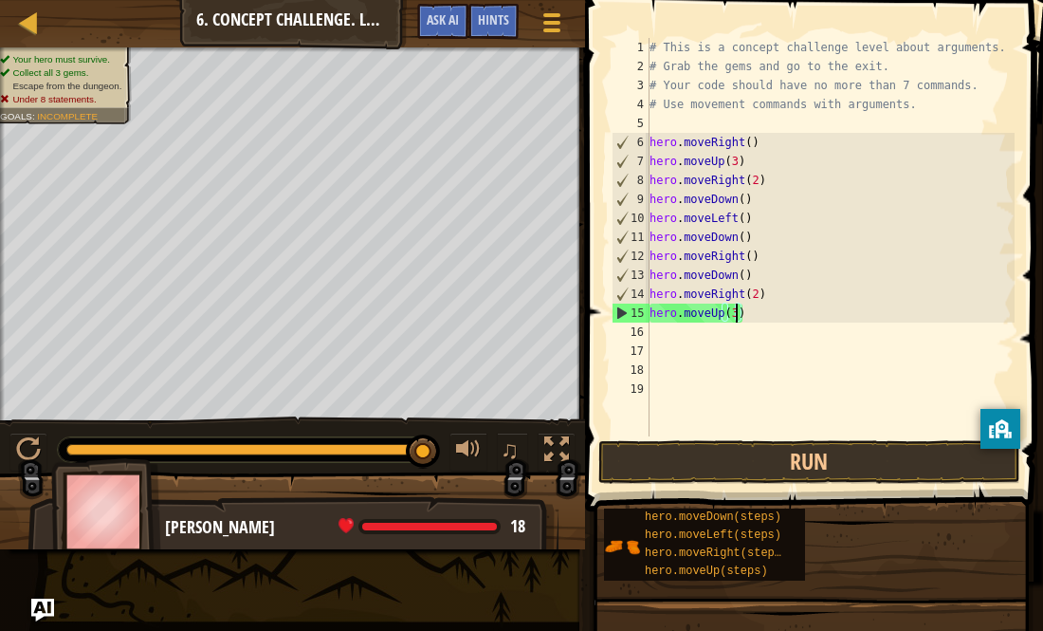
scroll to position [9, 12]
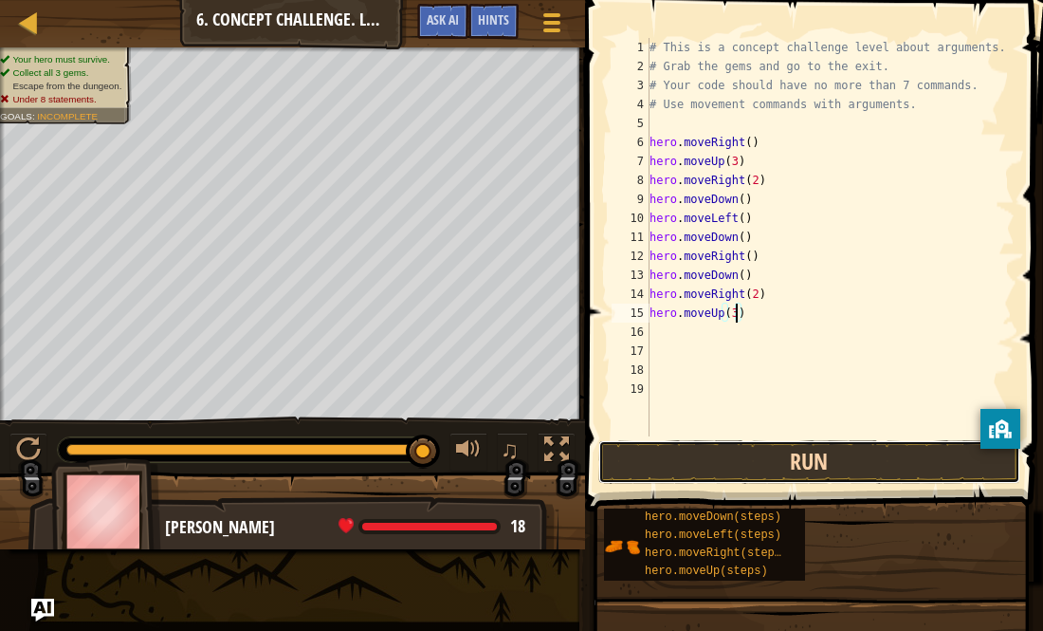
click at [687, 451] on button "Run" at bounding box center [810, 462] width 422 height 44
type textarea "hero.moveUp(4)"
click at [741, 459] on button "Run" at bounding box center [810, 462] width 422 height 44
